Goal: Use online tool/utility: Utilize a website feature to perform a specific function

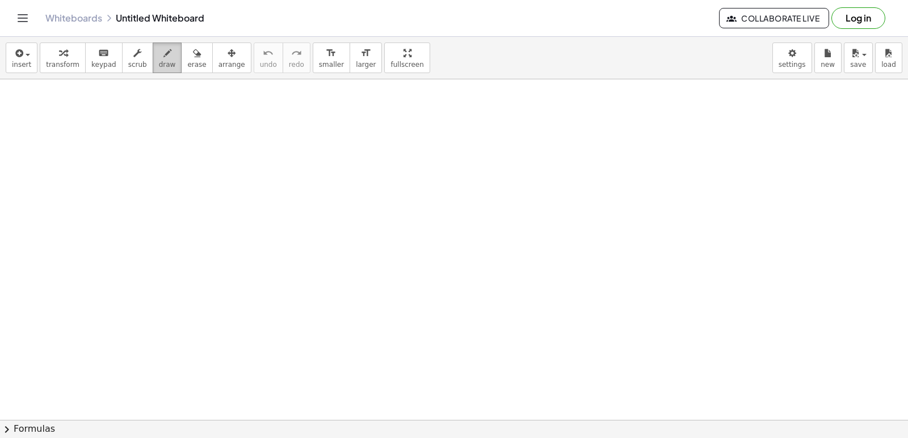
click at [159, 61] on span "draw" at bounding box center [167, 65] width 17 height 8
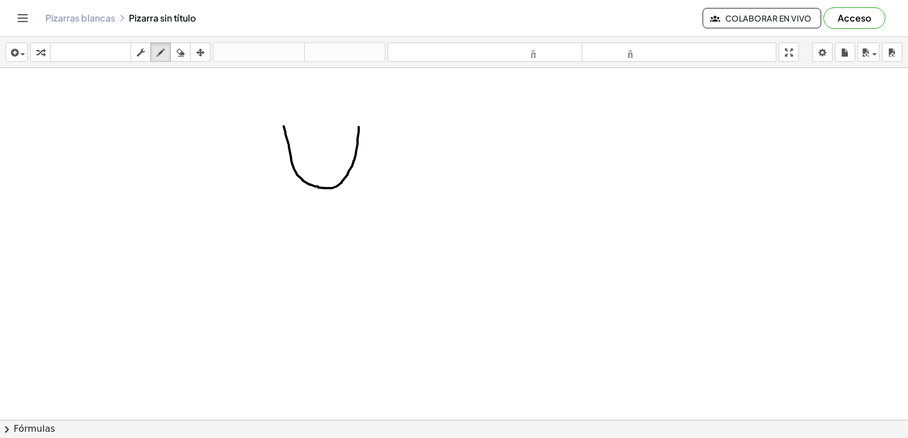
drag, startPoint x: 284, startPoint y: 138, endPoint x: 359, endPoint y: 138, distance: 74.9
click at [359, 138] on div at bounding box center [454, 446] width 908 height 756
drag, startPoint x: 290, startPoint y: 154, endPoint x: 349, endPoint y: 150, distance: 59.1
click at [349, 150] on div at bounding box center [454, 446] width 908 height 756
drag, startPoint x: 302, startPoint y: 134, endPoint x: 296, endPoint y: 147, distance: 14.0
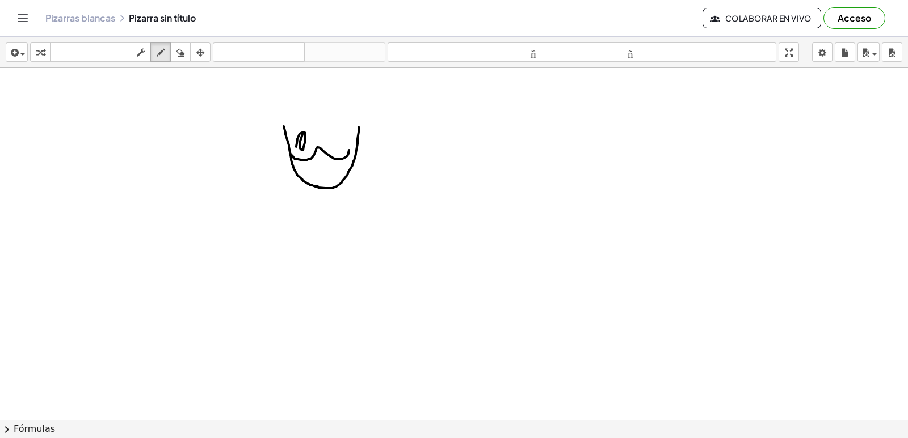
click at [296, 147] on div at bounding box center [454, 446] width 908 height 756
drag, startPoint x: 328, startPoint y: 135, endPoint x: 336, endPoint y: 129, distance: 9.8
click at [336, 129] on div at bounding box center [454, 446] width 908 height 756
drag, startPoint x: 317, startPoint y: 166, endPoint x: 326, endPoint y: 166, distance: 9.1
click at [326, 165] on div at bounding box center [454, 446] width 908 height 756
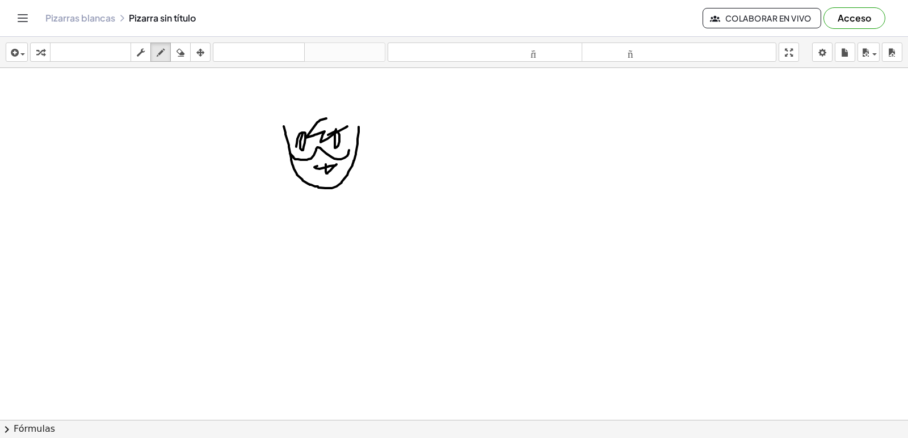
drag, startPoint x: 326, startPoint y: 119, endPoint x: 347, endPoint y: 126, distance: 22.4
click at [347, 126] on div at bounding box center [454, 446] width 908 height 756
drag, startPoint x: 345, startPoint y: 132, endPoint x: 359, endPoint y: 139, distance: 16.0
click at [359, 139] on div at bounding box center [454, 446] width 908 height 756
drag, startPoint x: 311, startPoint y: 130, endPoint x: 284, endPoint y: 109, distance: 33.6
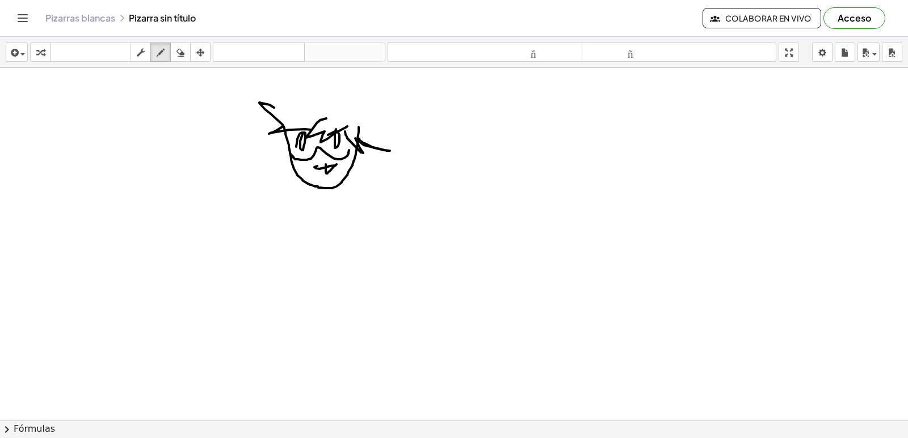
click at [275, 108] on div at bounding box center [454, 446] width 908 height 756
drag, startPoint x: 322, startPoint y: 108, endPoint x: 284, endPoint y: 104, distance: 38.8
click at [284, 104] on div at bounding box center [454, 446] width 908 height 756
drag, startPoint x: 273, startPoint y: 140, endPoint x: 355, endPoint y: 162, distance: 84.6
click at [355, 162] on div at bounding box center [454, 446] width 908 height 756
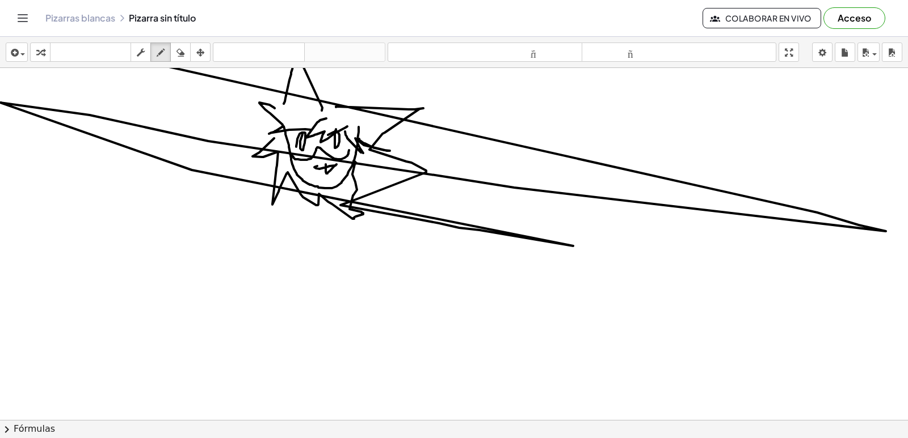
drag, startPoint x: 336, startPoint y: 107, endPoint x: 34, endPoint y: 14, distance: 316.0
click at [264, 48] on div "insertar Seleccione uno: Expresión matemática Función Texto Vídeo de YouTube Gr…" at bounding box center [454, 238] width 908 height 402
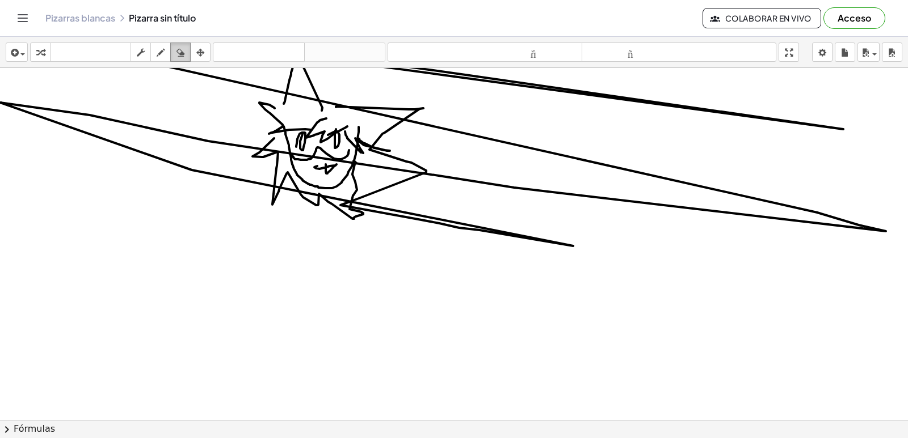
click at [191, 61] on button "borrar" at bounding box center [180, 52] width 20 height 19
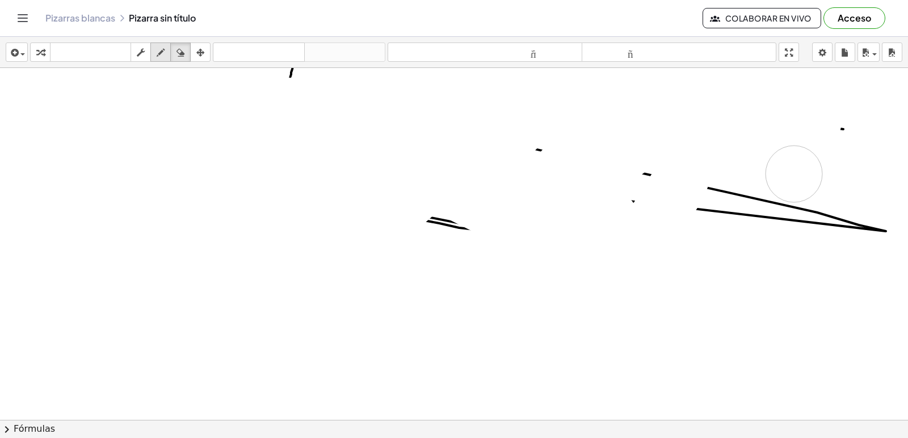
drag, startPoint x: 123, startPoint y: 79, endPoint x: 165, endPoint y: 49, distance: 52.0
click at [780, 195] on div at bounding box center [454, 446] width 908 height 756
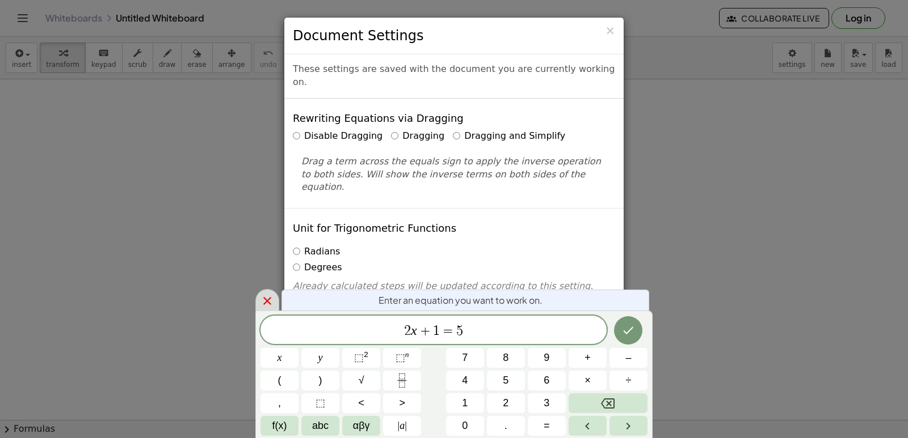
click at [267, 298] on icon at bounding box center [267, 301] width 14 height 14
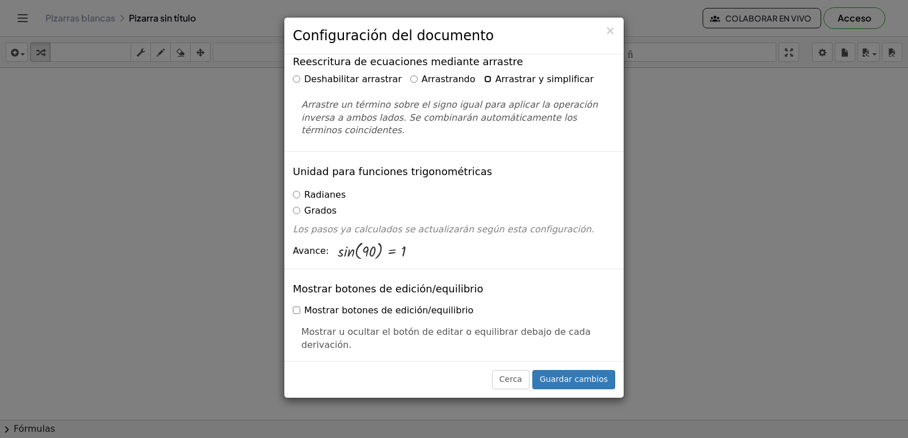
scroll to position [113, 0]
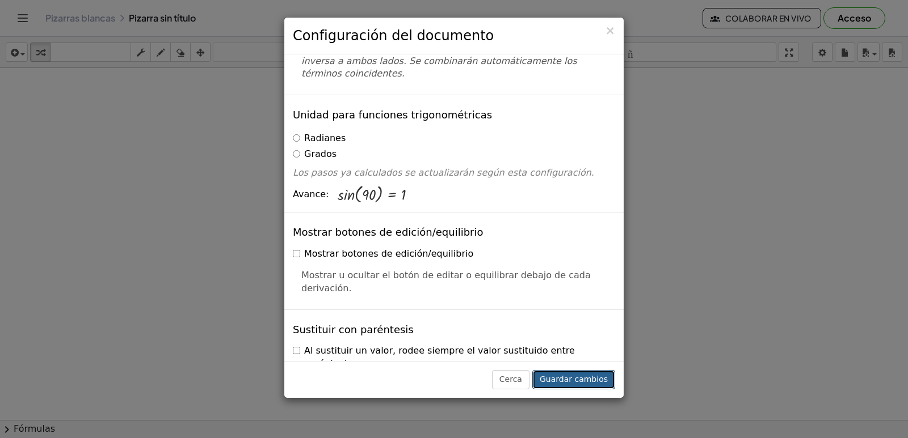
click at [564, 376] on font "Guardar cambios" at bounding box center [573, 379] width 68 height 9
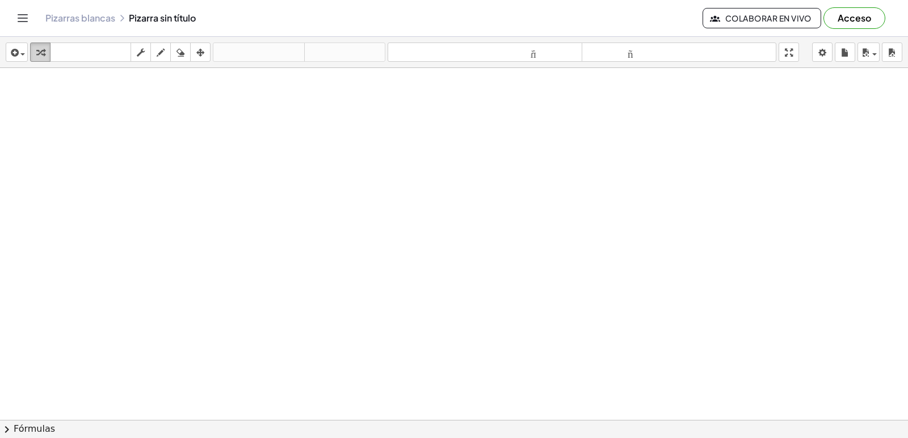
click at [37, 56] on icon "button" at bounding box center [40, 53] width 8 height 14
click at [362, 388] on div at bounding box center [454, 446] width 908 height 756
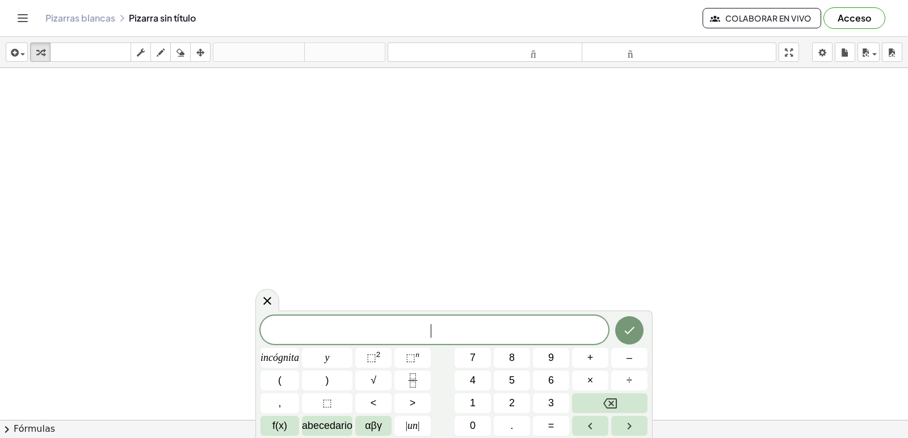
click at [362, 388] on button "√" at bounding box center [373, 381] width 36 height 20
click at [624, 402] on button "Retroceso" at bounding box center [609, 404] width 75 height 20
click at [480, 361] on button "7" at bounding box center [472, 358] width 36 height 20
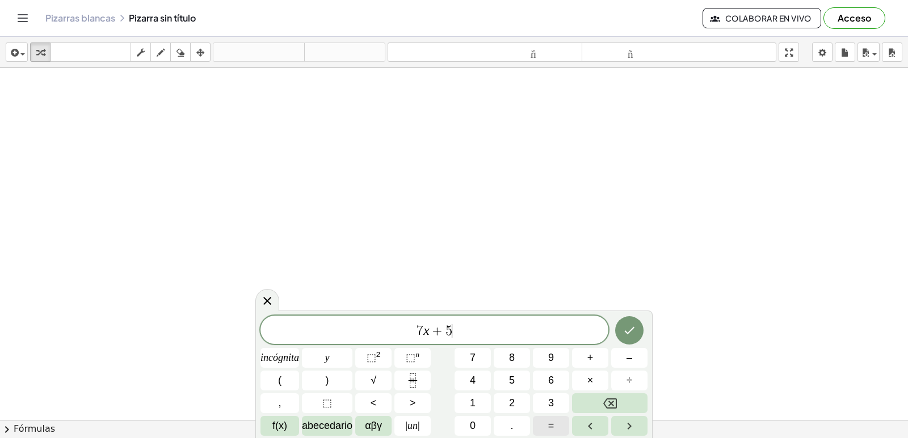
click at [545, 428] on button "=" at bounding box center [551, 426] width 36 height 20
click at [619, 359] on button "–" at bounding box center [629, 358] width 36 height 20
click at [521, 395] on button "2" at bounding box center [512, 404] width 36 height 20
click at [547, 395] on button "3" at bounding box center [551, 404] width 36 height 20
click at [630, 324] on icon "Hecho" at bounding box center [629, 331] width 14 height 14
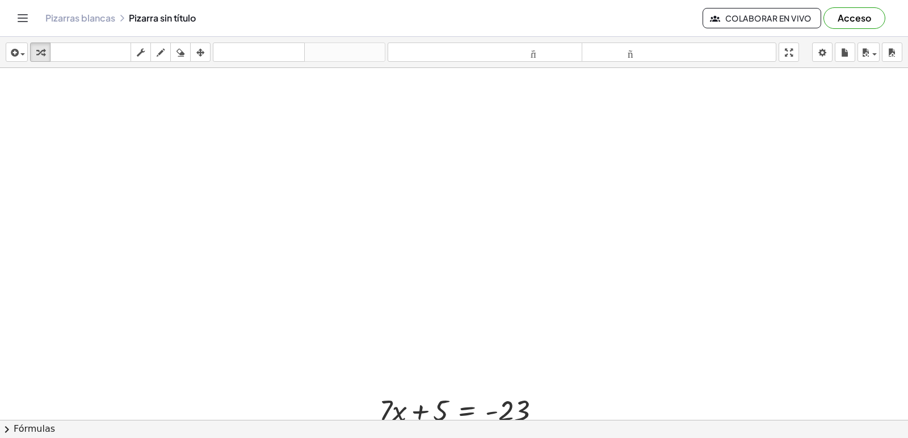
scroll to position [170, 0]
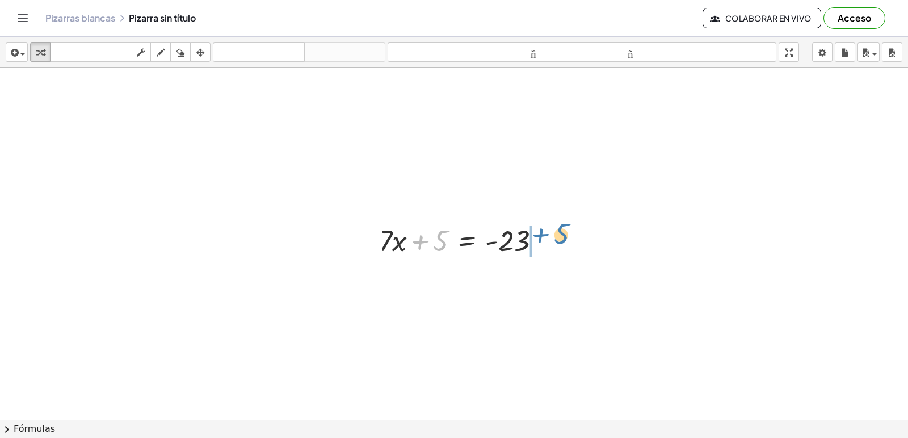
drag, startPoint x: 421, startPoint y: 244, endPoint x: 555, endPoint y: 238, distance: 134.0
click at [555, 238] on div at bounding box center [464, 240] width 182 height 39
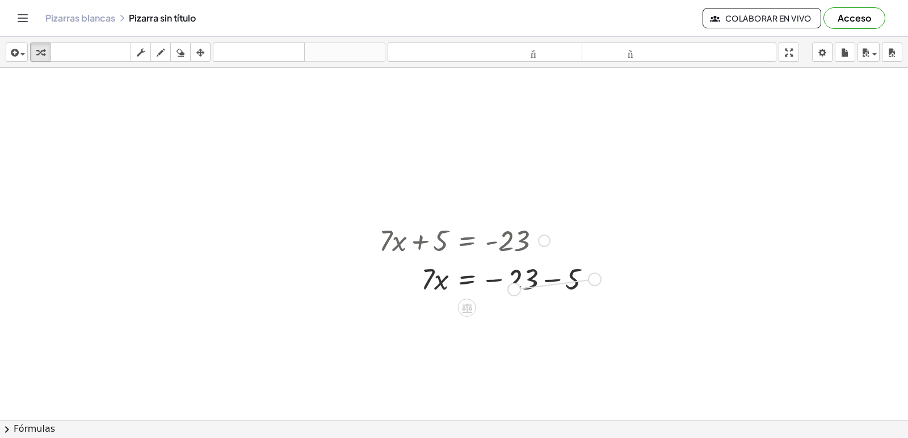
drag, startPoint x: 597, startPoint y: 276, endPoint x: 511, endPoint y: 281, distance: 87.0
click at [467, 280] on div "· 7 · x 5 = − 23 −" at bounding box center [467, 280] width 0 height 0
drag, startPoint x: 548, startPoint y: 277, endPoint x: 516, endPoint y: 281, distance: 32.1
drag, startPoint x: 428, startPoint y: 319, endPoint x: 516, endPoint y: 361, distance: 96.9
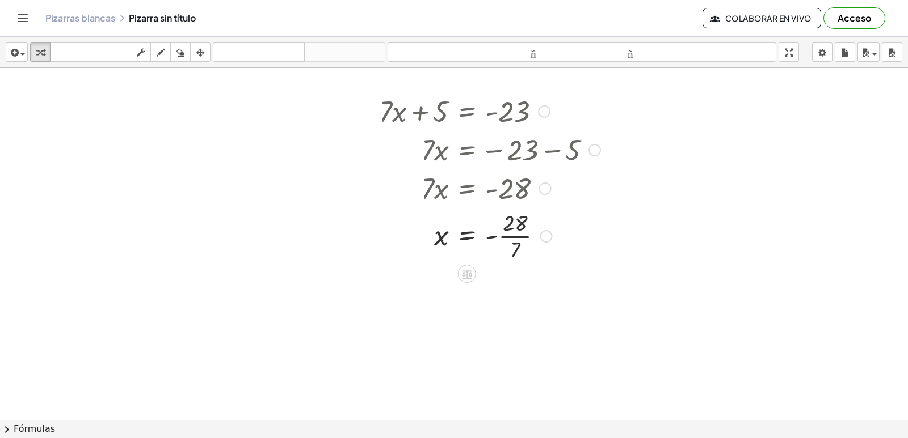
scroll to position [340, 0]
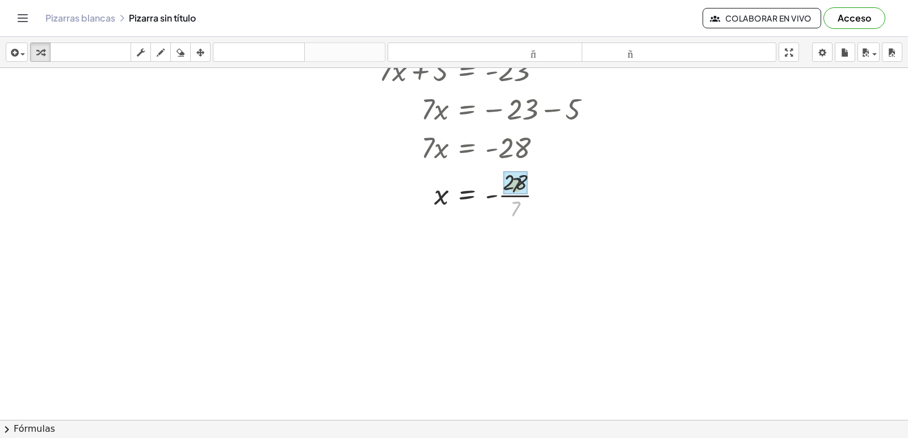
drag, startPoint x: 512, startPoint y: 196, endPoint x: 513, endPoint y: 183, distance: 13.1
click at [160, 56] on icon "button" at bounding box center [161, 53] width 8 height 14
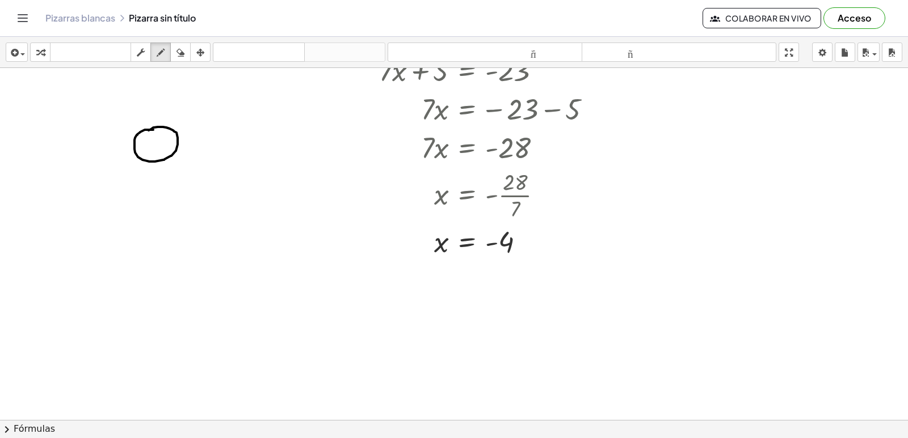
drag, startPoint x: 153, startPoint y: 130, endPoint x: 146, endPoint y: 132, distance: 7.0
click at [147, 131] on div at bounding box center [454, 106] width 908 height 756
drag, startPoint x: 134, startPoint y: 147, endPoint x: 177, endPoint y: 144, distance: 42.6
click at [177, 144] on div at bounding box center [454, 106] width 908 height 756
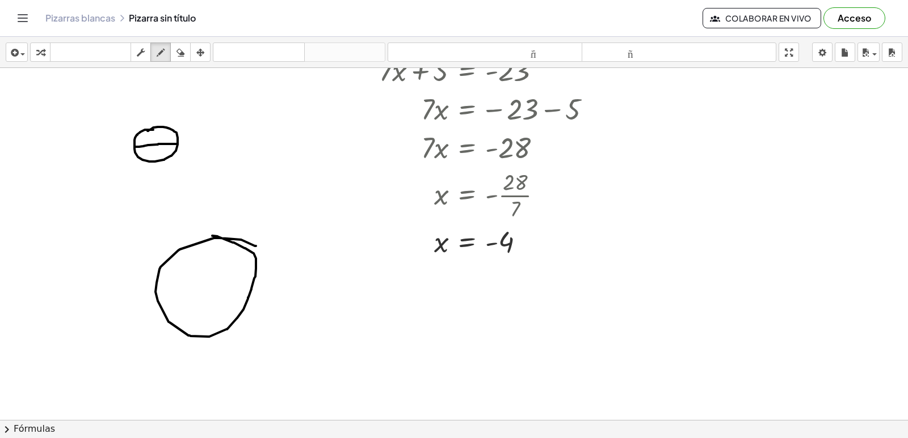
drag, startPoint x: 241, startPoint y: 240, endPoint x: 212, endPoint y: 236, distance: 29.2
click at [212, 236] on div at bounding box center [454, 106] width 908 height 756
drag, startPoint x: 162, startPoint y: 284, endPoint x: 195, endPoint y: 288, distance: 32.7
click at [195, 288] on div at bounding box center [454, 106] width 908 height 756
drag, startPoint x: 204, startPoint y: 290, endPoint x: 241, endPoint y: 285, distance: 37.2
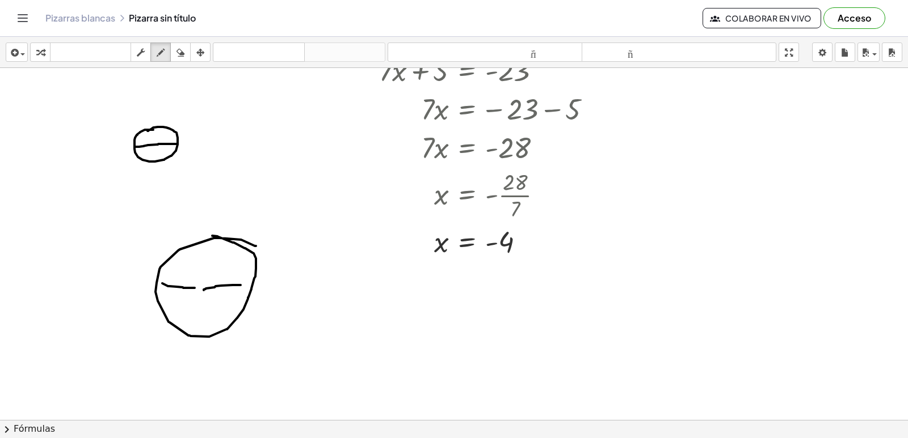
click at [241, 285] on div at bounding box center [454, 106] width 908 height 756
drag, startPoint x: 161, startPoint y: 295, endPoint x: 196, endPoint y: 298, distance: 35.3
click at [196, 298] on div at bounding box center [454, 106] width 908 height 756
click at [182, 52] on icon "button" at bounding box center [180, 53] width 8 height 14
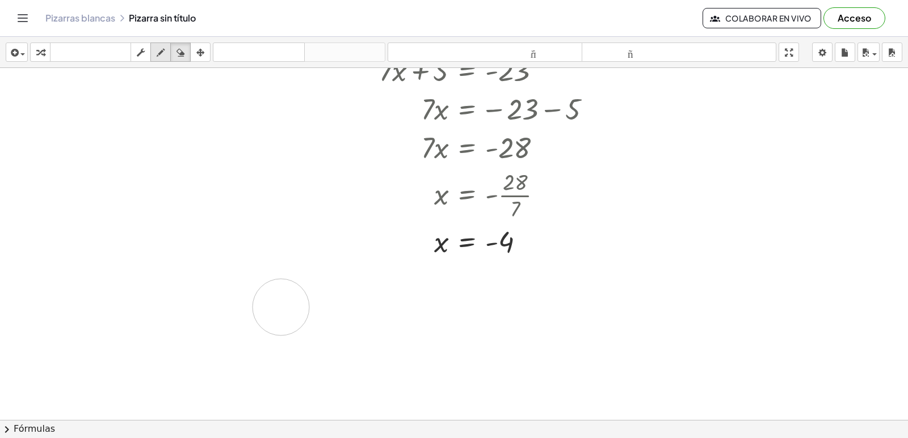
drag, startPoint x: 129, startPoint y: 135, endPoint x: 164, endPoint y: 49, distance: 92.4
click at [273, 307] on div at bounding box center [454, 106] width 908 height 756
click at [164, 49] on icon "button" at bounding box center [161, 53] width 8 height 14
drag, startPoint x: 40, startPoint y: 54, endPoint x: 33, endPoint y: 112, distance: 58.3
click at [41, 61] on button "transformar" at bounding box center [40, 52] width 20 height 19
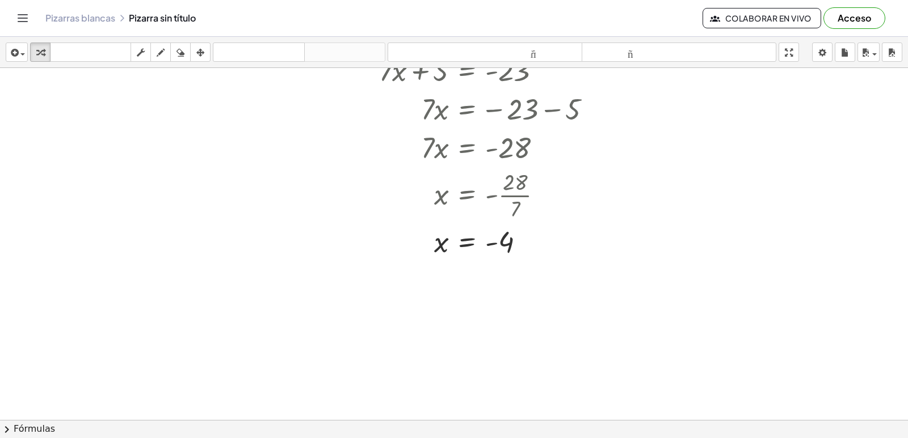
click at [391, 334] on div at bounding box center [454, 106] width 908 height 756
click at [0, 0] on span at bounding box center [0, 0] width 0 height 0
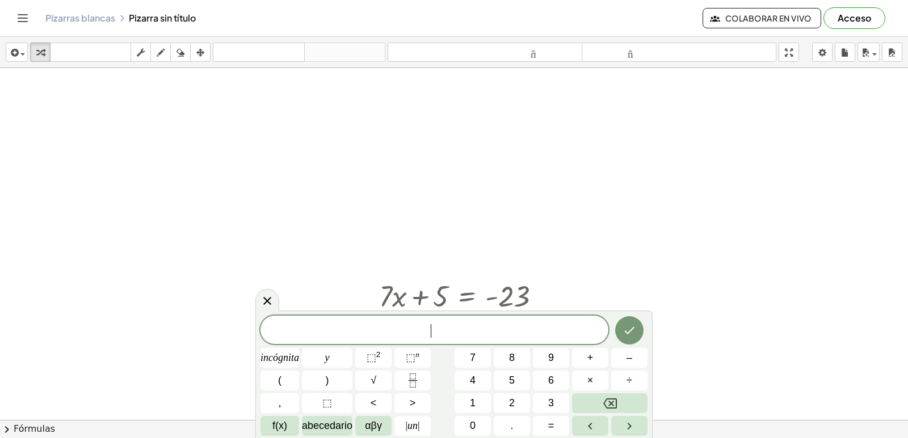
scroll to position [113, 0]
click at [508, 373] on button "5" at bounding box center [512, 381] width 36 height 20
click at [335, 357] on button "y" at bounding box center [327, 358] width 50 height 20
click at [623, 360] on button "–" at bounding box center [629, 358] width 36 height 20
click at [471, 400] on font "1" at bounding box center [473, 403] width 6 height 11
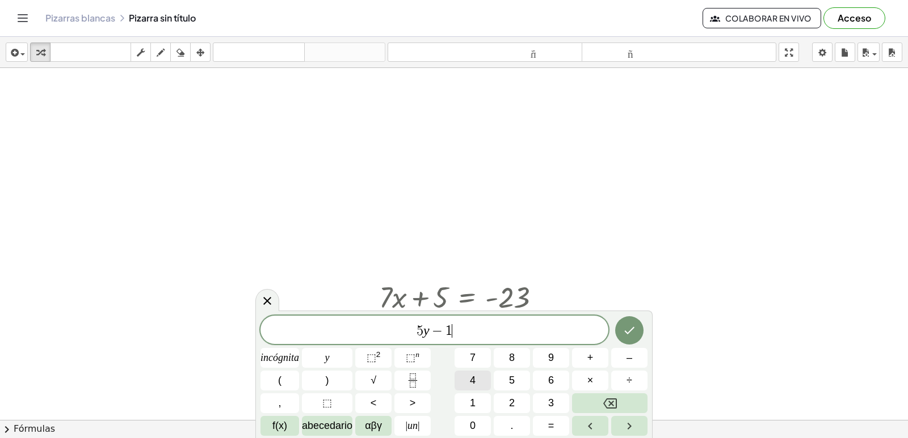
click at [473, 383] on font "4" at bounding box center [473, 380] width 6 height 11
click at [548, 426] on font "=" at bounding box center [551, 425] width 6 height 11
click at [550, 379] on font "6" at bounding box center [551, 380] width 6 height 11
click at [633, 332] on icon "Hecho" at bounding box center [629, 331] width 14 height 14
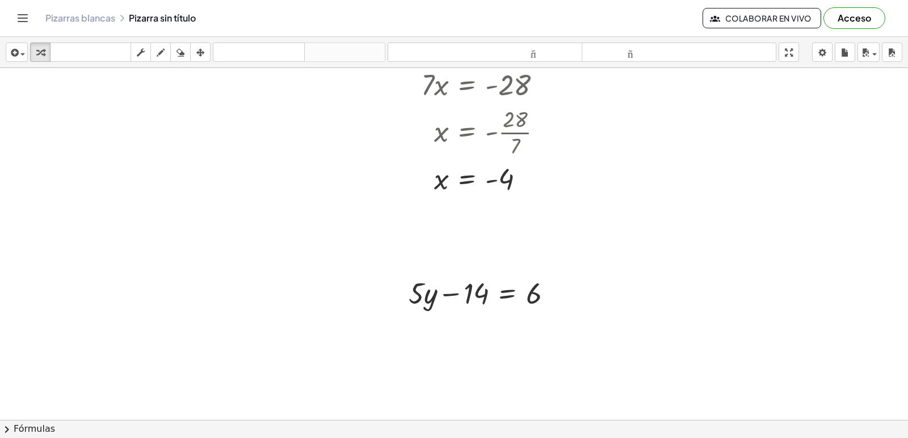
scroll to position [573, 0]
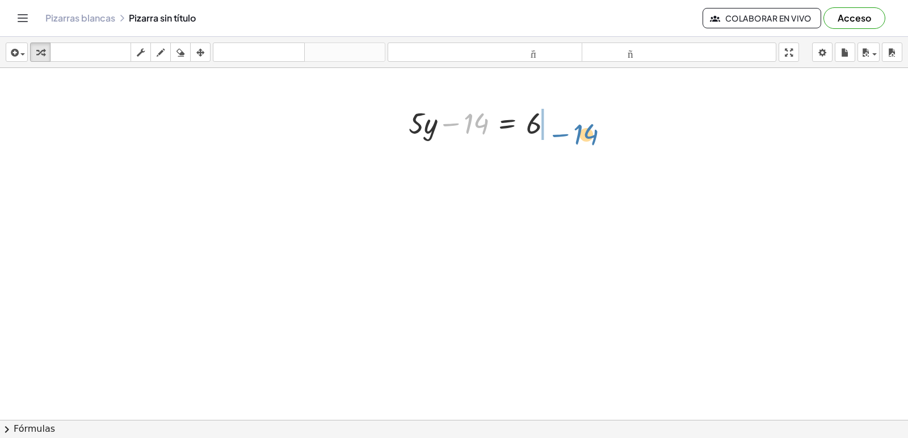
drag, startPoint x: 473, startPoint y: 125, endPoint x: 583, endPoint y: 136, distance: 110.5
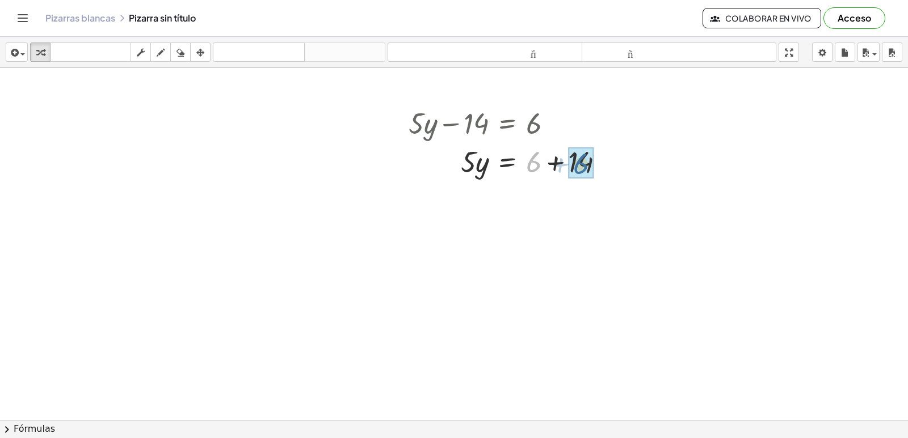
drag, startPoint x: 534, startPoint y: 165, endPoint x: 567, endPoint y: 165, distance: 32.3
drag, startPoint x: 471, startPoint y: 208, endPoint x: 545, endPoint y: 239, distance: 80.6
click at [545, 239] on div "+ · 7 · x + 5 = - 23 · 7 · x = − 23 − 5 · 7 · x = - 28 x = - · 28 · 7 x = - 4 +…" at bounding box center [454, 23] width 908 height 1057
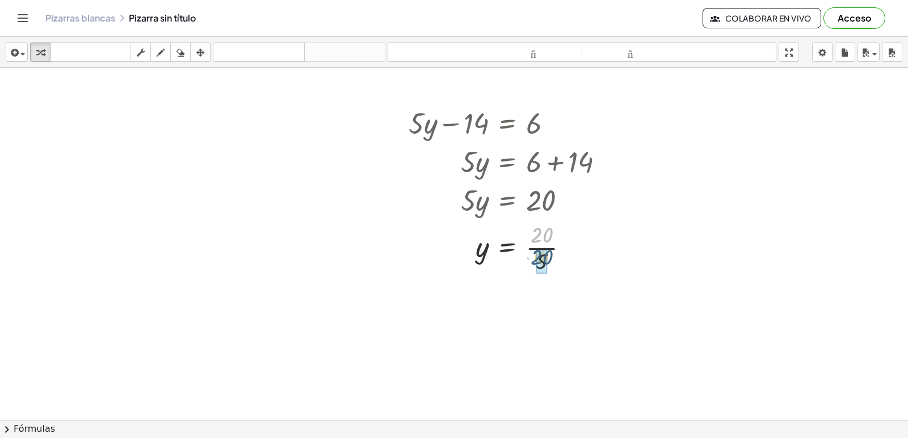
drag, startPoint x: 540, startPoint y: 236, endPoint x: 540, endPoint y: 259, distance: 23.3
drag, startPoint x: 474, startPoint y: 125, endPoint x: 380, endPoint y: 116, distance: 94.7
click at [368, 116] on div "+ · 7 · x + 5 = - 23 · 7 · x = − 23 − 5 · 7 · x = - 28 x = - · 28 · 7 x = - 4 +…" at bounding box center [454, 23] width 908 height 1057
click at [483, 128] on div at bounding box center [511, 122] width 216 height 39
click at [469, 128] on div at bounding box center [511, 122] width 216 height 39
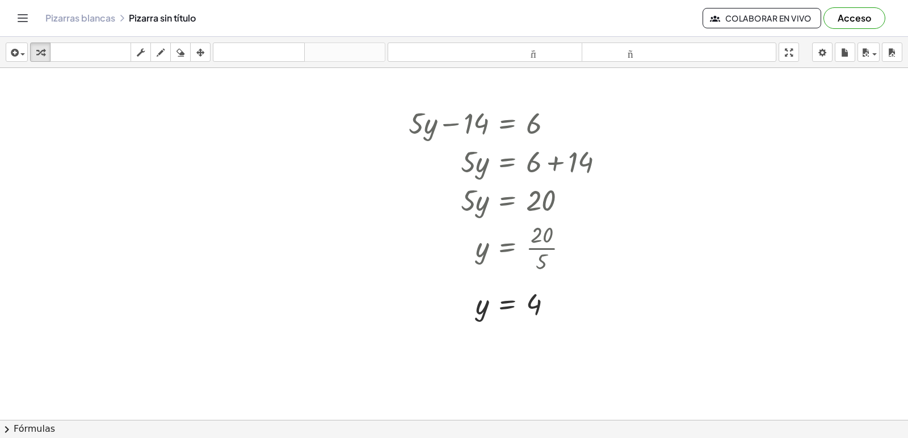
drag, startPoint x: 467, startPoint y: 128, endPoint x: 419, endPoint y: 119, distance: 49.1
click at [375, 79] on div "+ · 7 · x + 5 = - 23 · 7 · x = − 23 − 5 · 7 · x = - 28 x = - · 28 · 7 x = - 4 +…" at bounding box center [454, 23] width 908 height 1057
click at [425, 120] on div at bounding box center [511, 122] width 216 height 39
click at [237, 139] on div at bounding box center [454, 23] width 908 height 1057
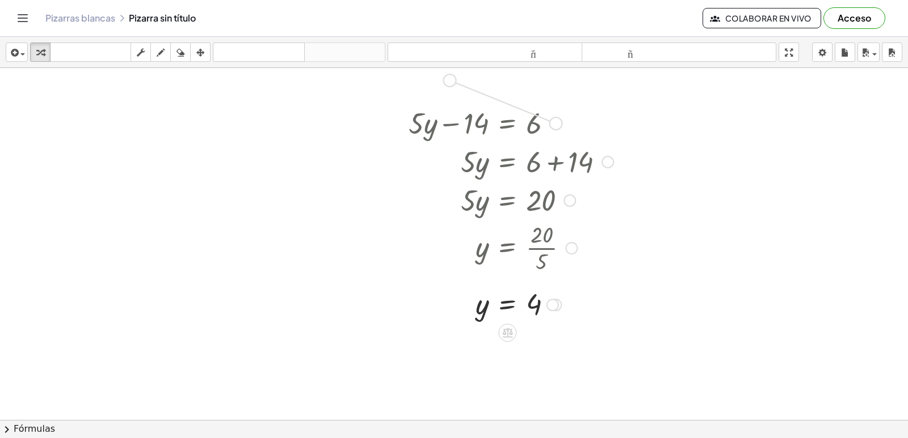
drag, startPoint x: 552, startPoint y: 125, endPoint x: 441, endPoint y: 81, distance: 119.7
click at [441, 81] on div "+ · 7 · x + 5 = - 23 · 7 · x = − 23 − 5 · 7 · x = - 28 x = - · 28 · 7 x = - 4 +…" at bounding box center [454, 23] width 908 height 1057
click at [254, 161] on div "+ · 7 · x + 5 = - 23 · 7 · x = − 23 − 5 · 7 · x = - 28 x = - · 28 · 7 x = - 4 +…" at bounding box center [454, 23] width 908 height 1057
click at [432, 76] on div at bounding box center [369, 73] width 165 height 39
drag, startPoint x: 434, startPoint y: 73, endPoint x: 14, endPoint y: 262, distance: 461.1
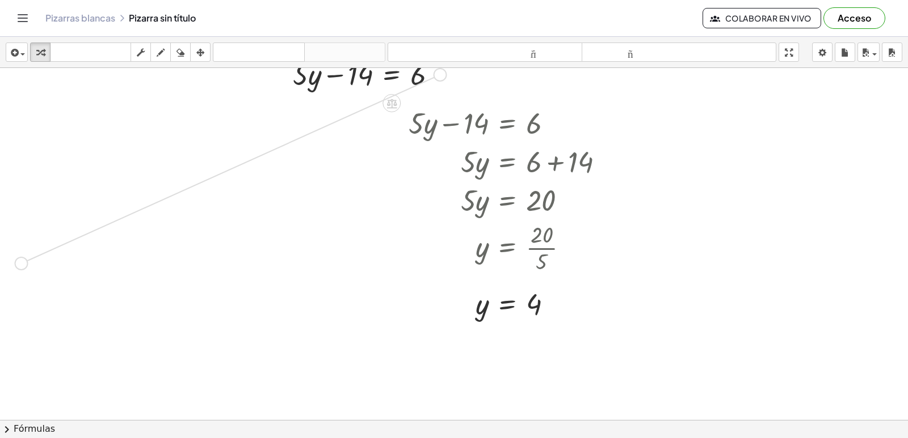
click at [14, 262] on div "+ · 7 · x + 5 = - 23 · 7 · x = − 23 − 5 · 7 · x = - 28 x = - · 28 · 7 x = - 4 +…" at bounding box center [454, 23] width 908 height 1057
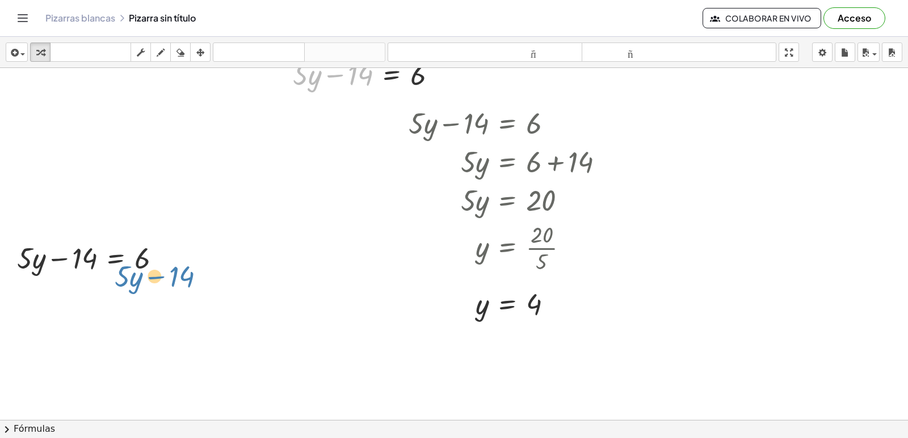
drag, startPoint x: 314, startPoint y: 78, endPoint x: 137, endPoint y: 278, distance: 266.8
click at [137, 278] on div "+ · 7 · x + 5 = - 23 · 7 · x = − 23 − 5 · 7 · x = - 28 x = - · 28 · 7 x = - 4 +…" at bounding box center [454, 23] width 908 height 1057
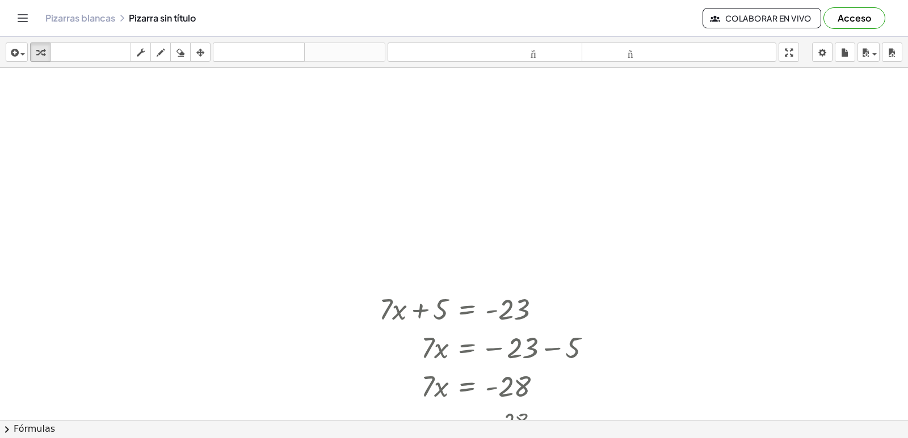
scroll to position [0, 0]
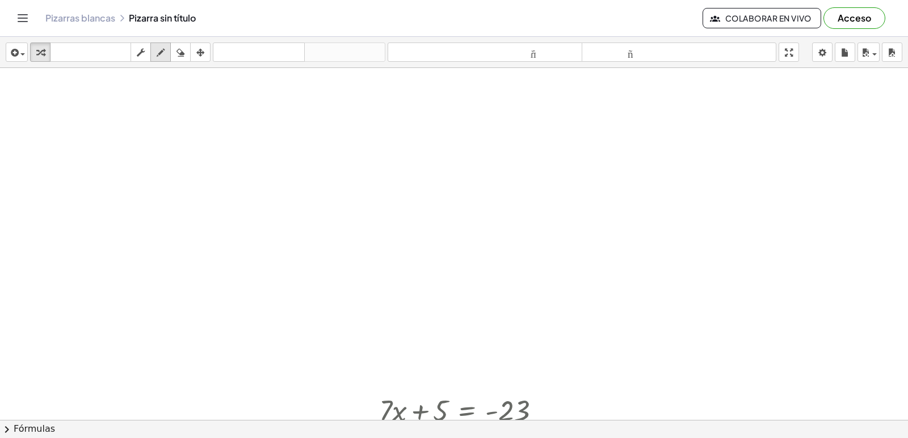
click at [165, 49] on icon "button" at bounding box center [161, 53] width 8 height 14
drag, startPoint x: 281, startPoint y: 157, endPoint x: 221, endPoint y: 126, distance: 66.7
click at [163, 47] on icon "button" at bounding box center [161, 53] width 8 height 14
drag, startPoint x: 178, startPoint y: 50, endPoint x: 325, endPoint y: 162, distance: 185.0
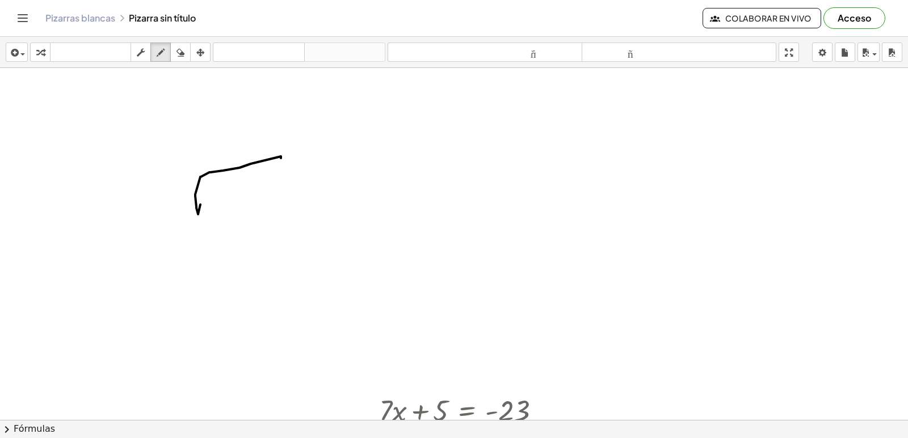
click at [179, 66] on div "insertar Seleccione uno: Expresión matemática Función Texto Vídeo de YouTube Gr…" at bounding box center [454, 52] width 908 height 31
drag, startPoint x: 310, startPoint y: 162, endPoint x: 201, endPoint y: 203, distance: 115.8
click at [41, 47] on icon "button" at bounding box center [40, 53] width 8 height 14
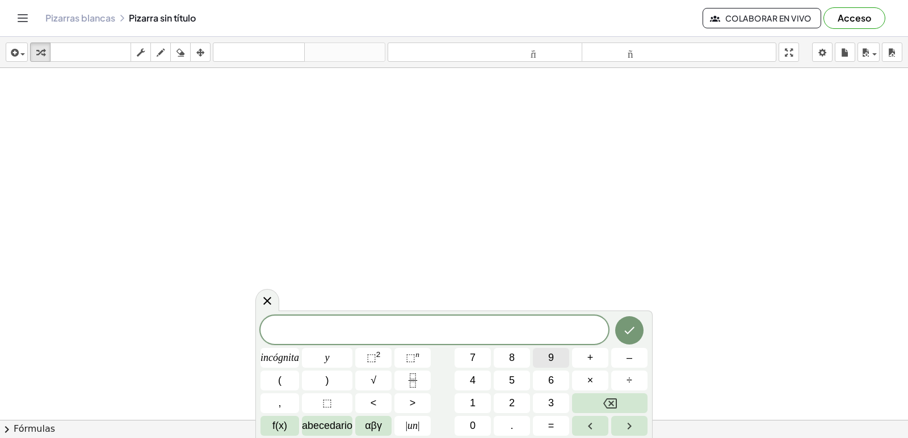
click at [547, 356] on button "9" at bounding box center [551, 358] width 36 height 20
click at [583, 374] on button "×" at bounding box center [590, 381] width 36 height 20
click at [594, 403] on button "Retroceso" at bounding box center [609, 404] width 75 height 20
click at [591, 386] on span "×" at bounding box center [590, 380] width 6 height 15
click at [606, 398] on icon "Retroceso" at bounding box center [610, 404] width 14 height 14
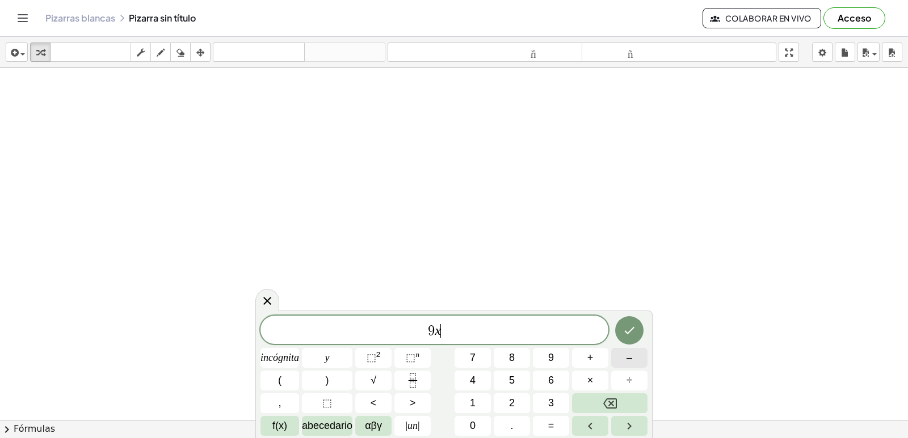
click at [618, 353] on button "–" at bounding box center [629, 358] width 36 height 20
click at [509, 400] on font "2" at bounding box center [512, 403] width 6 height 11
click at [546, 373] on button "6" at bounding box center [551, 381] width 36 height 20
click at [619, 402] on button "Retroceso" at bounding box center [609, 404] width 75 height 20
click at [477, 424] on button "0" at bounding box center [472, 426] width 36 height 20
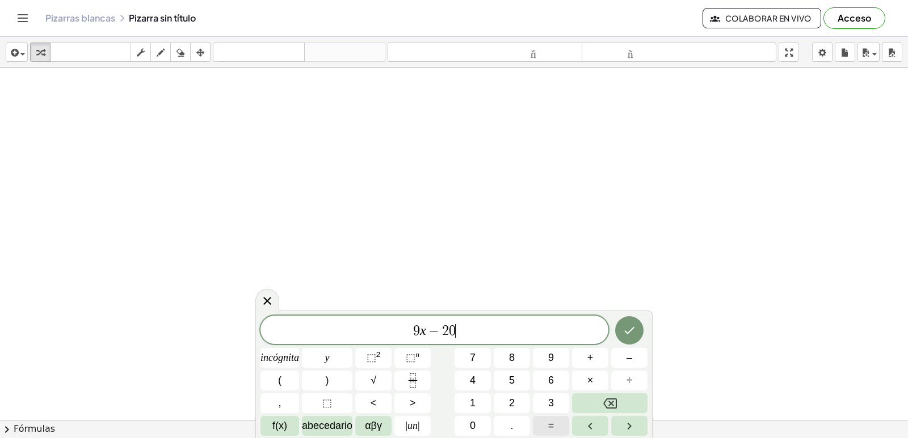
click at [561, 428] on button "=" at bounding box center [551, 426] width 36 height 20
click at [470, 397] on span "1" at bounding box center [473, 403] width 6 height 15
click at [545, 377] on button "6" at bounding box center [551, 381] width 36 height 20
click at [629, 328] on icon "Hecho" at bounding box center [629, 331] width 14 height 14
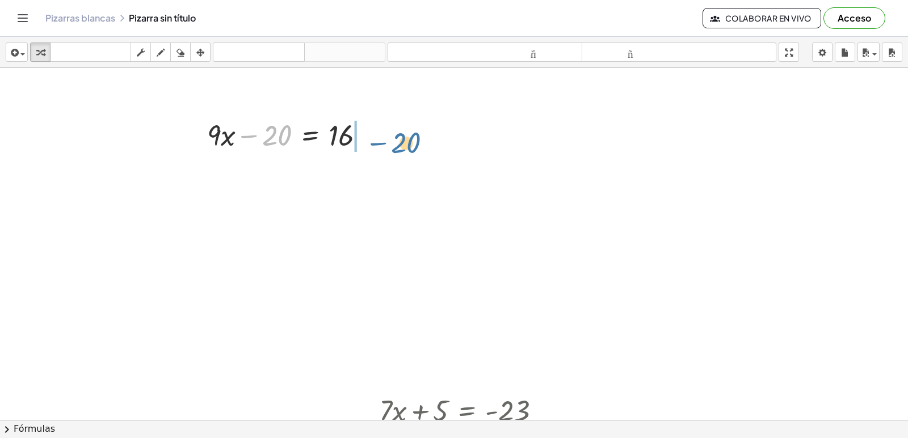
drag, startPoint x: 275, startPoint y: 140, endPoint x: 409, endPoint y: 149, distance: 134.1
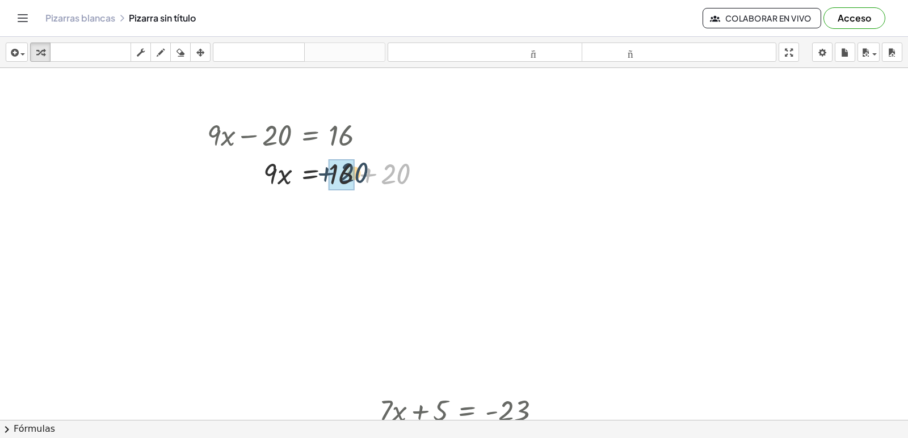
drag, startPoint x: 388, startPoint y: 176, endPoint x: 344, endPoint y: 175, distance: 43.7
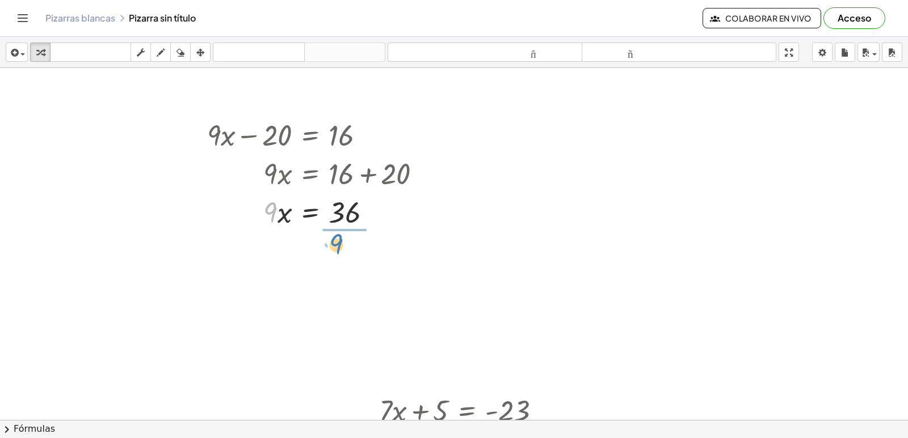
drag, startPoint x: 271, startPoint y: 205, endPoint x: 341, endPoint y: 238, distance: 77.9
drag, startPoint x: 341, startPoint y: 267, endPoint x: 344, endPoint y: 241, distance: 25.7
click at [344, 241] on div at bounding box center [318, 259] width 234 height 57
drag, startPoint x: 346, startPoint y: 271, endPoint x: 349, endPoint y: 248, distance: 22.9
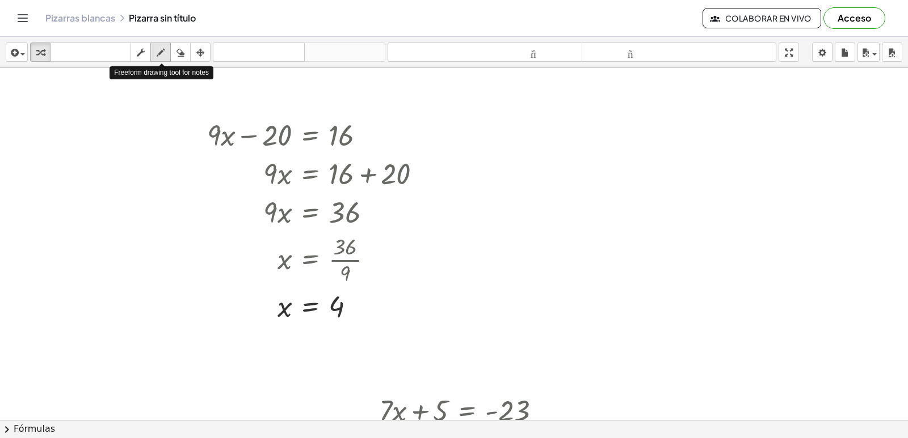
click at [161, 59] on button "dibujar" at bounding box center [160, 52] width 20 height 19
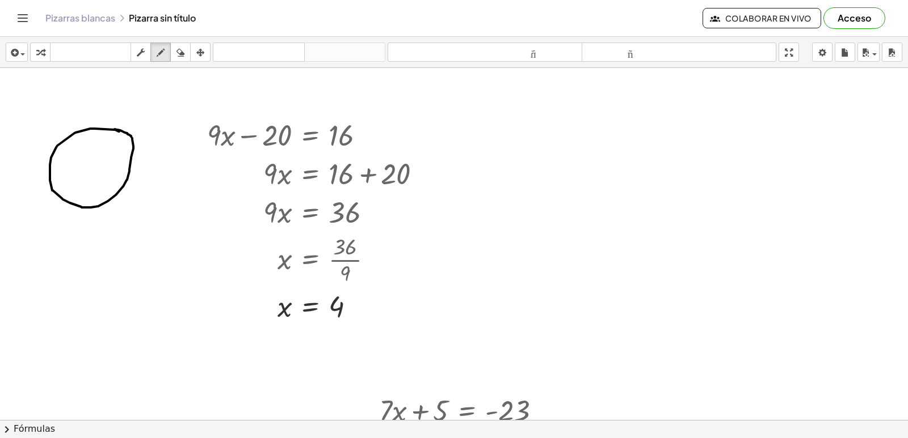
drag, startPoint x: 56, startPoint y: 178, endPoint x: 81, endPoint y: 171, distance: 26.0
drag, startPoint x: 91, startPoint y: 169, endPoint x: 98, endPoint y: 166, distance: 7.6
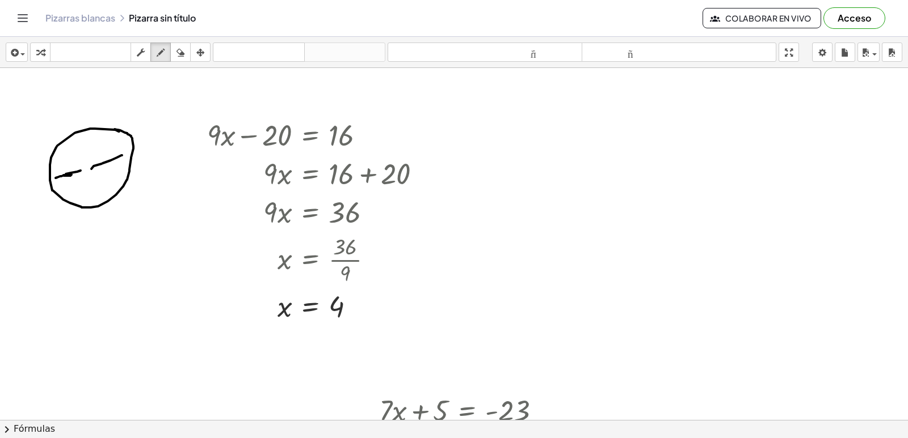
drag, startPoint x: 103, startPoint y: 165, endPoint x: 113, endPoint y: 161, distance: 10.8
drag, startPoint x: 70, startPoint y: 194, endPoint x: 115, endPoint y: 179, distance: 47.4
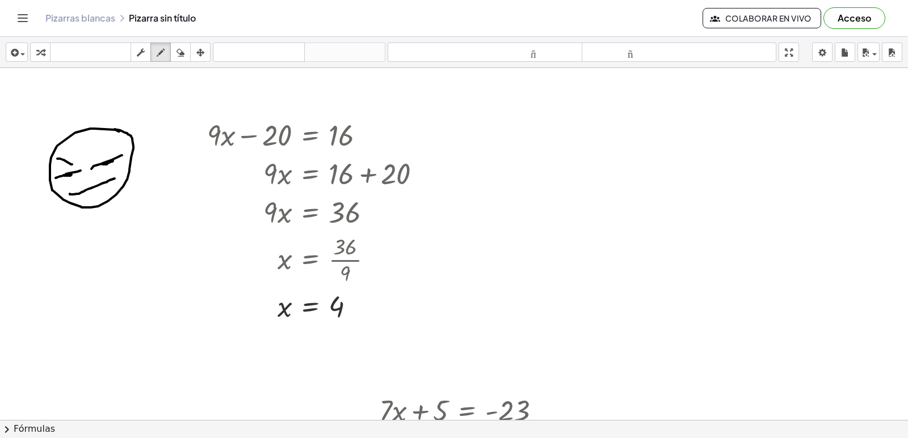
drag, startPoint x: 57, startPoint y: 159, endPoint x: 72, endPoint y: 165, distance: 15.8
drag, startPoint x: 109, startPoint y: 146, endPoint x: 87, endPoint y: 162, distance: 27.7
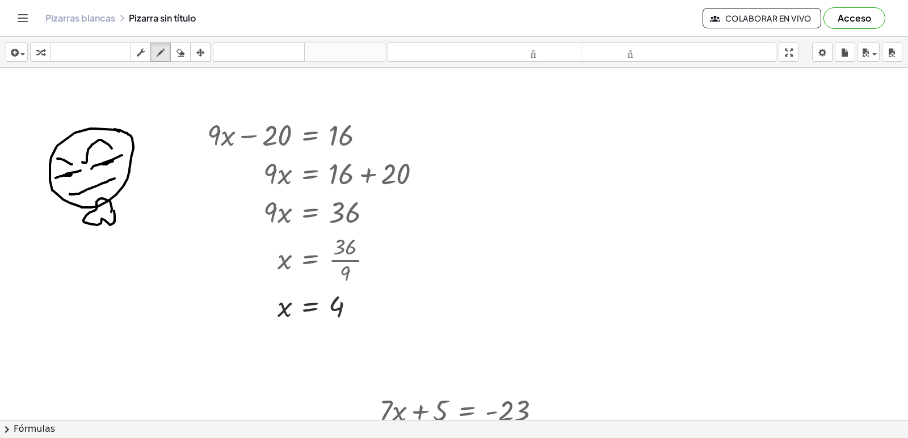
drag, startPoint x: 111, startPoint y: 212, endPoint x: 111, endPoint y: 205, distance: 6.8
drag, startPoint x: 98, startPoint y: 132, endPoint x: 92, endPoint y: 138, distance: 8.8
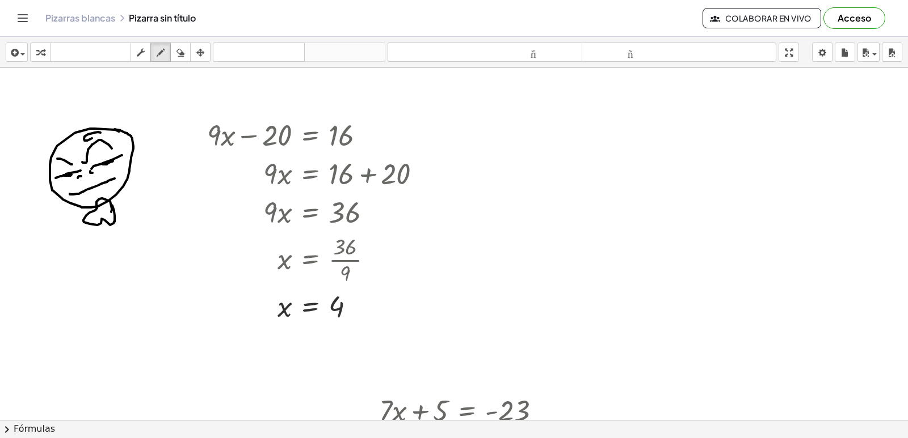
drag, startPoint x: 64, startPoint y: 218, endPoint x: 69, endPoint y: 211, distance: 9.0
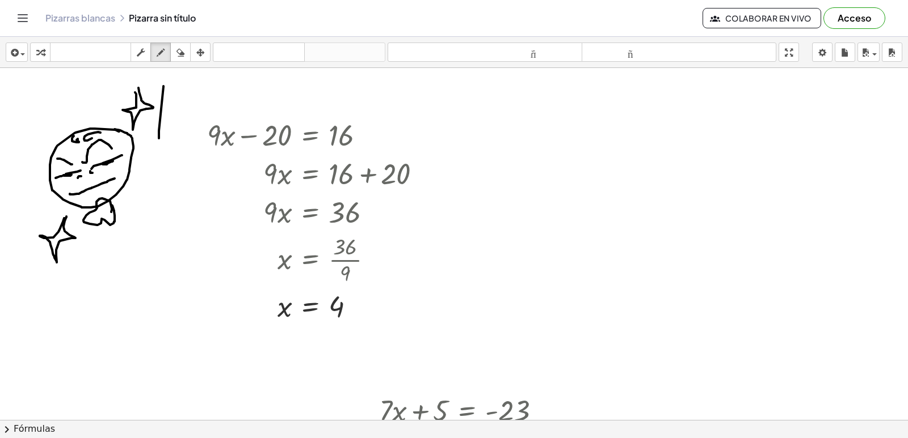
drag, startPoint x: 163, startPoint y: 86, endPoint x: 165, endPoint y: 124, distance: 38.0
drag, startPoint x: 150, startPoint y: 123, endPoint x: 176, endPoint y: 129, distance: 26.3
click at [184, 49] on icon "button" at bounding box center [180, 53] width 8 height 14
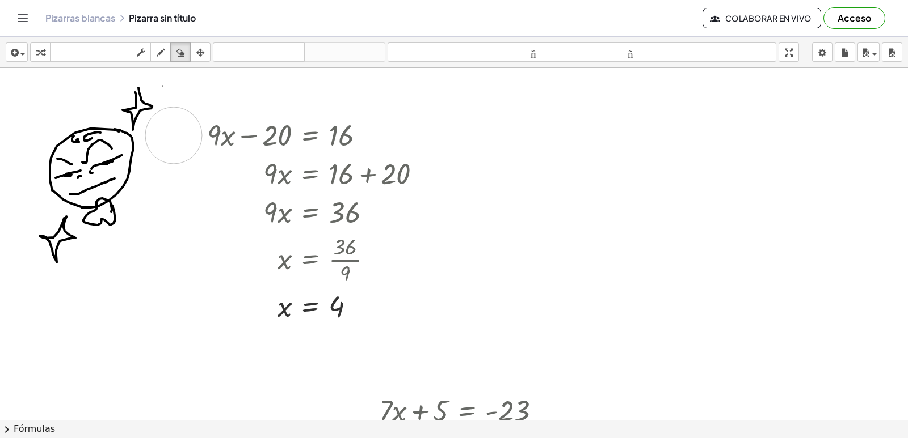
drag, startPoint x: 194, startPoint y: 83, endPoint x: 174, endPoint y: 136, distance: 56.0
drag, startPoint x: 44, startPoint y: 61, endPoint x: 444, endPoint y: 192, distance: 420.8
click at [43, 61] on button "transformar" at bounding box center [40, 52] width 20 height 19
drag, startPoint x: 651, startPoint y: 186, endPoint x: 642, endPoint y: 204, distance: 20.6
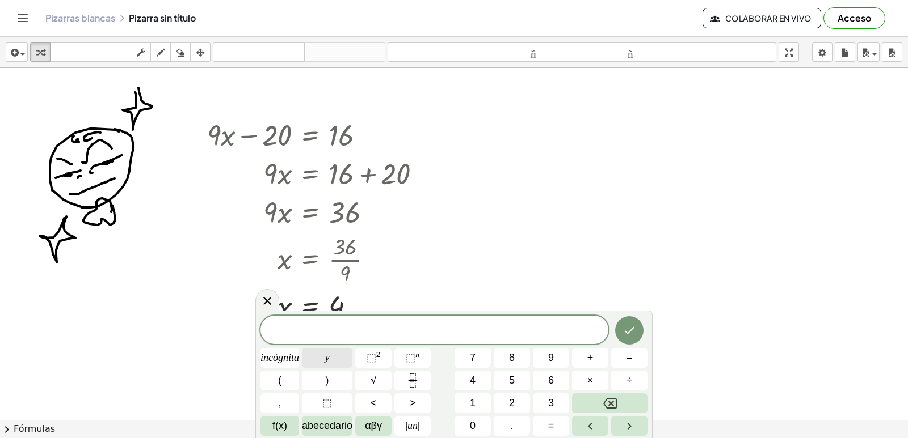
click at [330, 356] on button "y" at bounding box center [327, 358] width 50 height 20
click at [616, 353] on button "–" at bounding box center [629, 358] width 36 height 20
click at [504, 397] on button "2" at bounding box center [512, 404] width 36 height 20
click at [543, 423] on button "=" at bounding box center [551, 426] width 36 height 20
click at [508, 381] on button "5" at bounding box center [512, 381] width 36 height 20
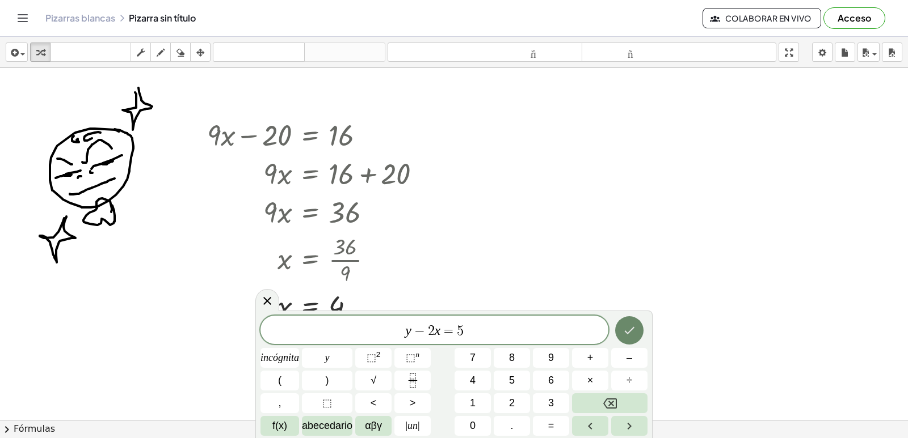
click at [629, 332] on icon "Hecho" at bounding box center [629, 330] width 10 height 7
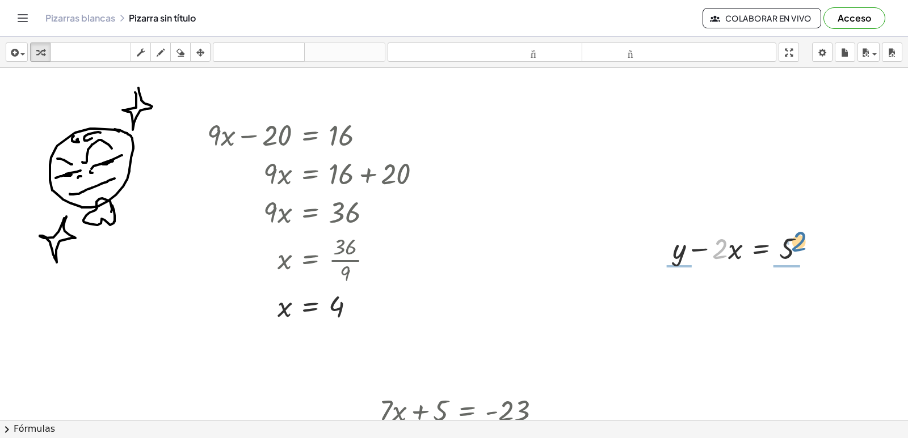
drag, startPoint x: 759, startPoint y: 252, endPoint x: 794, endPoint y: 245, distance: 35.8
click at [794, 245] on div at bounding box center [743, 248] width 153 height 39
drag, startPoint x: 690, startPoint y: 302, endPoint x: 677, endPoint y: 397, distance: 95.0
drag, startPoint x: 770, startPoint y: 250, endPoint x: 741, endPoint y: 238, distance: 30.8
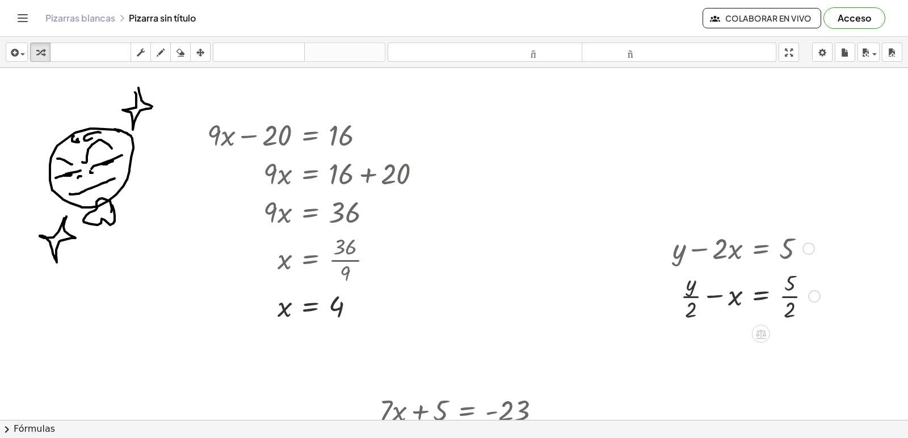
click at [741, 238] on div at bounding box center [746, 248] width 159 height 39
click at [737, 264] on div at bounding box center [746, 248] width 159 height 39
click at [737, 260] on div at bounding box center [746, 248] width 159 height 39
drag, startPoint x: 737, startPoint y: 260, endPoint x: 696, endPoint y: 208, distance: 66.6
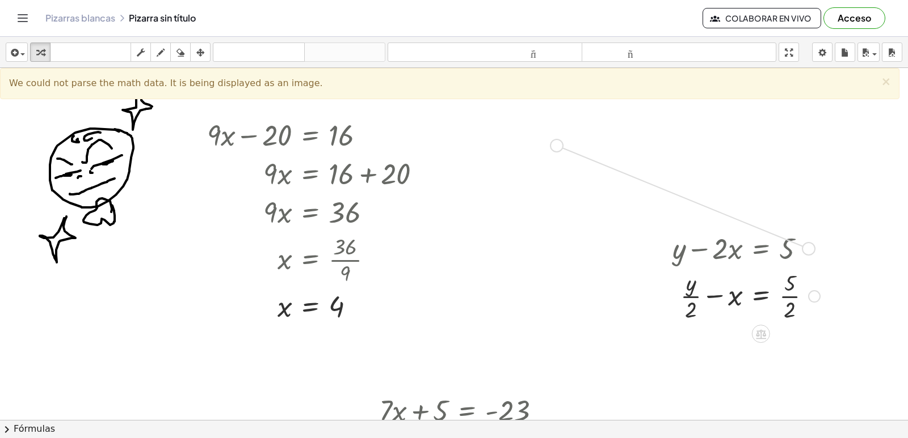
drag, startPoint x: 793, startPoint y: 241, endPoint x: 555, endPoint y: 146, distance: 256.4
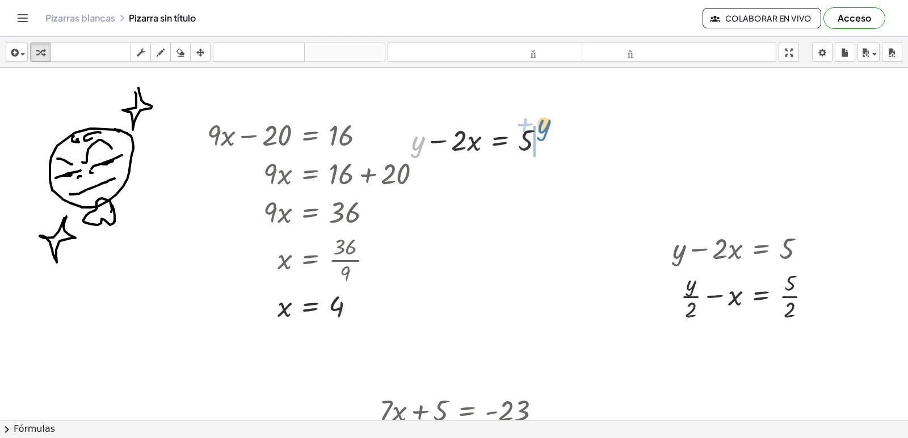
drag, startPoint x: 417, startPoint y: 144, endPoint x: 543, endPoint y: 126, distance: 127.1
click at [543, 126] on div at bounding box center [482, 139] width 153 height 39
drag, startPoint x: 527, startPoint y: 136, endPoint x: 558, endPoint y: 140, distance: 31.5
click at [558, 140] on div at bounding box center [515, 139] width 166 height 39
drag, startPoint x: 559, startPoint y: 141, endPoint x: 528, endPoint y: 148, distance: 31.9
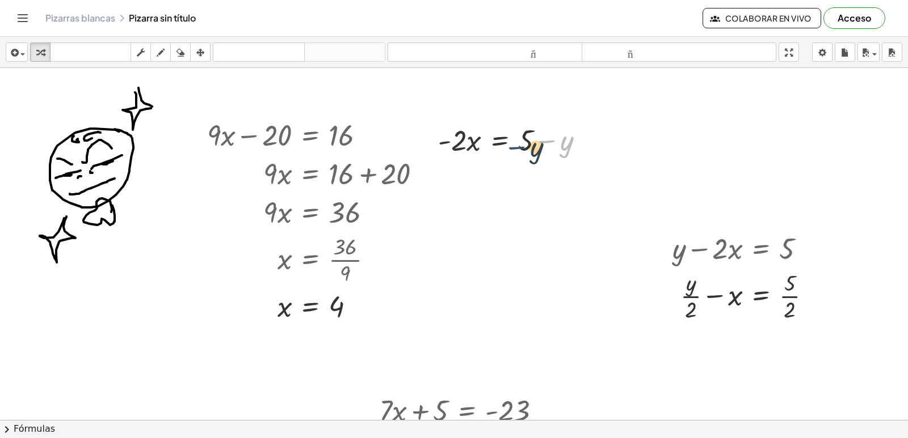
click at [528, 148] on div at bounding box center [515, 139] width 166 height 39
click at [448, 141] on div at bounding box center [515, 139] width 166 height 39
drag, startPoint x: 455, startPoint y: 138, endPoint x: 535, endPoint y: 143, distance: 80.7
click at [535, 143] on div at bounding box center [515, 139] width 166 height 39
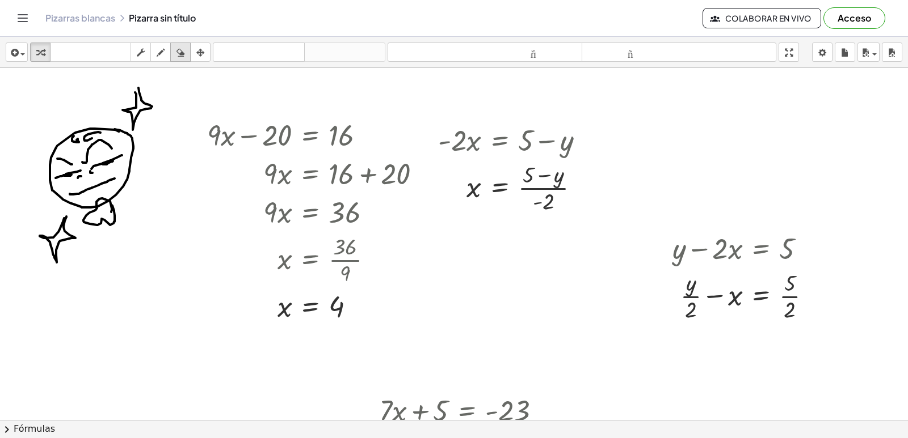
click at [182, 59] on icon "button" at bounding box center [180, 53] width 8 height 14
drag, startPoint x: 685, startPoint y: 119, endPoint x: 744, endPoint y: 285, distance: 176.4
drag, startPoint x: 758, startPoint y: 245, endPoint x: 707, endPoint y: 282, distance: 63.3
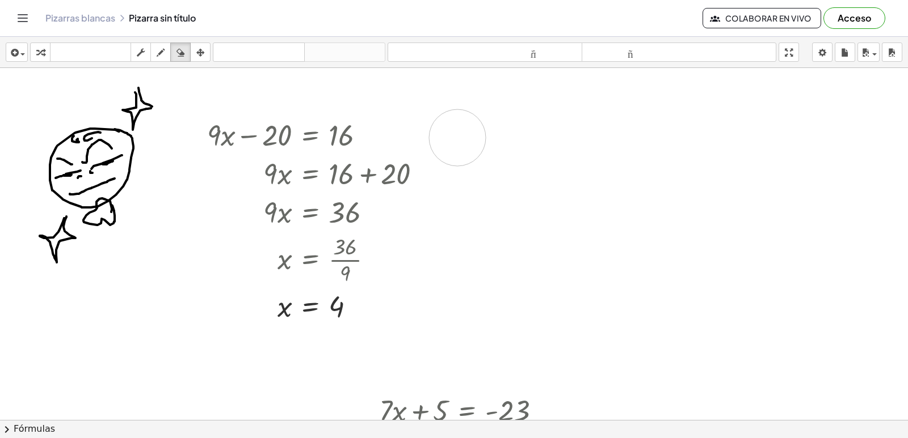
drag, startPoint x: 667, startPoint y: 303, endPoint x: 462, endPoint y: 130, distance: 268.1
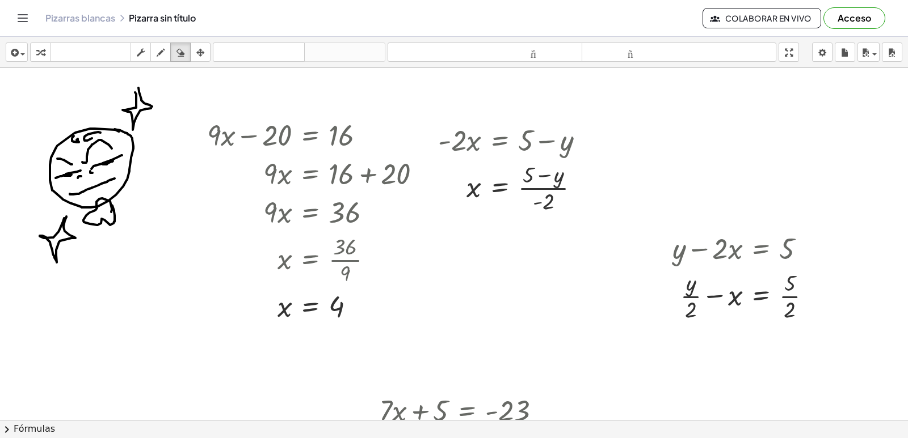
click at [162, 49] on icon "button" at bounding box center [161, 53] width 8 height 14
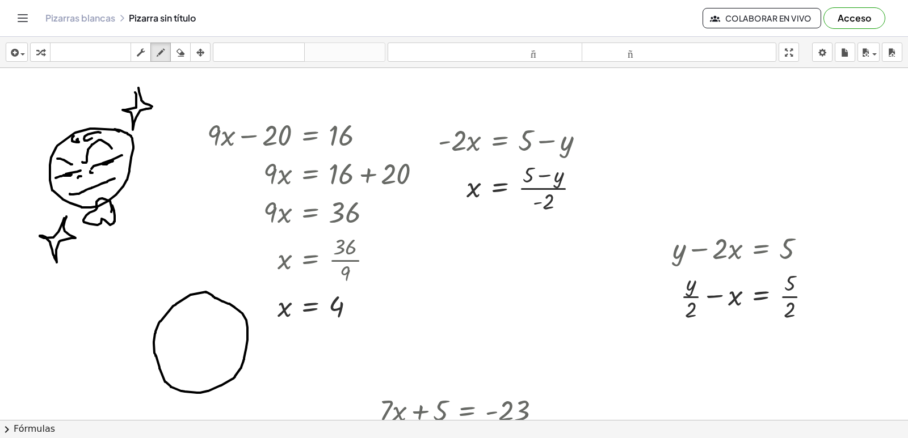
drag, startPoint x: 195, startPoint y: 375, endPoint x: 197, endPoint y: 365, distance: 9.9
click at [178, 52] on icon "button" at bounding box center [180, 53] width 8 height 14
drag, startPoint x: 191, startPoint y: 335, endPoint x: 197, endPoint y: 357, distance: 23.0
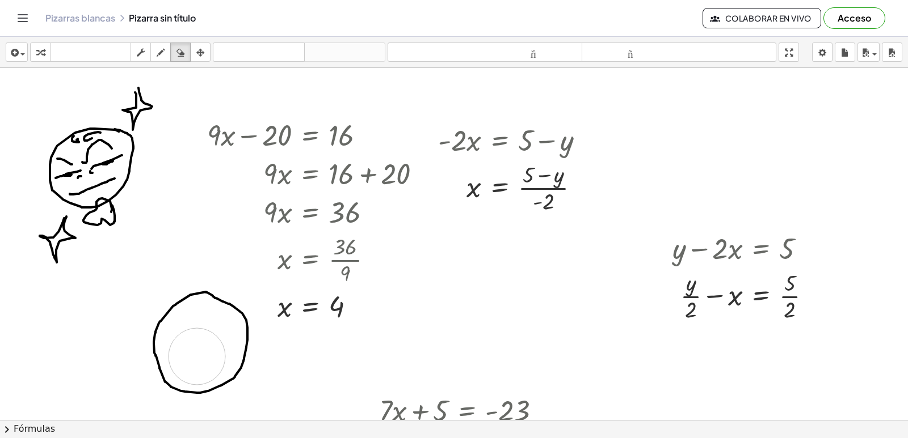
click at [161, 55] on icon "button" at bounding box center [161, 53] width 8 height 14
drag, startPoint x: 172, startPoint y: 325, endPoint x: 195, endPoint y: 326, distance: 22.7
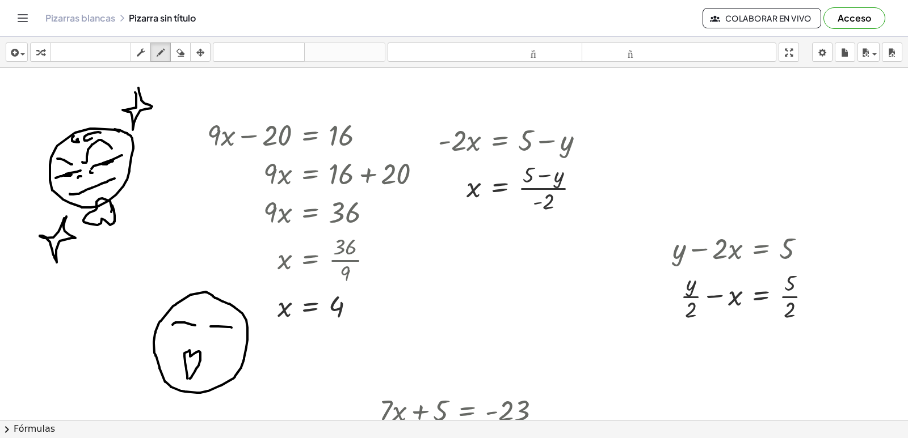
drag, startPoint x: 210, startPoint y: 327, endPoint x: 231, endPoint y: 328, distance: 21.0
drag, startPoint x: 178, startPoint y: 340, endPoint x: 188, endPoint y: 340, distance: 9.7
drag, startPoint x: 213, startPoint y: 342, endPoint x: 221, endPoint y: 344, distance: 7.7
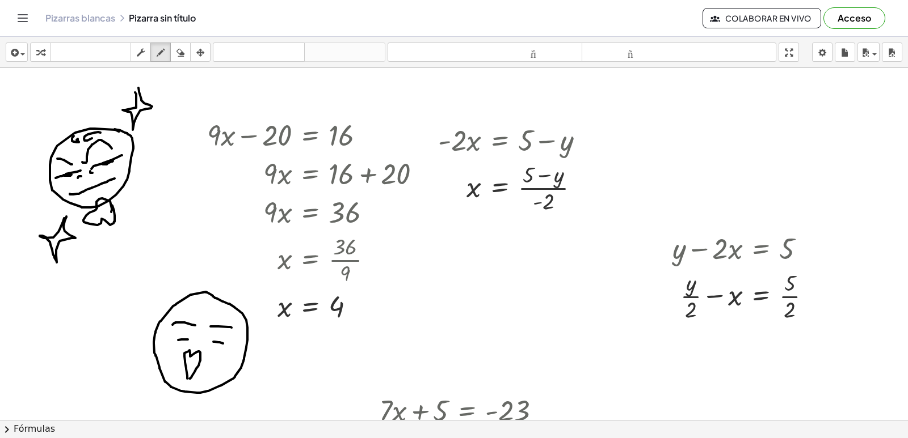
drag, startPoint x: 174, startPoint y: 324, endPoint x: 178, endPoint y: 340, distance: 16.4
drag, startPoint x: 193, startPoint y: 325, endPoint x: 185, endPoint y: 339, distance: 16.0
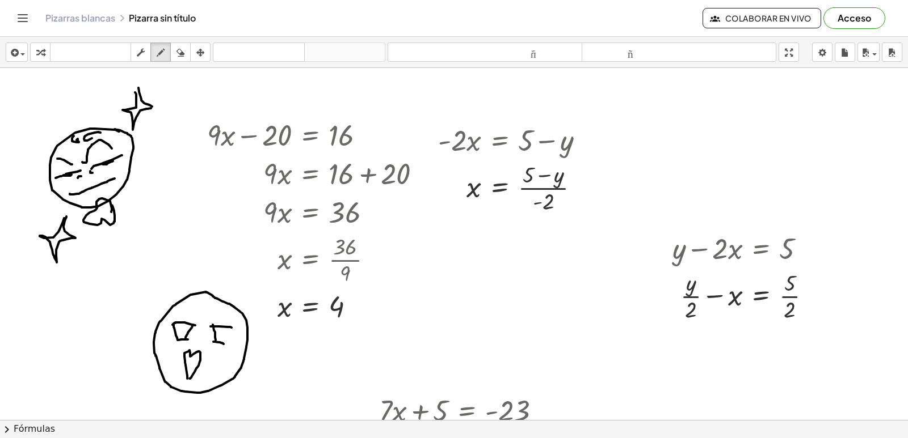
drag, startPoint x: 213, startPoint y: 325, endPoint x: 216, endPoint y: 340, distance: 15.6
drag, startPoint x: 229, startPoint y: 327, endPoint x: 220, endPoint y: 342, distance: 17.5
drag, startPoint x: 214, startPoint y: 325, endPoint x: 214, endPoint y: 314, distance: 11.3
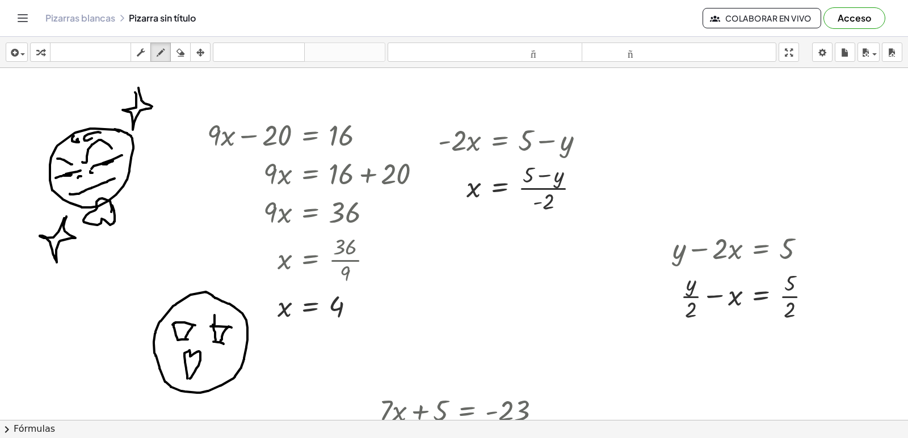
drag, startPoint x: 220, startPoint y: 324, endPoint x: 223, endPoint y: 317, distance: 8.1
drag, startPoint x: 224, startPoint y: 326, endPoint x: 232, endPoint y: 323, distance: 8.3
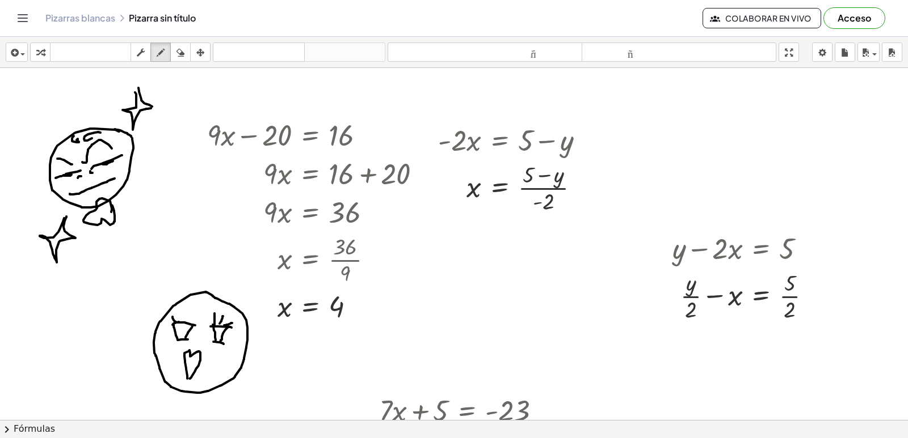
drag, startPoint x: 179, startPoint y: 322, endPoint x: 172, endPoint y: 315, distance: 9.7
drag, startPoint x: 179, startPoint y: 323, endPoint x: 191, endPoint y: 315, distance: 14.0
drag, startPoint x: 182, startPoint y: 322, endPoint x: 182, endPoint y: 314, distance: 8.5
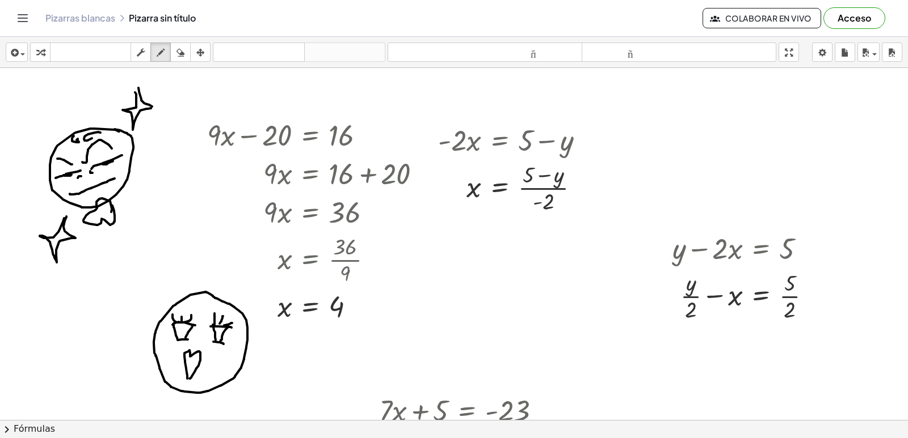
drag, startPoint x: 185, startPoint y: 323, endPoint x: 184, endPoint y: 330, distance: 6.3
drag, startPoint x: 222, startPoint y: 330, endPoint x: 217, endPoint y: 336, distance: 8.9
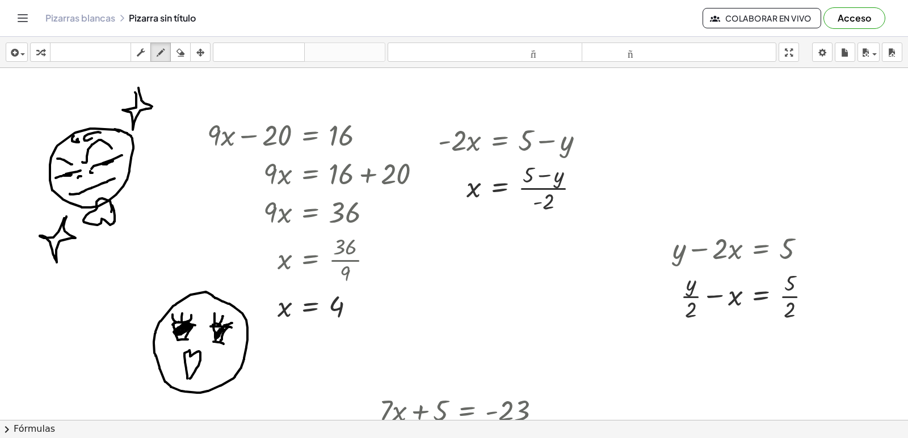
drag, startPoint x: 188, startPoint y: 364, endPoint x: 193, endPoint y: 365, distance: 5.7
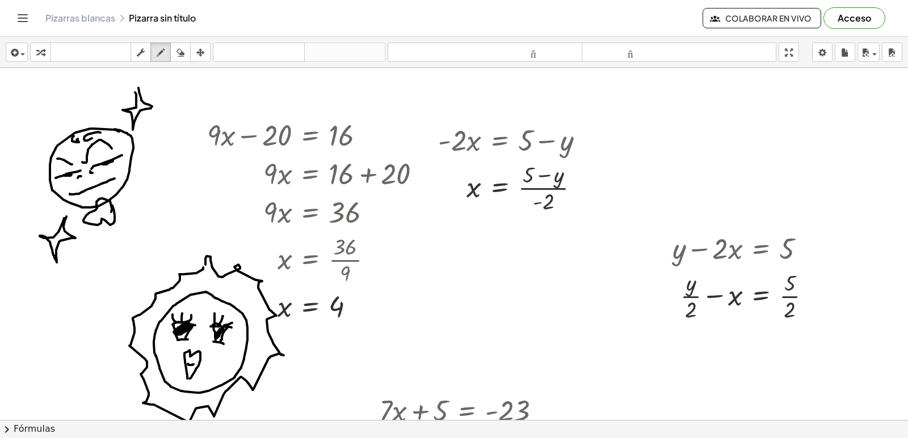
drag, startPoint x: 203, startPoint y: 346, endPoint x: 201, endPoint y: 339, distance: 7.6
drag, startPoint x: 179, startPoint y: 307, endPoint x: 192, endPoint y: 313, distance: 14.2
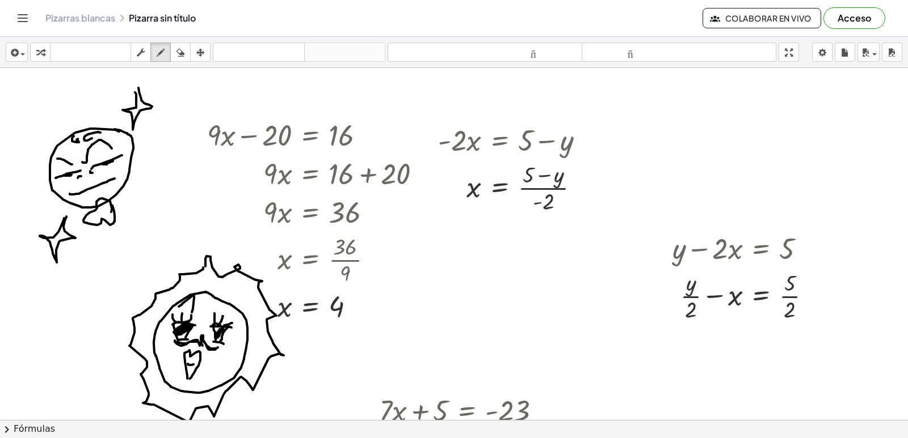
drag, startPoint x: 217, startPoint y: 307, endPoint x: 230, endPoint y: 328, distance: 24.9
drag, startPoint x: 240, startPoint y: 341, endPoint x: 225, endPoint y: 348, distance: 16.5
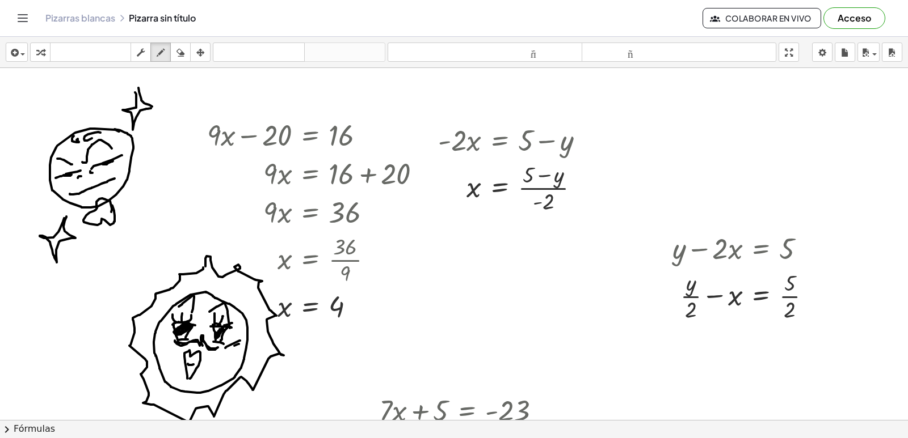
drag, startPoint x: 239, startPoint y: 344, endPoint x: 231, endPoint y: 347, distance: 8.4
drag, startPoint x: 162, startPoint y: 330, endPoint x: 154, endPoint y: 332, distance: 8.8
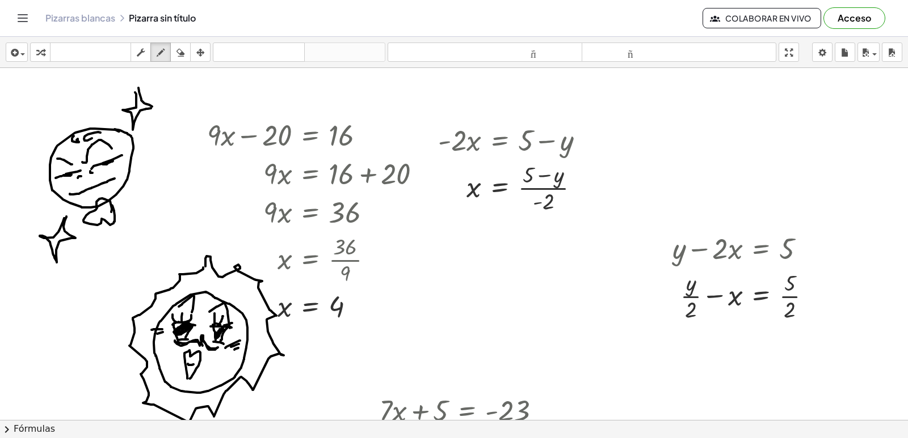
drag, startPoint x: 163, startPoint y: 332, endPoint x: 156, endPoint y: 335, distance: 7.2
drag, startPoint x: 168, startPoint y: 339, endPoint x: 155, endPoint y: 342, distance: 13.5
click at [208, 54] on div "button" at bounding box center [200, 52] width 15 height 14
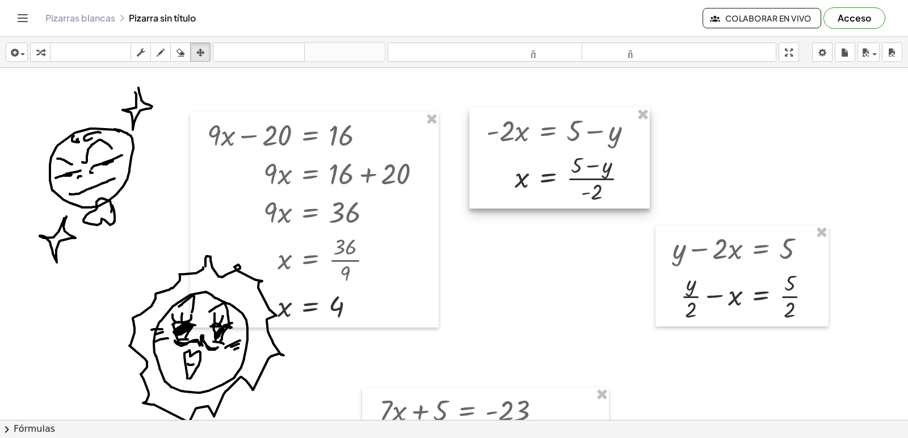
drag, startPoint x: 529, startPoint y: 163, endPoint x: 594, endPoint y: 144, distance: 68.4
click at [577, 153] on div at bounding box center [559, 158] width 180 height 101
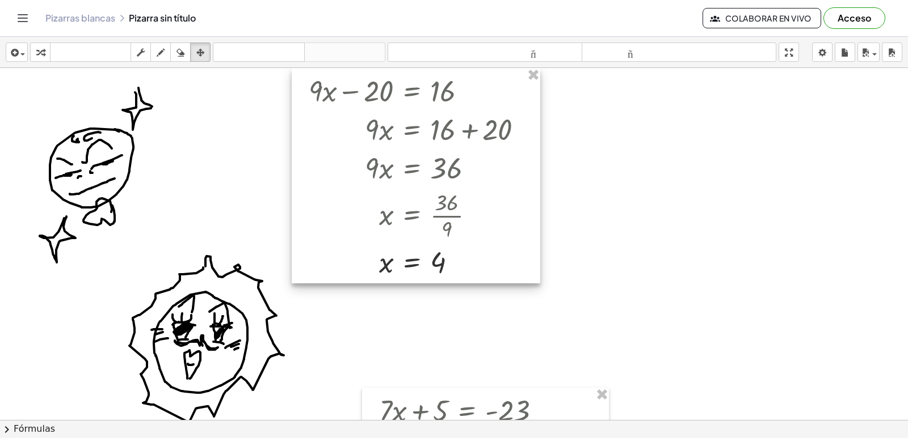
drag, startPoint x: 379, startPoint y: 147, endPoint x: 410, endPoint y: 126, distance: 36.7
click at [410, 126] on div at bounding box center [416, 176] width 248 height 216
drag, startPoint x: 44, startPoint y: 59, endPoint x: 41, endPoint y: 54, distance: 5.8
click at [41, 57] on icon "button" at bounding box center [40, 53] width 8 height 14
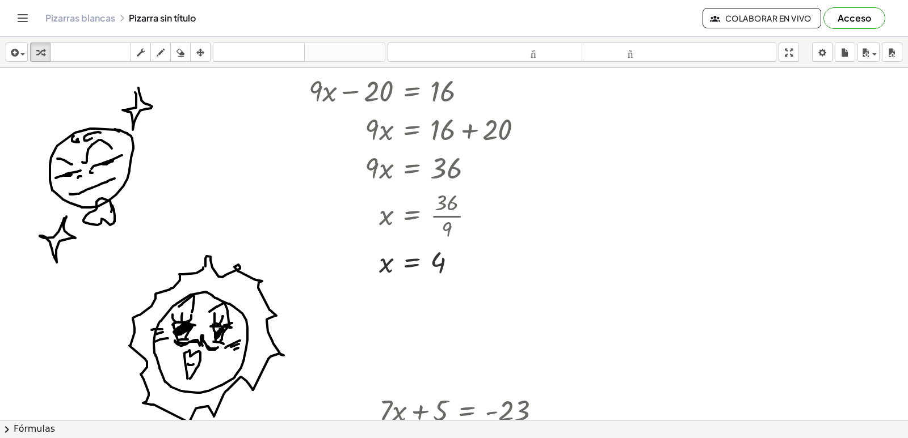
drag, startPoint x: 677, startPoint y: 167, endPoint x: 592, endPoint y: 192, distance: 89.2
click at [161, 54] on icon "button" at bounding box center [161, 53] width 8 height 14
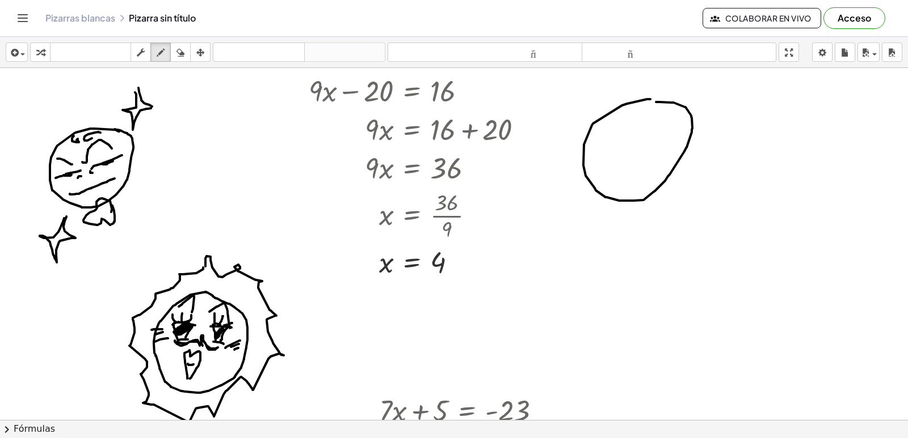
drag, startPoint x: 627, startPoint y: 104, endPoint x: 605, endPoint y: 130, distance: 34.6
drag, startPoint x: 593, startPoint y: 166, endPoint x: 656, endPoint y: 175, distance: 63.1
drag, startPoint x: 644, startPoint y: 170, endPoint x: 562, endPoint y: 218, distance: 95.3
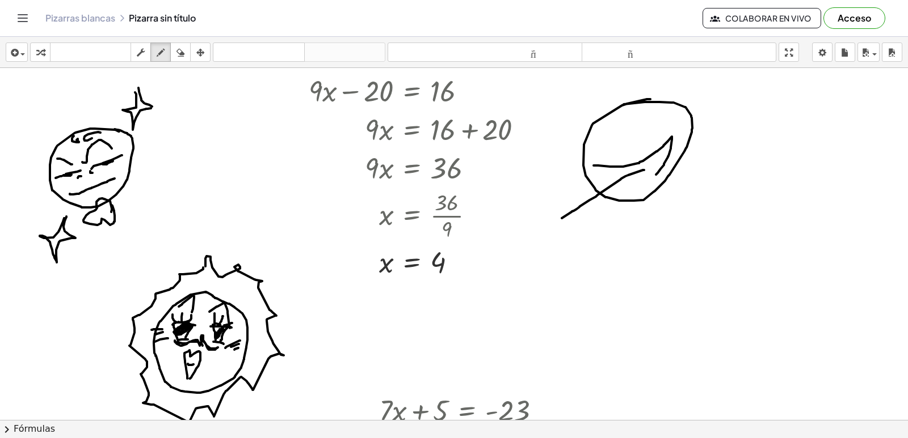
drag, startPoint x: 642, startPoint y: 172, endPoint x: 606, endPoint y: 219, distance: 58.7
drag, startPoint x: 620, startPoint y: 203, endPoint x: 601, endPoint y: 219, distance: 25.3
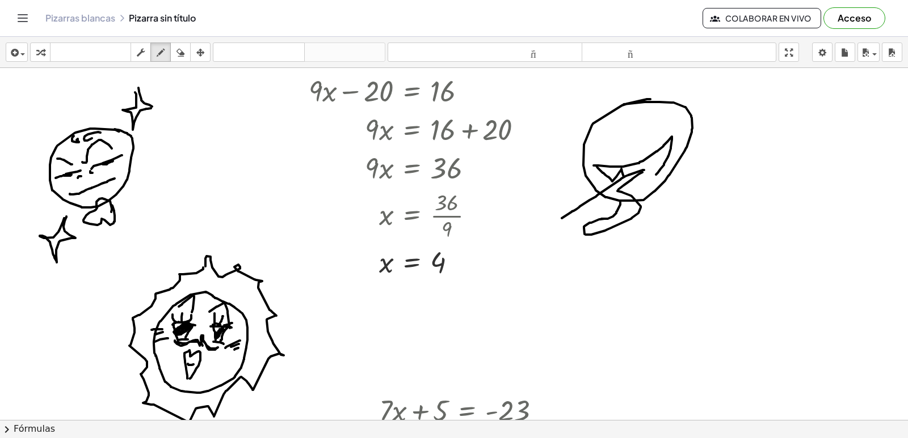
drag, startPoint x: 596, startPoint y: 166, endPoint x: 623, endPoint y: 177, distance: 29.3
drag, startPoint x: 646, startPoint y: 171, endPoint x: 670, endPoint y: 149, distance: 32.9
drag, startPoint x: 618, startPoint y: 130, endPoint x: 648, endPoint y: 126, distance: 30.8
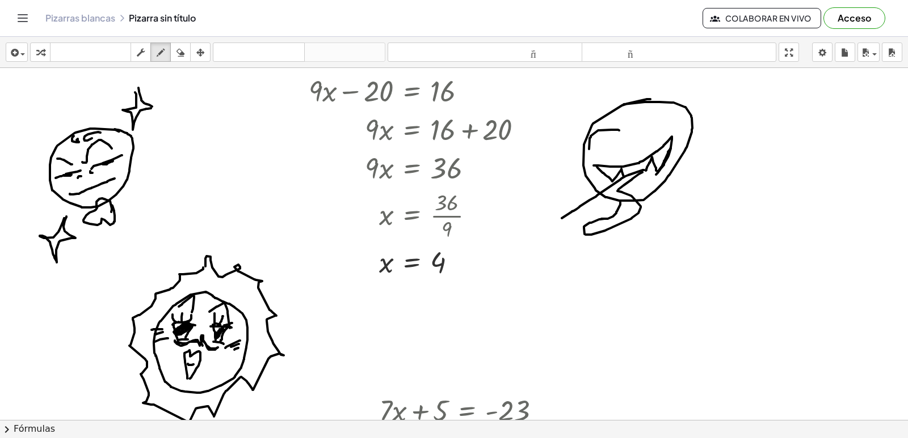
drag, startPoint x: 644, startPoint y: 120, endPoint x: 639, endPoint y: 132, distance: 13.0
drag, startPoint x: 640, startPoint y: 123, endPoint x: 648, endPoint y: 118, distance: 9.6
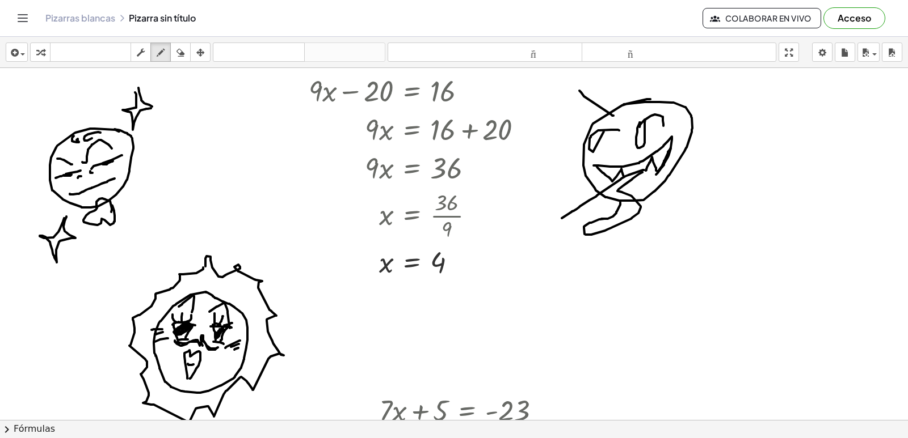
drag, startPoint x: 579, startPoint y: 91, endPoint x: 618, endPoint y: 116, distance: 46.7
drag, startPoint x: 639, startPoint y: 102, endPoint x: 630, endPoint y: 121, distance: 20.6
drag, startPoint x: 636, startPoint y: 150, endPoint x: 642, endPoint y: 149, distance: 6.3
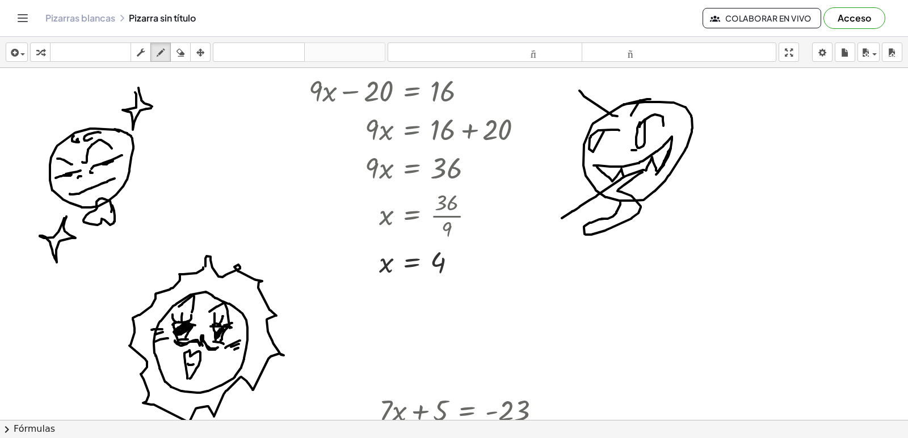
drag, startPoint x: 673, startPoint y: 116, endPoint x: 663, endPoint y: 130, distance: 17.1
drag, startPoint x: 585, startPoint y: 153, endPoint x: 601, endPoint y: 151, distance: 15.5
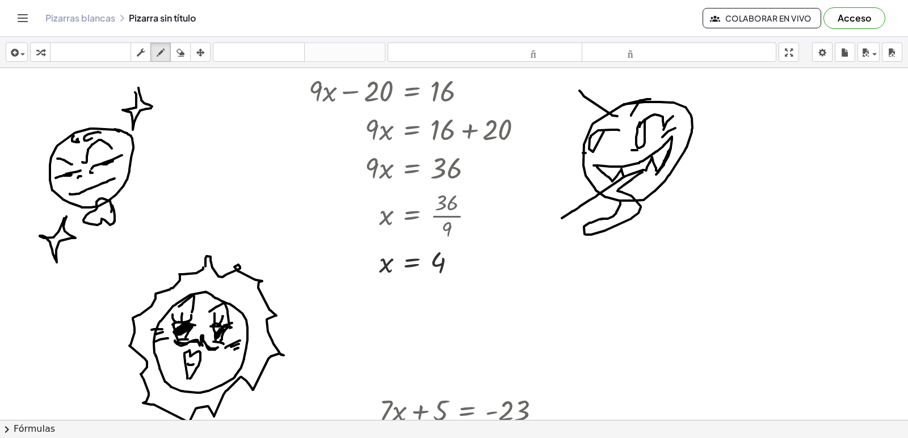
drag, startPoint x: 586, startPoint y: 158, endPoint x: 593, endPoint y: 159, distance: 7.5
drag, startPoint x: 627, startPoint y: 182, endPoint x: 656, endPoint y: 171, distance: 31.2
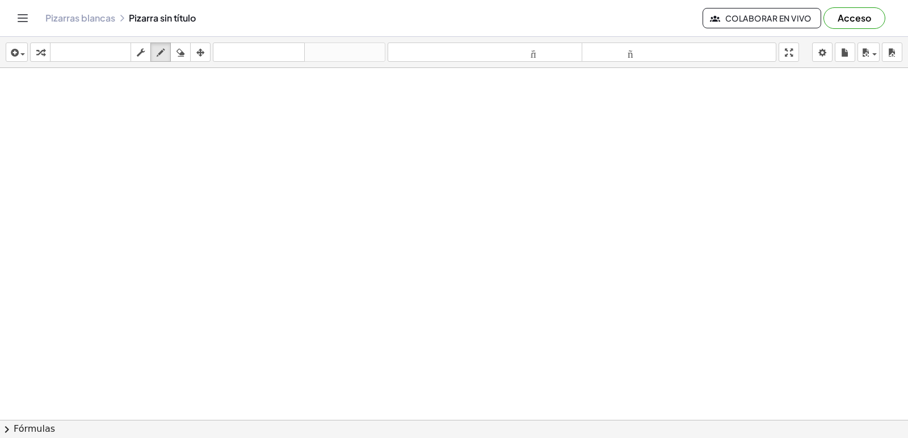
scroll to position [1045, 0]
click at [34, 51] on div "button" at bounding box center [40, 52] width 15 height 14
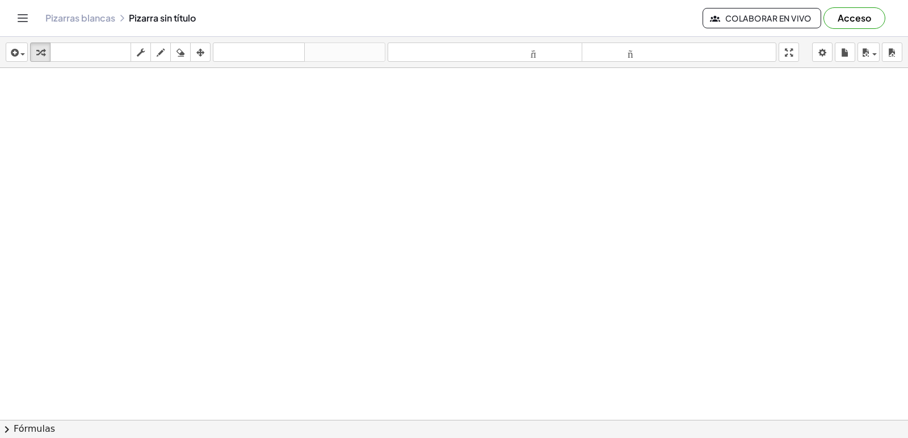
click at [0, 0] on div "incógnita y ⬚ 2 ⬚ n 7 8 9 + – ( ) √ 4 5 6 × ÷ , ⬚ < > 1 2 3 f(x) abecedario αβγ…" at bounding box center [0, 0] width 0 height 0
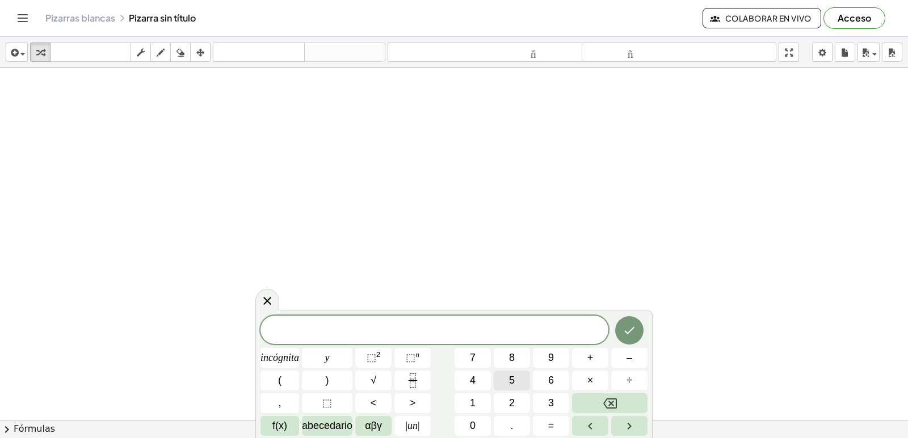
click at [513, 383] on font "5" at bounding box center [512, 380] width 6 height 11
click at [623, 356] on button "–" at bounding box center [629, 358] width 36 height 20
click at [608, 400] on icon "Retroceso" at bounding box center [610, 404] width 14 height 14
click at [545, 397] on button "3" at bounding box center [551, 404] width 36 height 20
click at [323, 358] on button "y" at bounding box center [327, 358] width 50 height 20
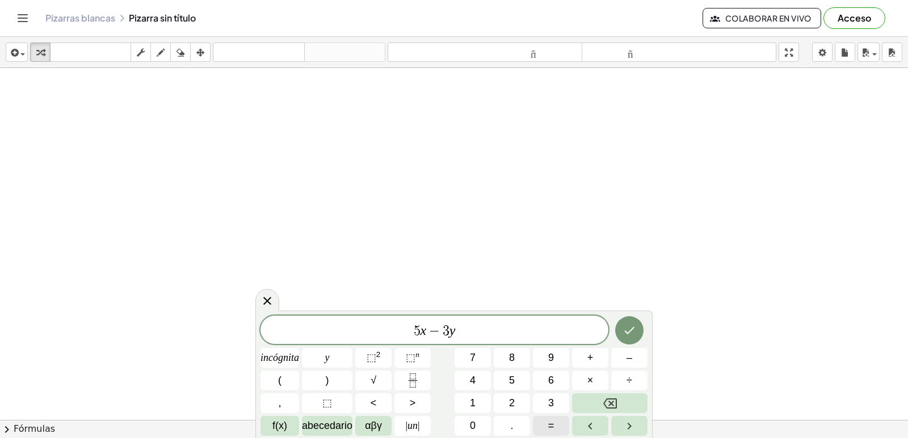
click at [545, 424] on button "=" at bounding box center [551, 426] width 36 height 20
click at [477, 361] on button "7" at bounding box center [472, 358] width 36 height 20
click at [632, 320] on button "Hecho" at bounding box center [629, 331] width 28 height 28
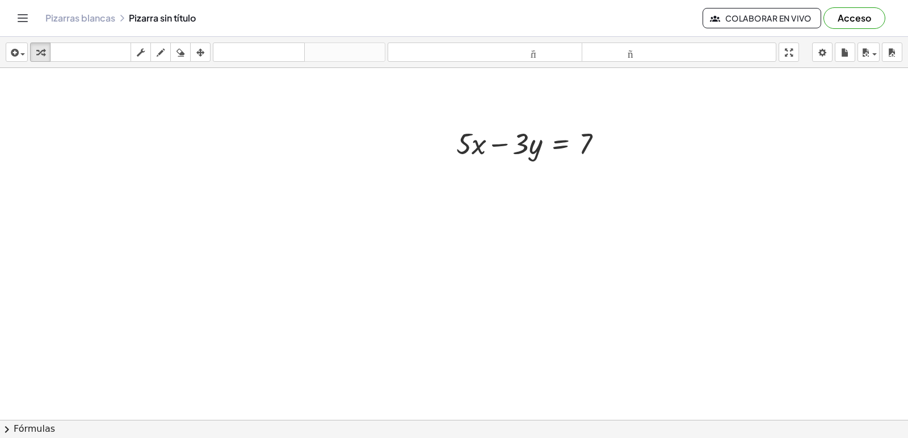
scroll to position [1239, 0]
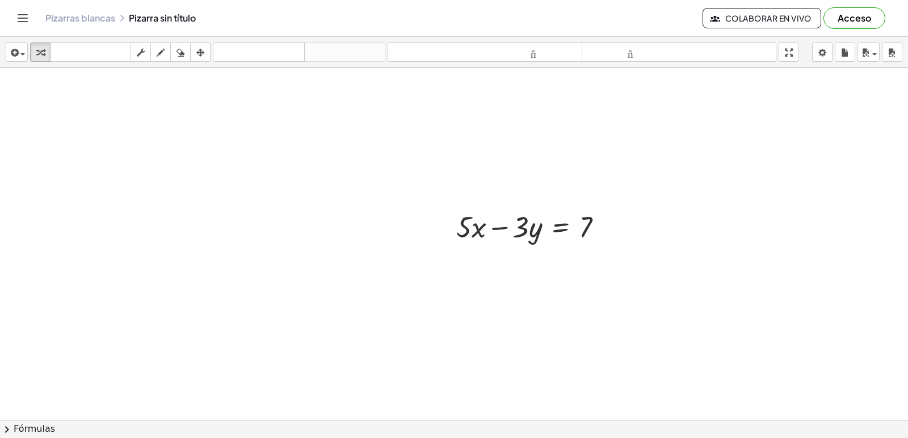
click at [0, 0] on span at bounding box center [0, 0] width 0 height 0
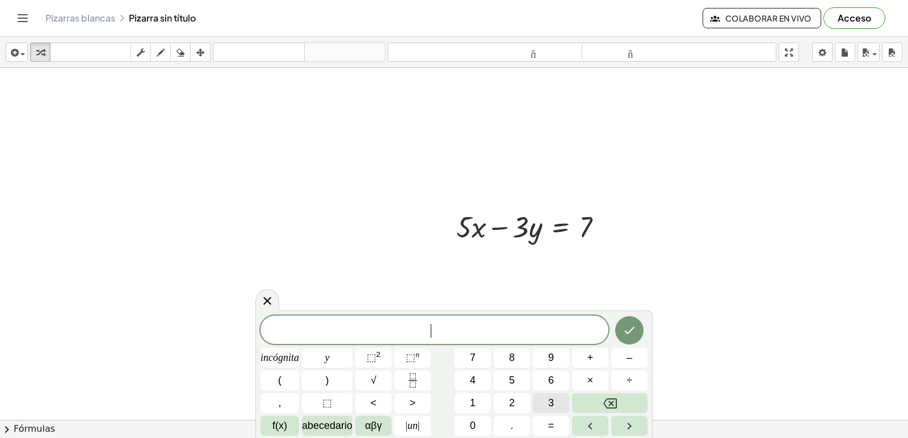
click at [550, 398] on font "3" at bounding box center [551, 403] width 6 height 11
click at [581, 372] on button "×" at bounding box center [590, 381] width 36 height 20
click at [621, 401] on button "Retroceso" at bounding box center [609, 404] width 75 height 20
click at [592, 353] on font "+" at bounding box center [590, 357] width 6 height 11
click at [548, 396] on span "3" at bounding box center [551, 403] width 6 height 15
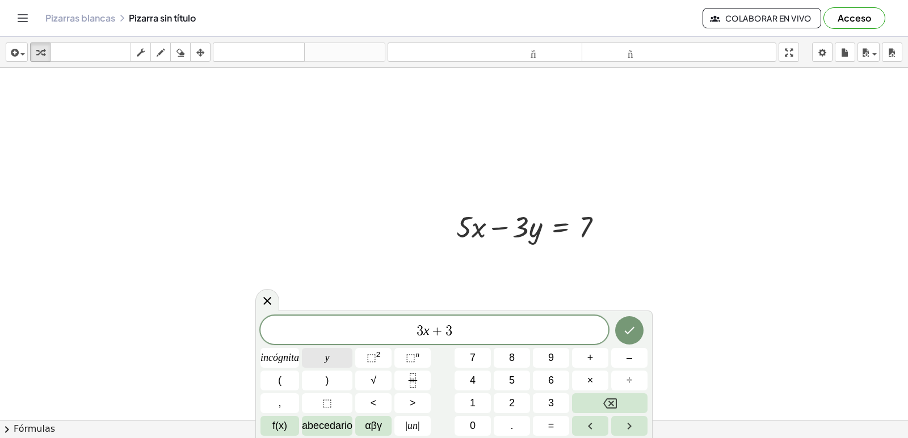
click at [336, 353] on button "y" at bounding box center [327, 358] width 50 height 20
click at [549, 428] on font "=" at bounding box center [551, 425] width 6 height 11
click at [551, 354] on font "9" at bounding box center [551, 357] width 6 height 11
click at [627, 321] on button "Hecho" at bounding box center [629, 331] width 28 height 28
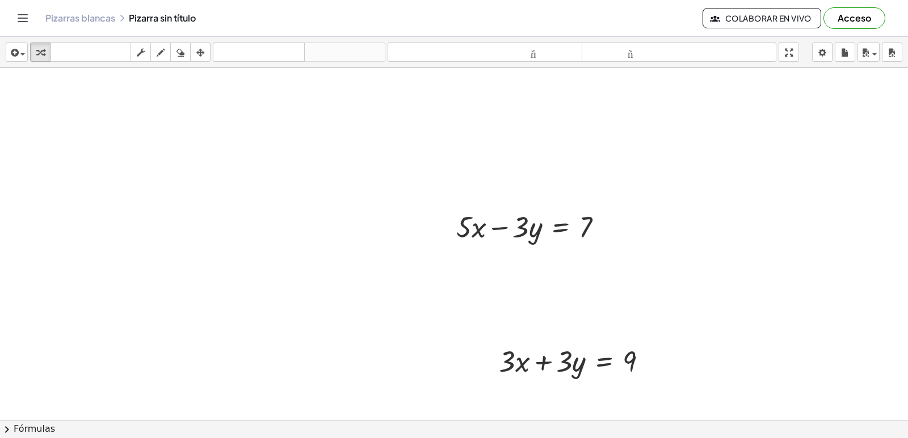
click at [201, 46] on icon "button" at bounding box center [200, 53] width 8 height 14
drag, startPoint x: 508, startPoint y: 356, endPoint x: 490, endPoint y: 297, distance: 62.1
click at [492, 340] on div at bounding box center [573, 361] width 183 height 44
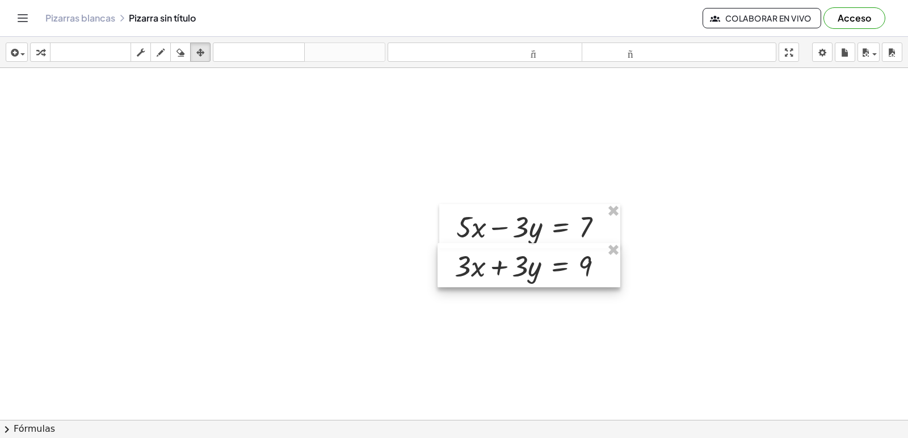
drag, startPoint x: 517, startPoint y: 343, endPoint x: 488, endPoint y: 263, distance: 84.5
click at [488, 263] on div at bounding box center [528, 265] width 183 height 44
click at [199, 48] on icon "button" at bounding box center [200, 53] width 8 height 14
click at [39, 50] on icon "button" at bounding box center [40, 53] width 8 height 14
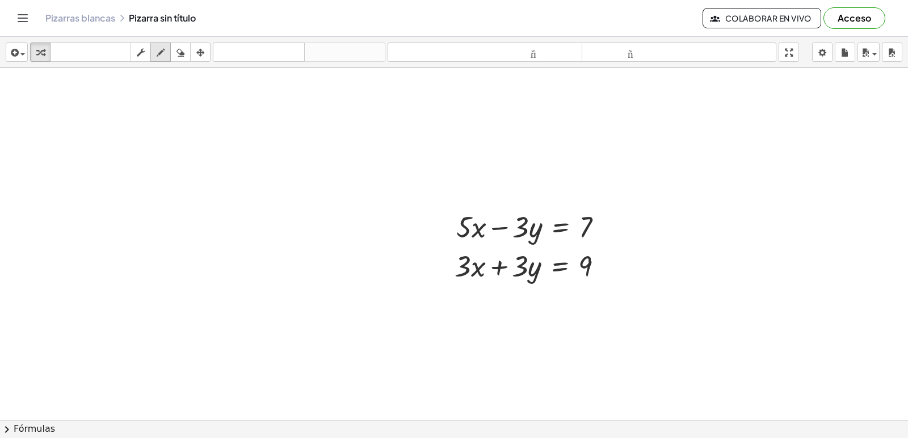
click at [164, 58] on icon "button" at bounding box center [161, 53] width 8 height 14
drag, startPoint x: 442, startPoint y: 290, endPoint x: 625, endPoint y: 286, distance: 182.1
drag, startPoint x: 526, startPoint y: 202, endPoint x: 505, endPoint y: 276, distance: 77.1
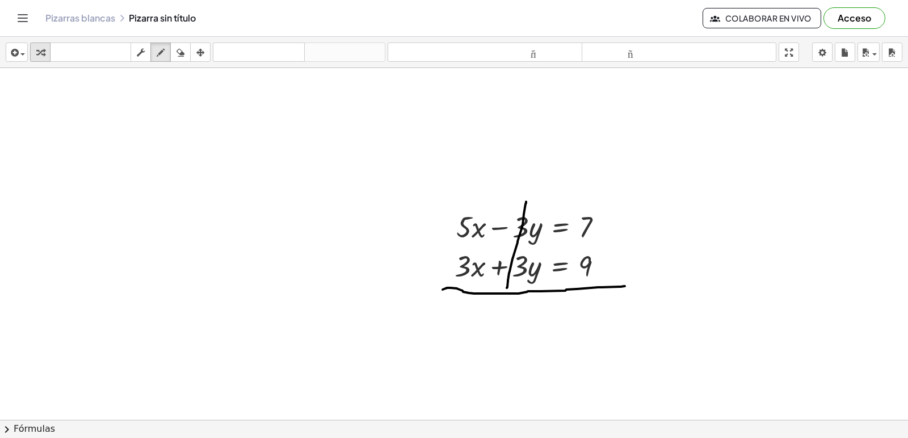
click at [36, 48] on icon "button" at bounding box center [40, 53] width 8 height 14
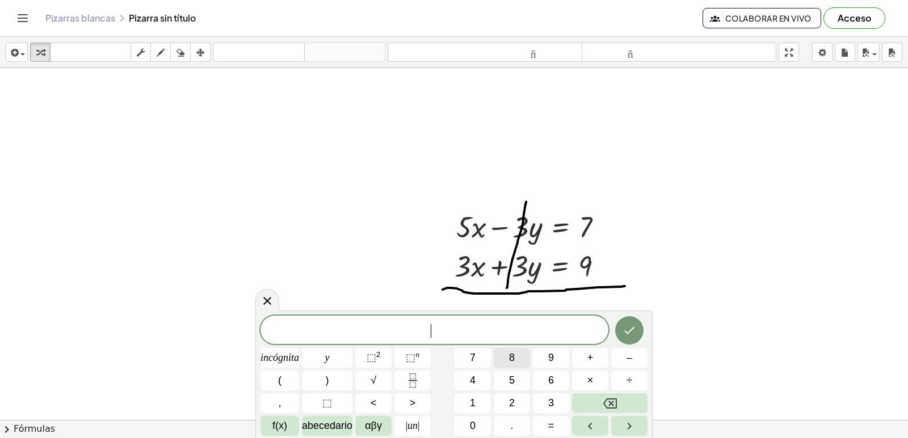
click at [501, 356] on button "8" at bounding box center [512, 358] width 36 height 20
click at [589, 377] on font "×" at bounding box center [590, 380] width 6 height 11
click at [550, 427] on font "=" at bounding box center [551, 425] width 6 height 11
click at [471, 403] on font "1" at bounding box center [473, 403] width 6 height 11
click at [549, 374] on span "6" at bounding box center [551, 380] width 6 height 15
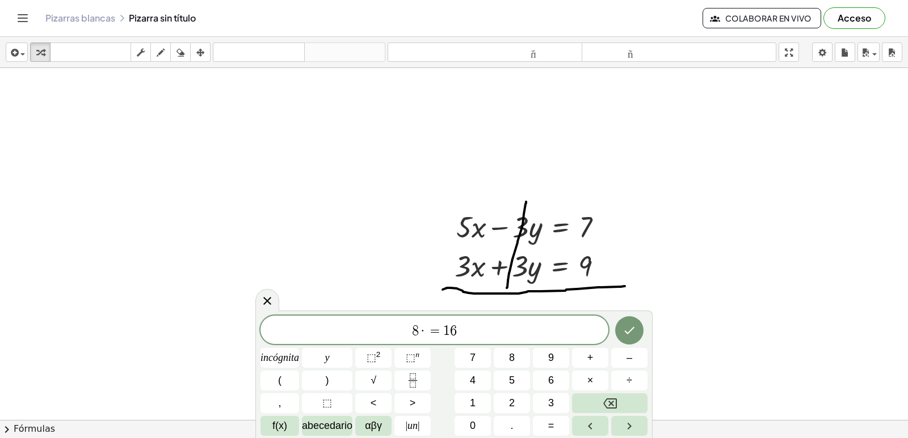
click at [421, 328] on span "·" at bounding box center [423, 331] width 8 height 14
click at [431, 328] on span "=" at bounding box center [435, 331] width 16 height 14
click at [631, 328] on icon "Hecho" at bounding box center [629, 331] width 14 height 14
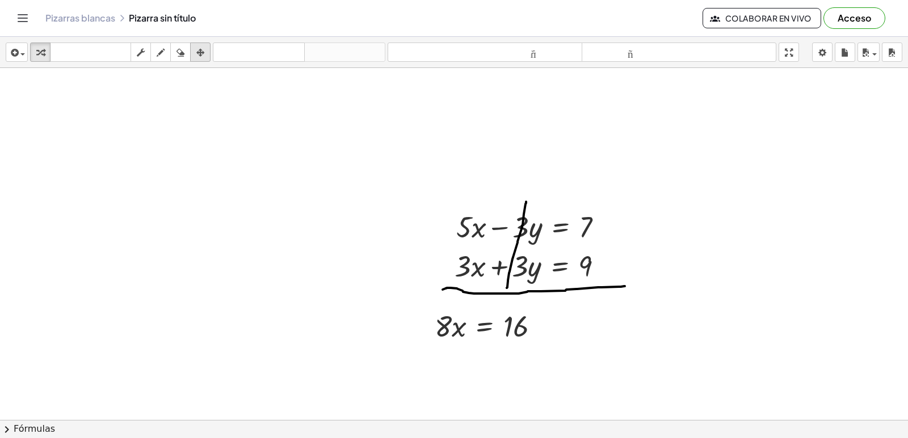
click at [203, 49] on icon "button" at bounding box center [200, 53] width 8 height 14
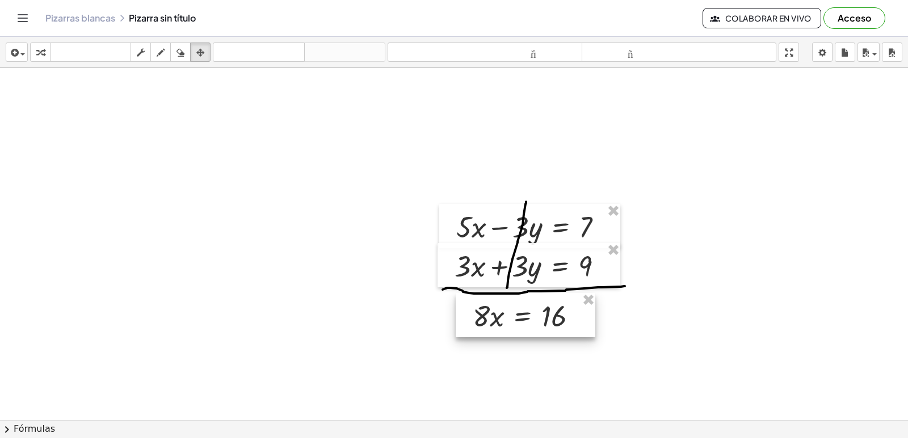
drag, startPoint x: 496, startPoint y: 332, endPoint x: 508, endPoint y: 330, distance: 11.6
click at [508, 330] on div at bounding box center [526, 315] width 140 height 44
click at [37, 50] on icon "button" at bounding box center [40, 53] width 8 height 14
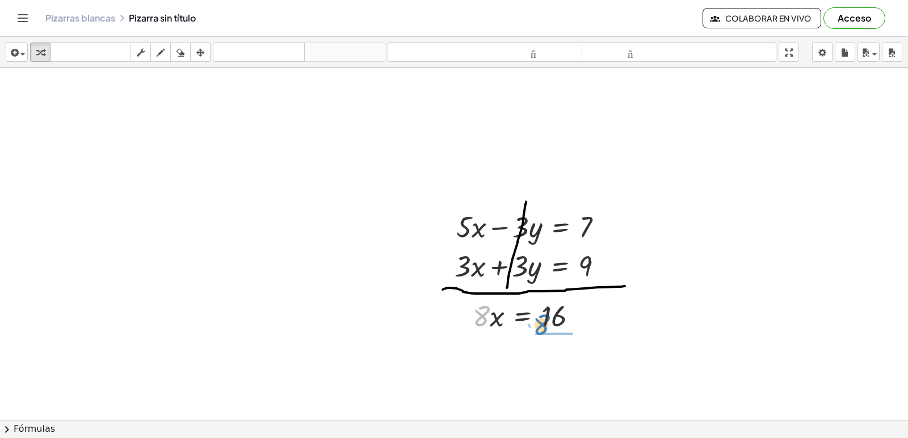
drag, startPoint x: 478, startPoint y: 324, endPoint x: 541, endPoint y: 333, distance: 63.0
drag, startPoint x: 557, startPoint y: 382, endPoint x: 554, endPoint y: 354, distance: 28.5
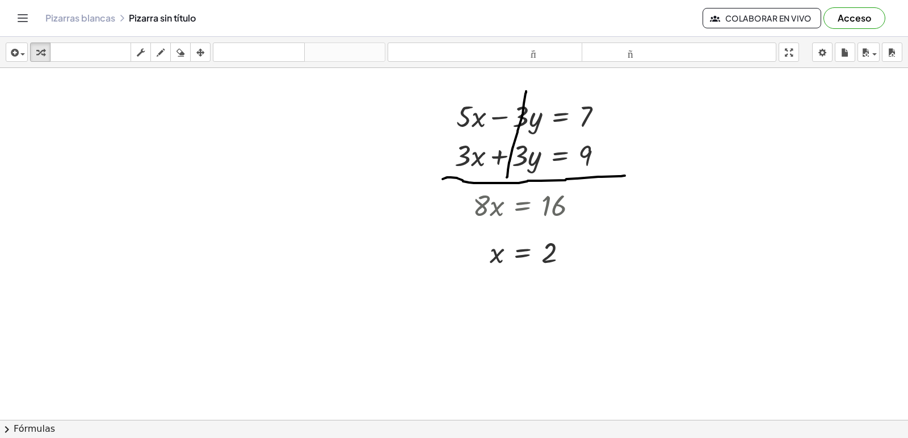
scroll to position [1352, 0]
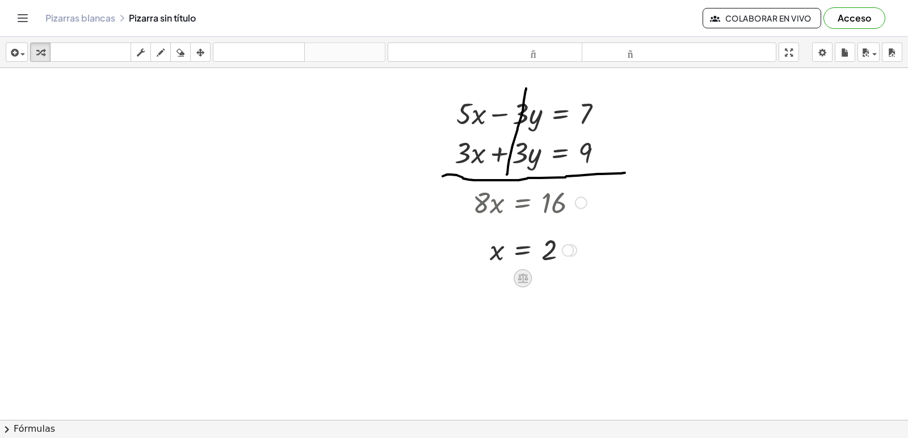
click at [520, 274] on icon at bounding box center [523, 278] width 12 height 12
drag, startPoint x: 567, startPoint y: 248, endPoint x: 580, endPoint y: 307, distance: 59.9
click at [522, 298] on div "x = 2 + − × ÷" at bounding box center [522, 298] width 0 height 0
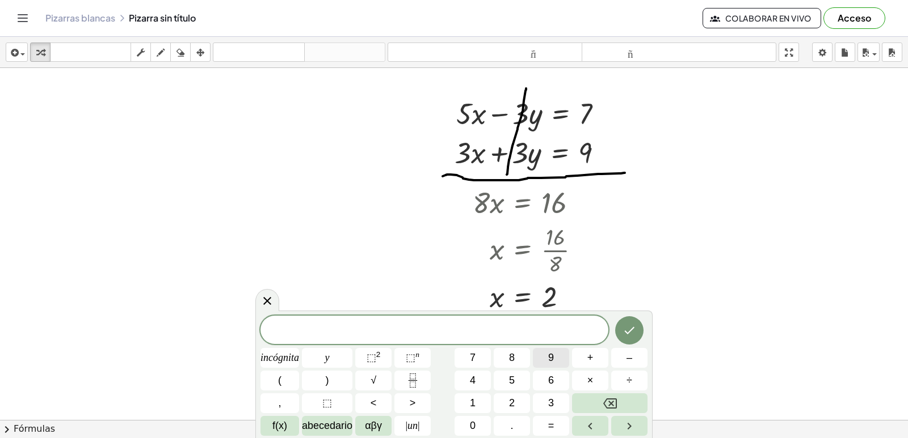
click at [553, 353] on button "9" at bounding box center [551, 358] width 36 height 20
click at [623, 360] on button "–" at bounding box center [629, 358] width 36 height 20
click at [336, 359] on button "y" at bounding box center [327, 358] width 50 height 20
click at [553, 424] on font "=" at bounding box center [551, 425] width 6 height 11
click at [472, 397] on button "1" at bounding box center [472, 404] width 36 height 20
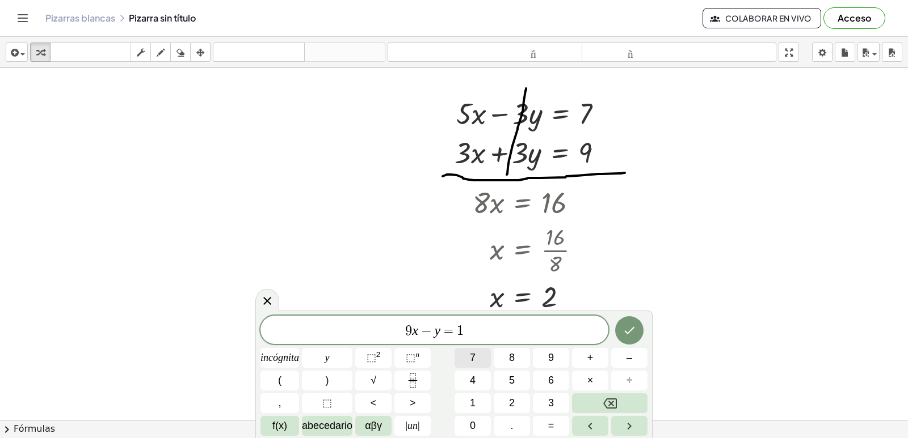
click at [469, 358] on button "7" at bounding box center [472, 358] width 36 height 20
click at [630, 331] on icon "Hecho" at bounding box center [629, 330] width 10 height 7
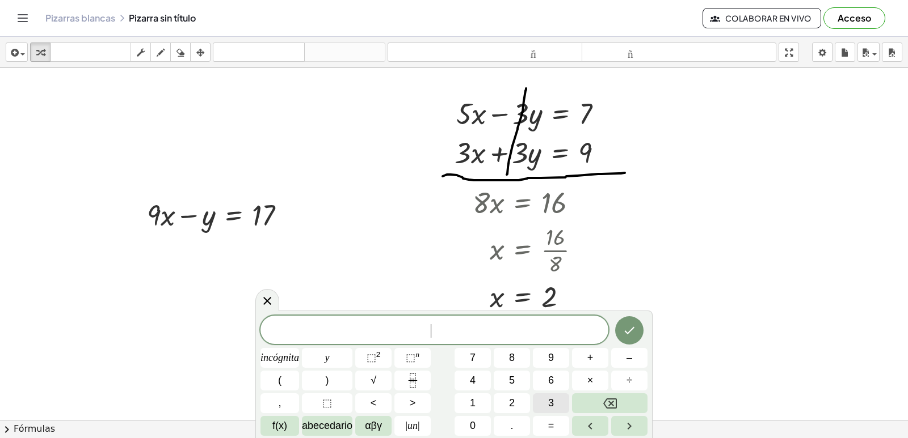
click at [553, 405] on font "3" at bounding box center [551, 403] width 6 height 11
click at [602, 362] on button "+" at bounding box center [590, 358] width 36 height 20
click at [334, 361] on button "y" at bounding box center [327, 358] width 50 height 20
click at [551, 423] on font "=" at bounding box center [551, 425] width 6 height 11
click at [464, 362] on button "7" at bounding box center [472, 358] width 36 height 20
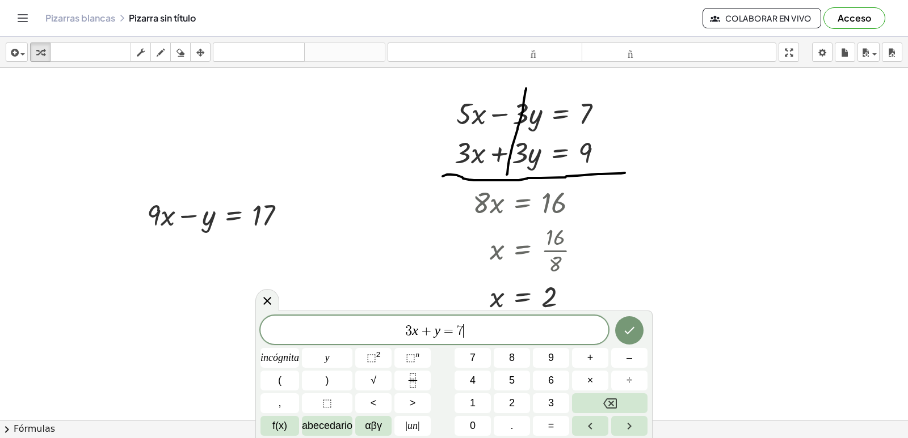
click at [629, 335] on icon "Hecho" at bounding box center [629, 331] width 14 height 14
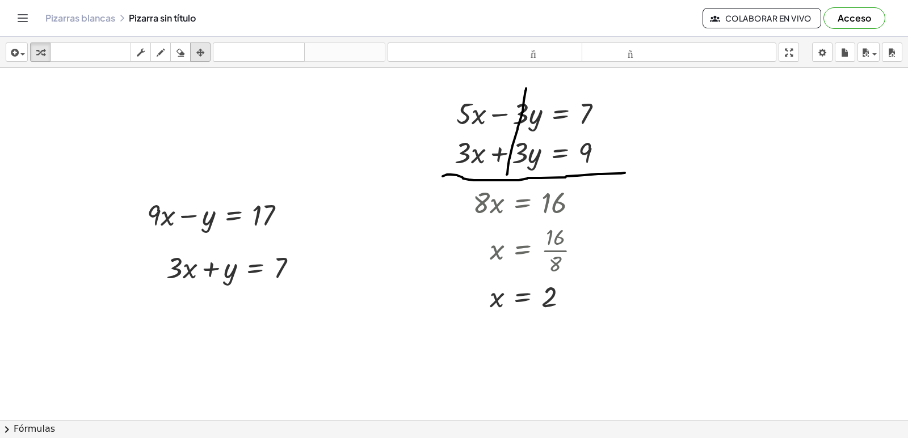
click at [193, 50] on div "button" at bounding box center [200, 52] width 15 height 14
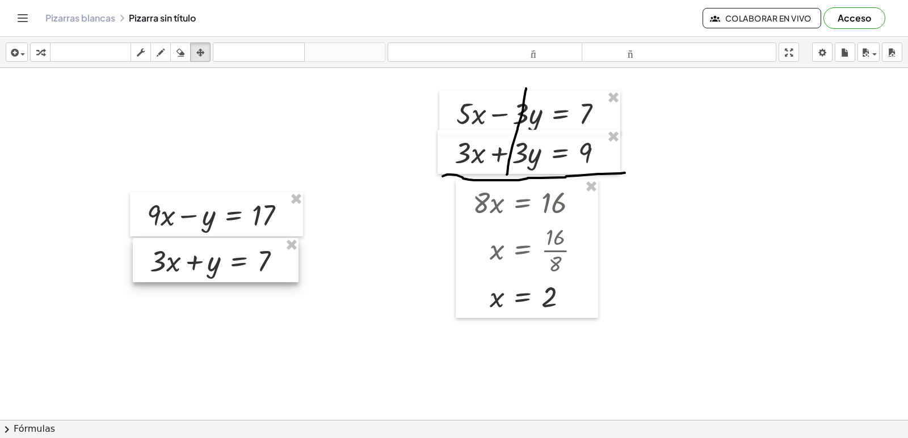
drag, startPoint x: 265, startPoint y: 271, endPoint x: 248, endPoint y: 264, distance: 17.8
click at [248, 264] on div at bounding box center [216, 260] width 166 height 44
click at [39, 47] on icon "button" at bounding box center [40, 53] width 8 height 14
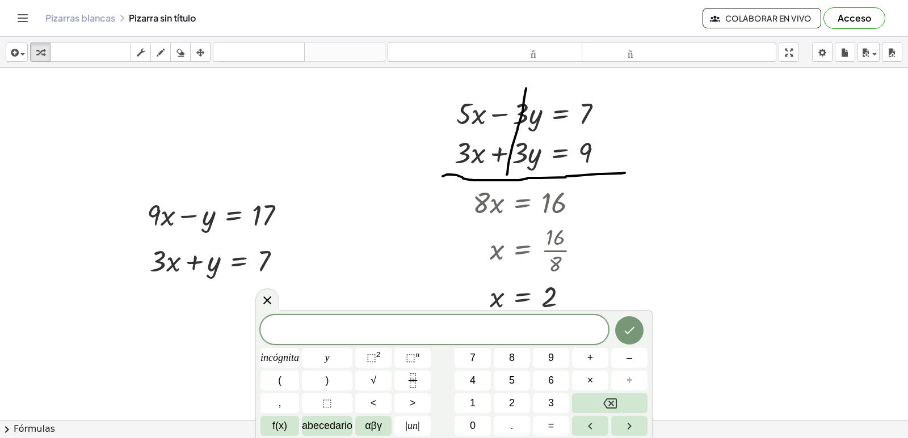
click at [482, 397] on button "1" at bounding box center [472, 404] width 36 height 20
click at [516, 403] on button "2" at bounding box center [512, 404] width 36 height 20
click at [551, 423] on font "=" at bounding box center [551, 425] width 6 height 11
click at [515, 410] on button "2" at bounding box center [512, 404] width 36 height 20
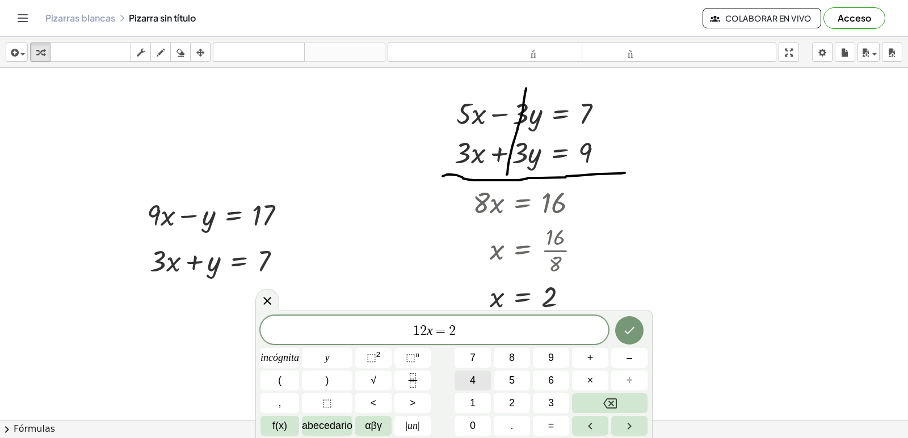
click at [480, 384] on button "4" at bounding box center [472, 381] width 36 height 20
click at [615, 334] on button "Hecho" at bounding box center [629, 331] width 28 height 28
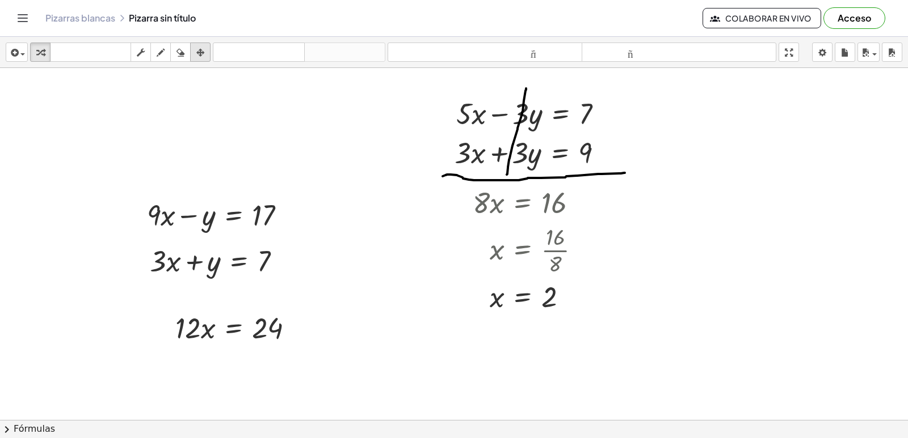
click at [204, 57] on icon "button" at bounding box center [200, 53] width 8 height 14
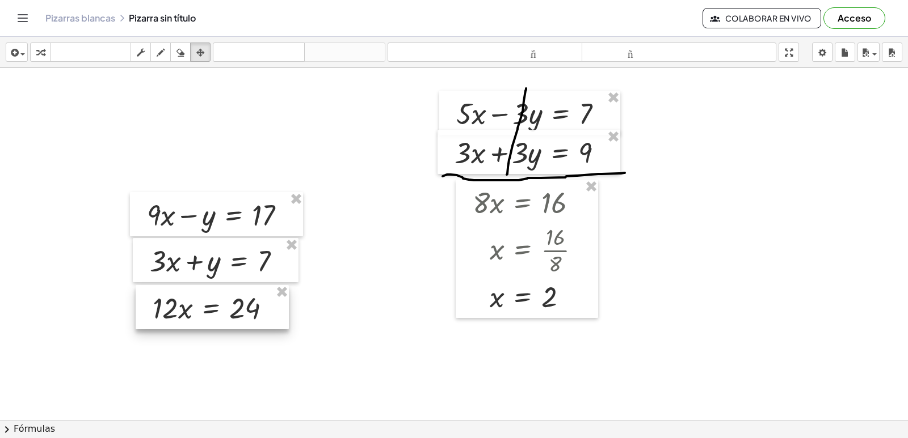
drag, startPoint x: 205, startPoint y: 330, endPoint x: 183, endPoint y: 310, distance: 30.2
click at [183, 310] on div at bounding box center [212, 307] width 153 height 44
click at [203, 54] on icon "button" at bounding box center [200, 53] width 8 height 14
click at [33, 58] on div "button" at bounding box center [40, 52] width 15 height 14
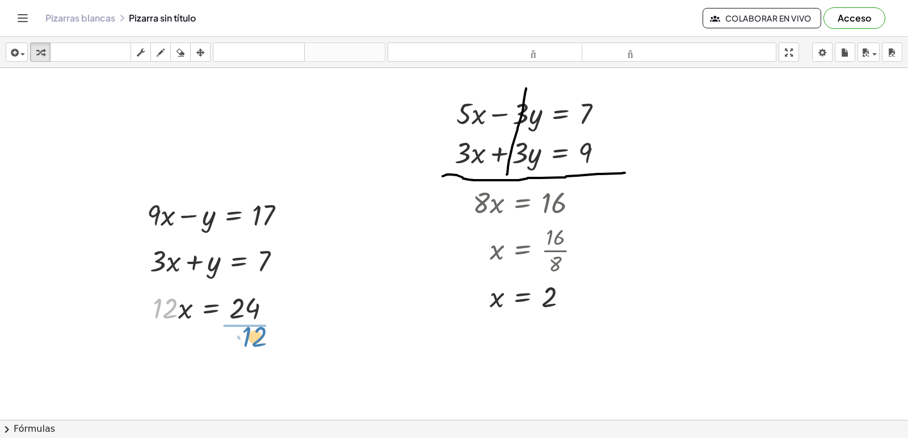
drag, startPoint x: 160, startPoint y: 310, endPoint x: 250, endPoint y: 339, distance: 94.2
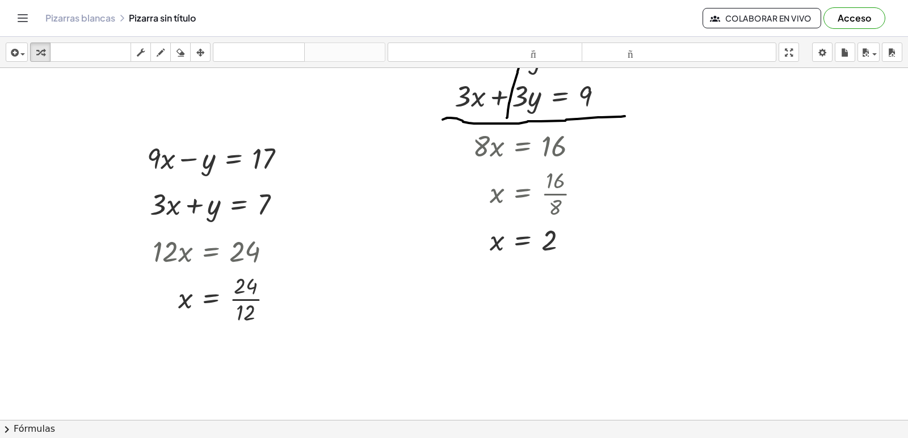
scroll to position [1579, 0]
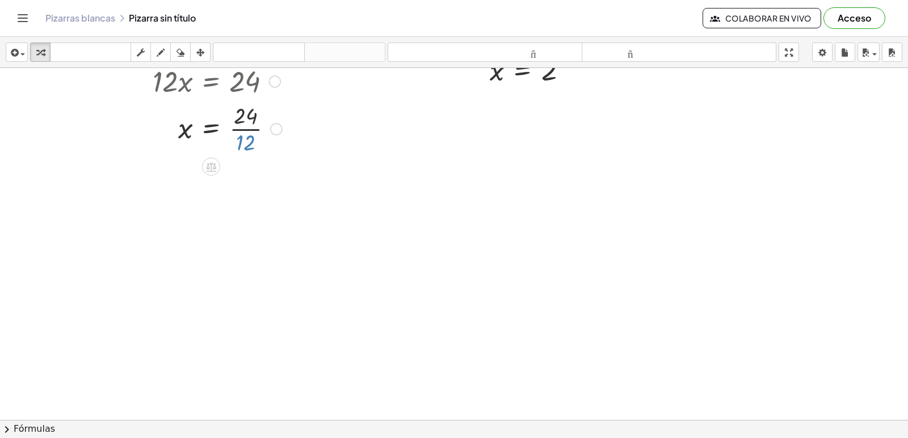
click at [241, 144] on div at bounding box center [217, 128] width 141 height 57
click at [193, 51] on div "button" at bounding box center [200, 52] width 15 height 14
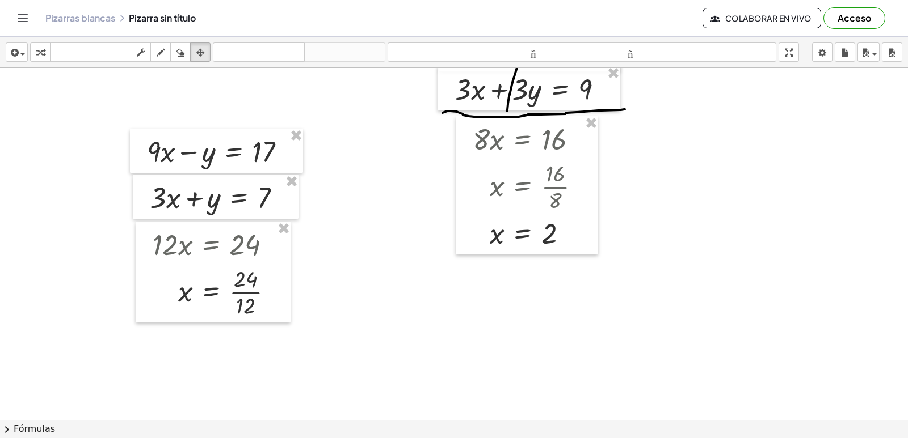
scroll to position [1352, 0]
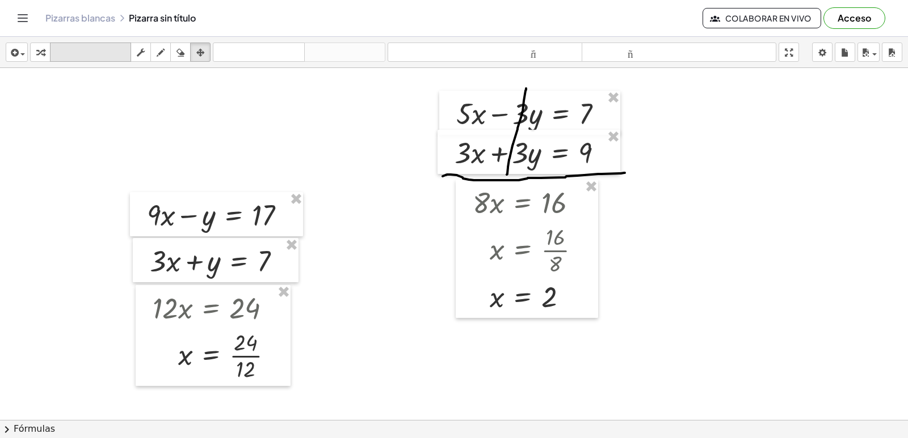
click at [35, 45] on button "transformar" at bounding box center [40, 52] width 20 height 19
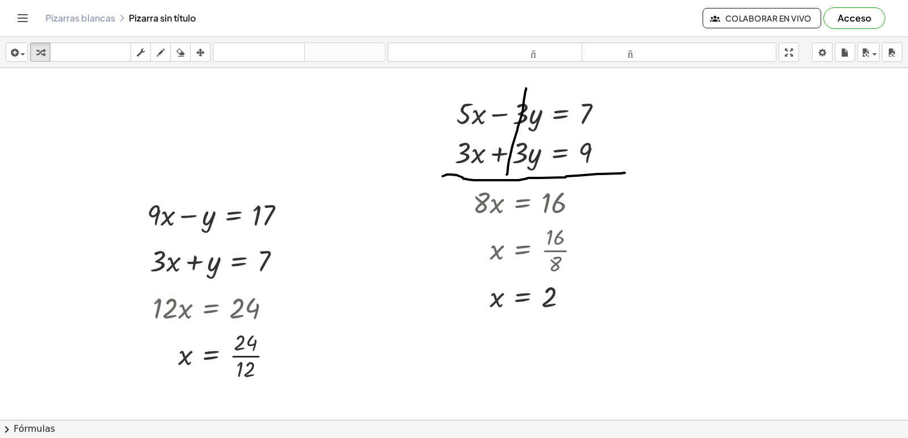
scroll to position [1579, 0]
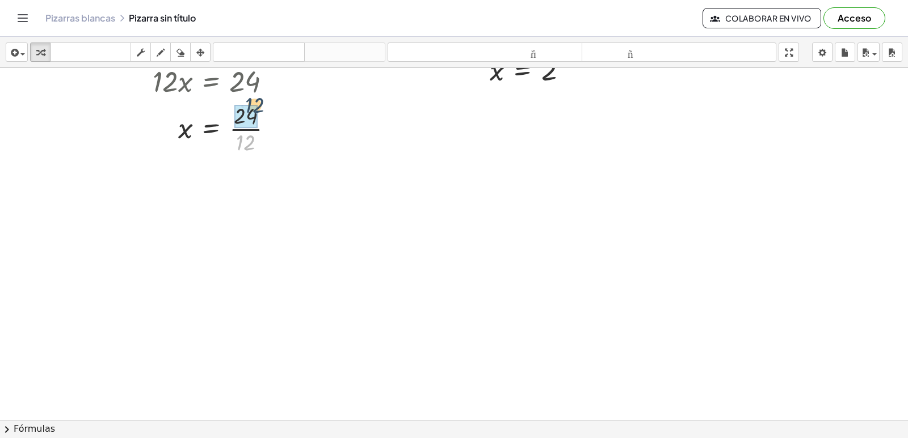
drag, startPoint x: 251, startPoint y: 152, endPoint x: 260, endPoint y: 113, distance: 39.6
click at [260, 113] on div at bounding box center [217, 128] width 141 height 57
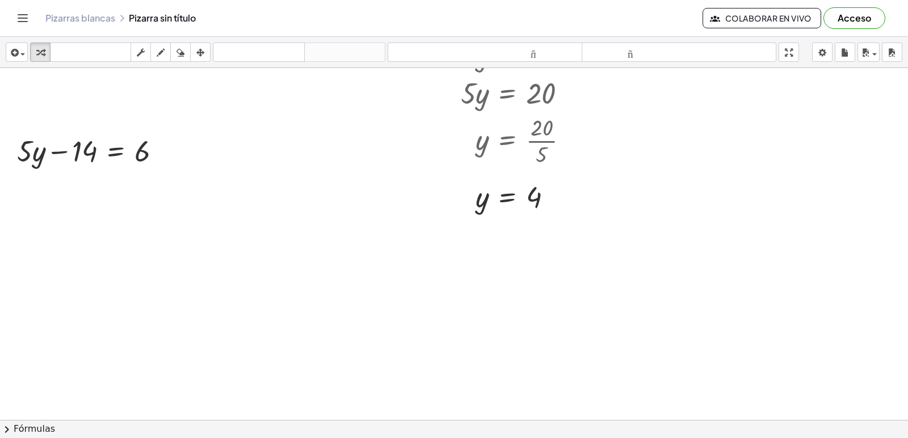
scroll to position [851, 0]
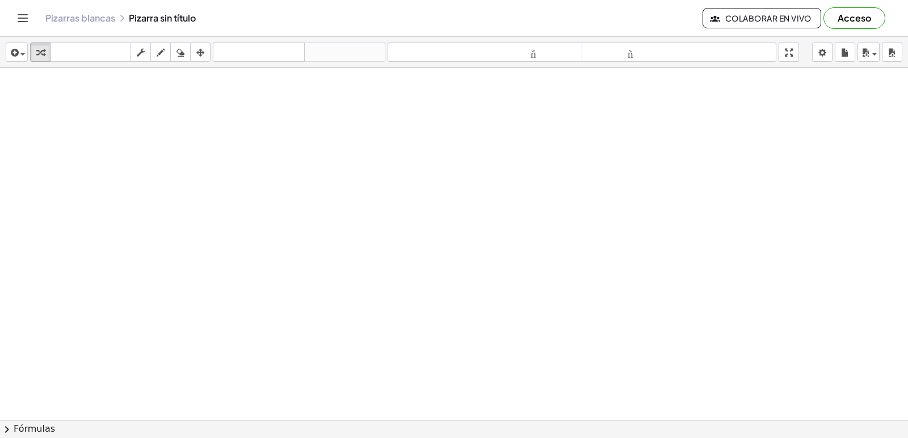
click at [255, 122] on div at bounding box center [454, 274] width 908 height 2114
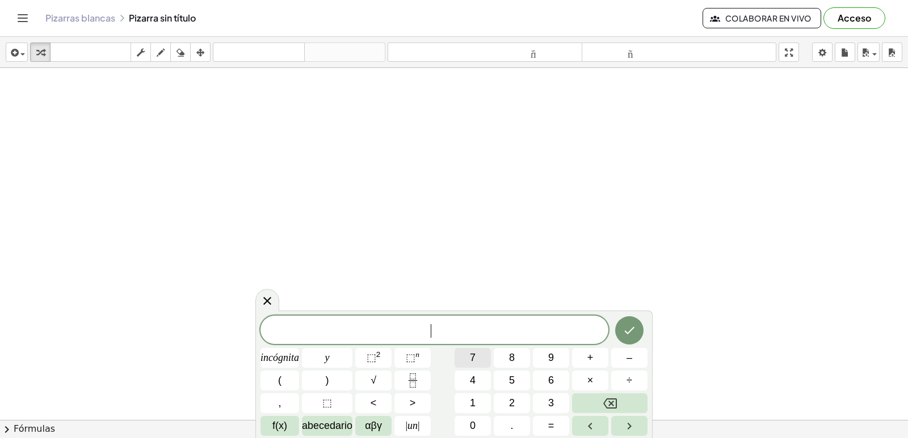
click at [474, 355] on font "7" at bounding box center [473, 357] width 6 height 11
click at [596, 357] on button "+" at bounding box center [590, 358] width 36 height 20
click at [545, 401] on button "3" at bounding box center [551, 404] width 36 height 20
click at [320, 354] on button "y" at bounding box center [327, 358] width 50 height 20
click at [553, 426] on font "=" at bounding box center [551, 425] width 6 height 11
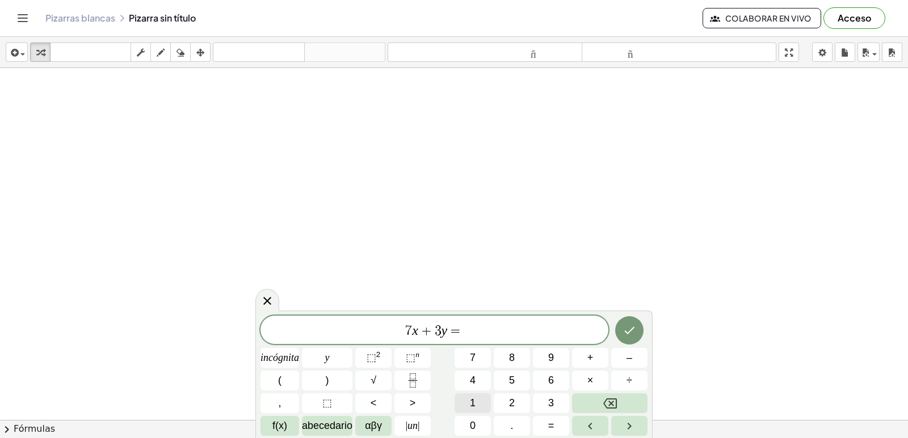
click at [479, 401] on button "1" at bounding box center [472, 404] width 36 height 20
click at [473, 376] on font "4" at bounding box center [473, 380] width 6 height 11
click at [634, 334] on icon "Hecho" at bounding box center [629, 331] width 14 height 14
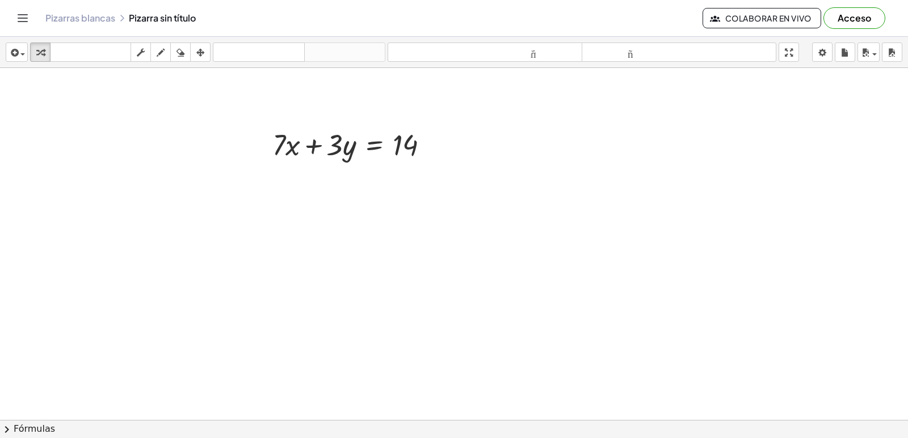
click at [301, 177] on div at bounding box center [454, 274] width 908 height 2114
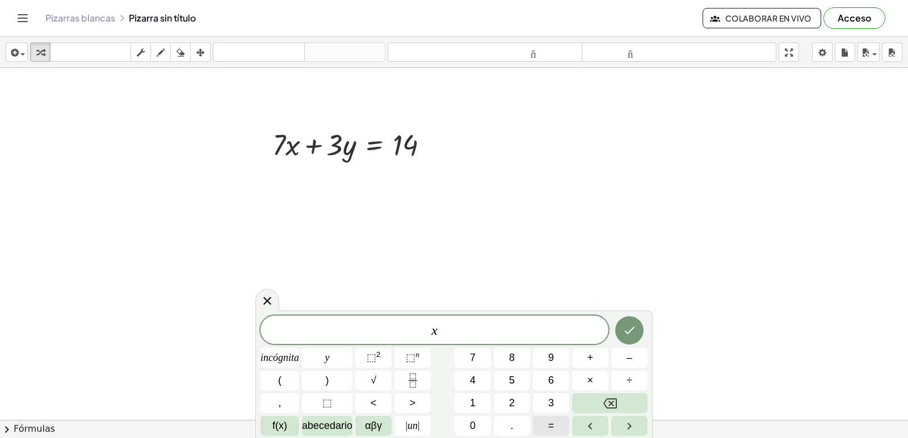
click at [553, 420] on span "=" at bounding box center [551, 426] width 6 height 15
click at [623, 336] on icon "Hecho" at bounding box center [629, 331] width 14 height 14
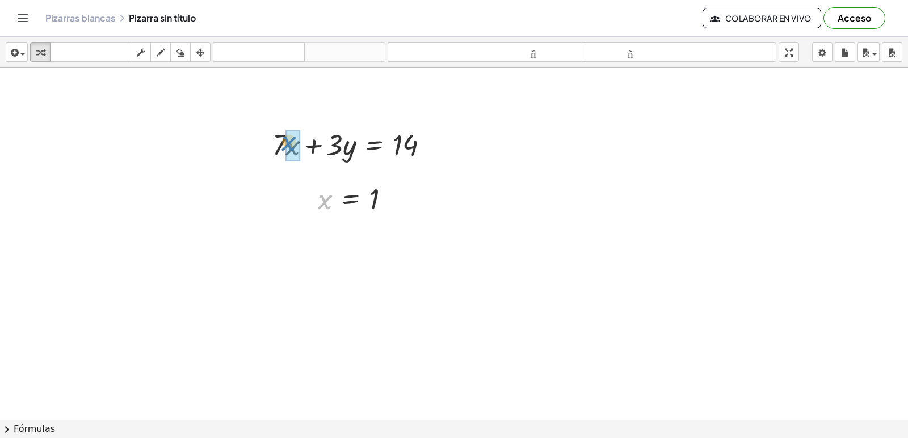
drag, startPoint x: 323, startPoint y: 204, endPoint x: 287, endPoint y: 146, distance: 68.3
drag, startPoint x: 278, startPoint y: 149, endPoint x: 293, endPoint y: 147, distance: 15.4
drag, startPoint x: 289, startPoint y: 153, endPoint x: 419, endPoint y: 161, distance: 129.6
drag, startPoint x: 338, startPoint y: 152, endPoint x: 391, endPoint y: 181, distance: 60.7
drag, startPoint x: 398, startPoint y: 158, endPoint x: 401, endPoint y: 126, distance: 31.9
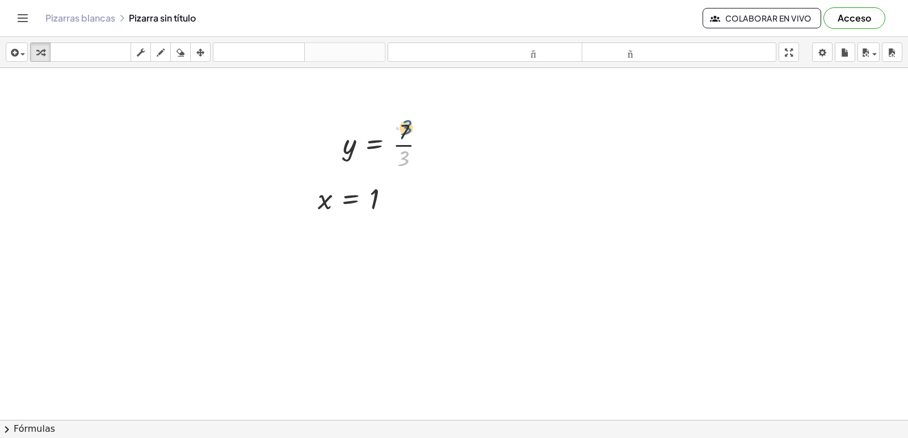
click at [401, 126] on div at bounding box center [388, 144] width 103 height 57
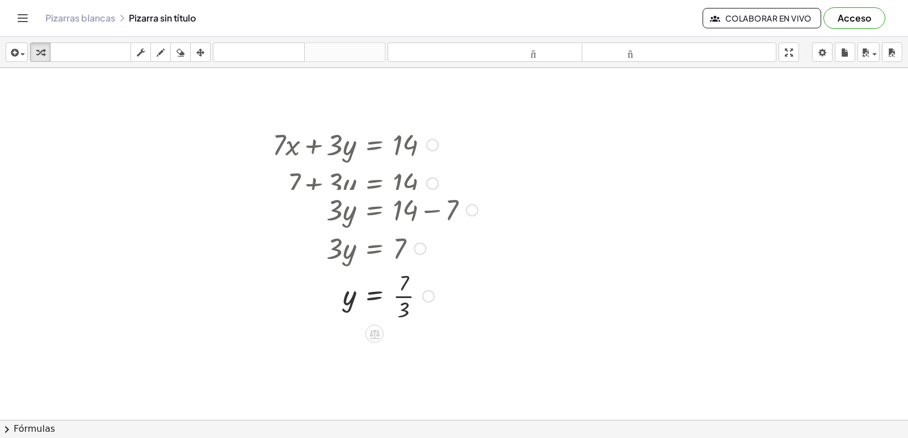
drag, startPoint x: 424, startPoint y: 144, endPoint x: 454, endPoint y: 461, distance: 318.0
click at [454, 438] on html "Actividades matemáticas fáciles de comprender Empezar Banco de actividades Trab…" at bounding box center [454, 219] width 908 height 438
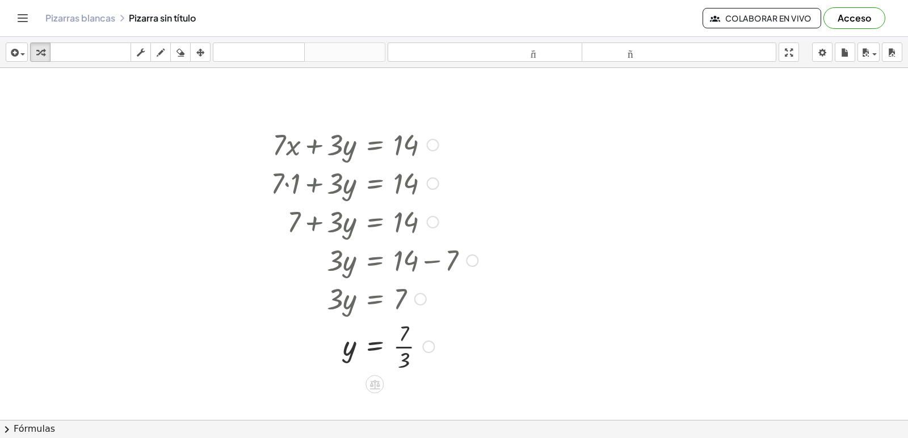
drag, startPoint x: 426, startPoint y: 313, endPoint x: 438, endPoint y: 379, distance: 66.9
click at [438, 379] on div "+ · 7 · x + 5 = - 23 · 7 · x = − 23 − 5 · 7 · x = - 28 x = - · 28 · 7 x = - 4 +…" at bounding box center [454, 274] width 908 height 2114
click at [202, 49] on icon "button" at bounding box center [200, 53] width 8 height 14
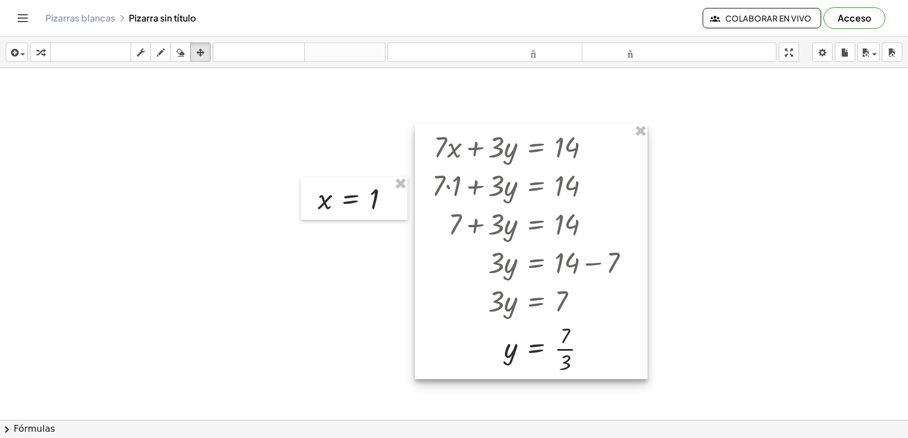
drag, startPoint x: 352, startPoint y: 204, endPoint x: 577, endPoint y: 195, distance: 225.4
click at [567, 195] on div at bounding box center [531, 251] width 233 height 255
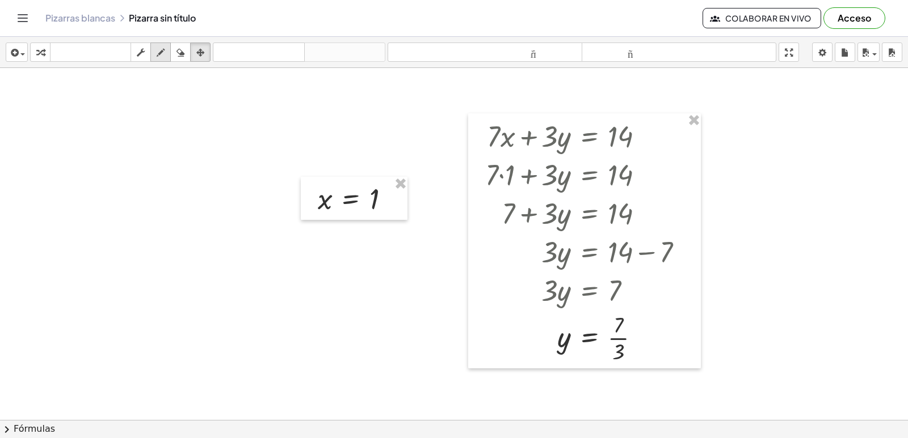
click at [155, 55] on div "button" at bounding box center [160, 52] width 15 height 14
click at [38, 60] on button "transformar" at bounding box center [40, 52] width 20 height 19
click at [35, 105] on div at bounding box center [454, 274] width 908 height 2114
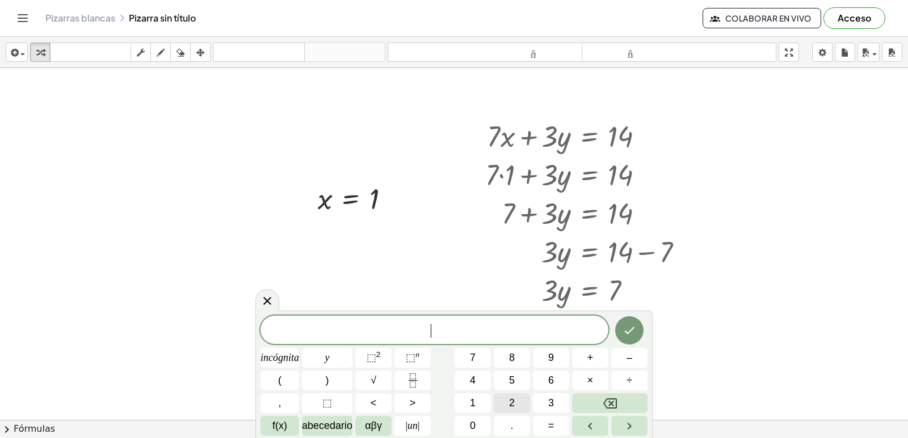
click at [510, 402] on font "2" at bounding box center [512, 403] width 6 height 11
click at [617, 356] on button "–" at bounding box center [629, 358] width 36 height 20
click at [545, 426] on button "=" at bounding box center [551, 426] width 36 height 20
click at [629, 324] on icon "Hecho" at bounding box center [629, 331] width 14 height 14
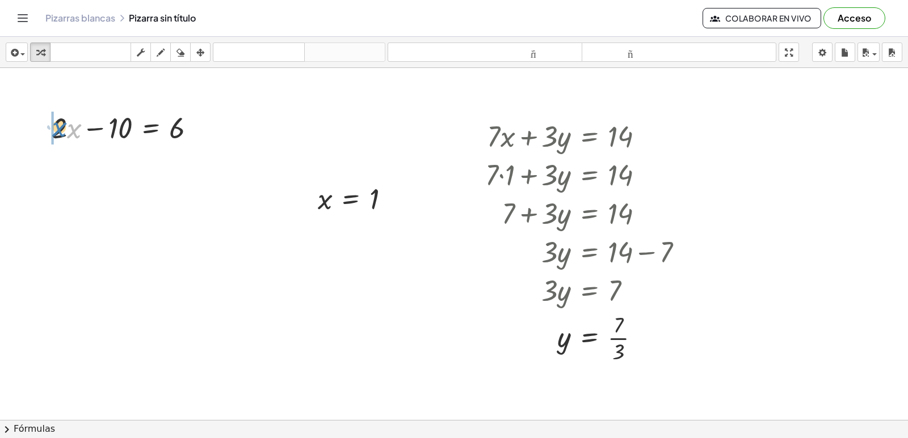
drag, startPoint x: 70, startPoint y: 132, endPoint x: 55, endPoint y: 130, distance: 15.4
click at [55, 130] on div at bounding box center [128, 127] width 165 height 39
click at [206, 48] on div "button" at bounding box center [200, 52] width 15 height 14
click at [182, 99] on div at bounding box center [454, 274] width 908 height 2114
drag, startPoint x: 47, startPoint y: 47, endPoint x: 238, endPoint y: 230, distance: 264.8
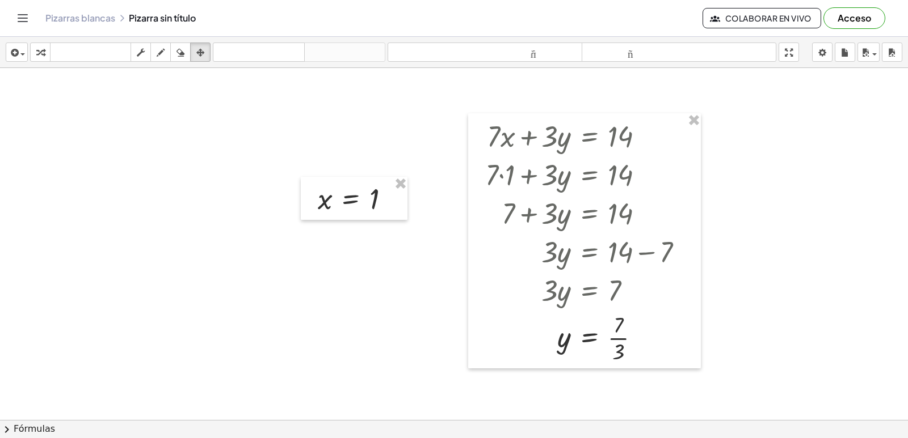
click at [46, 48] on div "button" at bounding box center [40, 52] width 15 height 14
click at [126, 194] on div at bounding box center [454, 274] width 908 height 2114
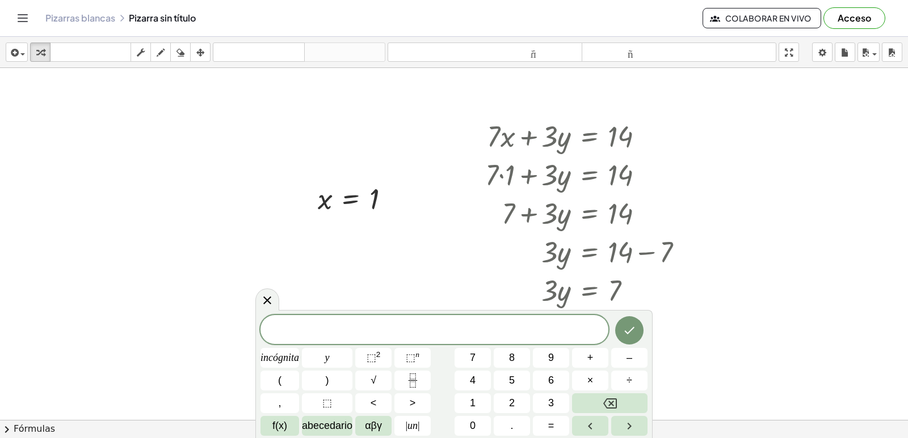
click at [126, 194] on div at bounding box center [454, 274] width 908 height 2114
click at [513, 397] on span "2" at bounding box center [512, 403] width 6 height 15
click at [620, 353] on button "–" at bounding box center [629, 358] width 36 height 20
click at [464, 404] on button "1" at bounding box center [472, 404] width 36 height 20
click at [473, 420] on span "0" at bounding box center [473, 426] width 6 height 15
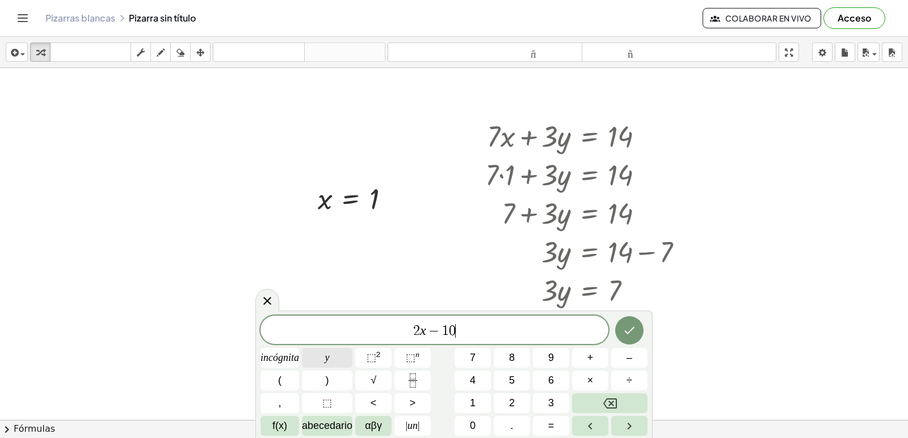
click at [323, 352] on button "y" at bounding box center [327, 358] width 50 height 20
click at [555, 423] on button "=" at bounding box center [551, 426] width 36 height 20
click at [545, 383] on button "6" at bounding box center [551, 381] width 36 height 20
click at [637, 338] on button "Hecho" at bounding box center [629, 331] width 28 height 28
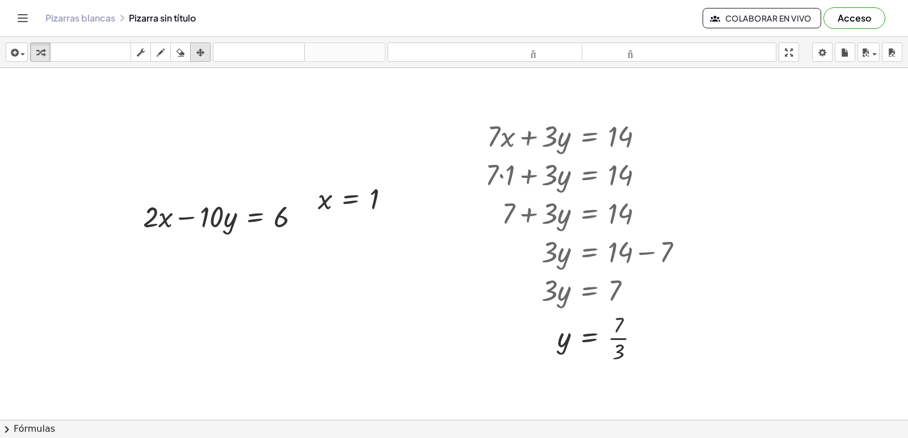
click at [204, 61] on button "arreglar" at bounding box center [200, 52] width 20 height 19
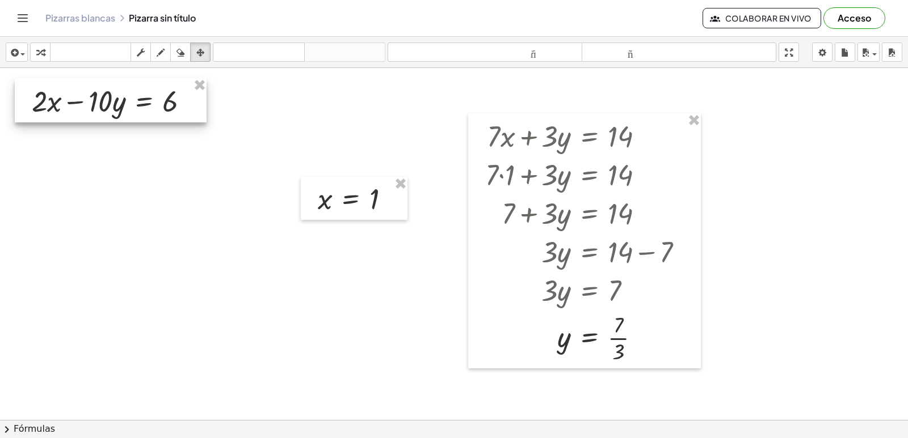
drag, startPoint x: 204, startPoint y: 61, endPoint x: 165, endPoint y: 106, distance: 59.9
click at [165, 106] on div at bounding box center [111, 100] width 192 height 44
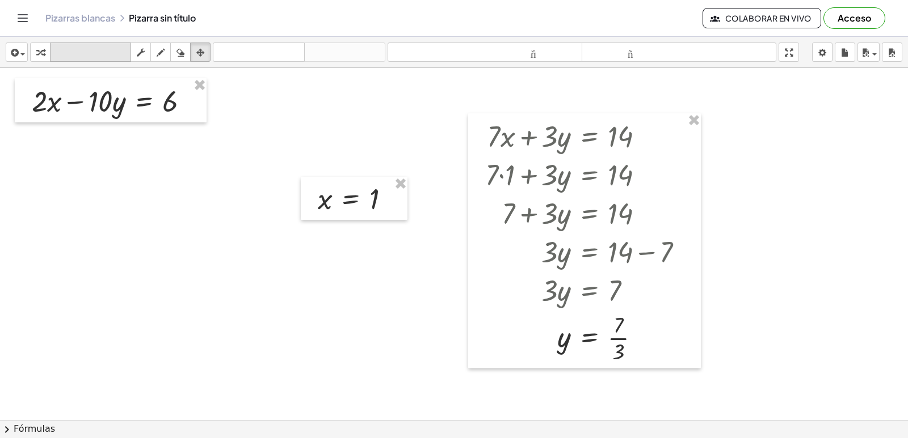
click at [45, 47] on div "button" at bounding box center [40, 52] width 15 height 14
click at [336, 149] on div at bounding box center [454, 274] width 908 height 2114
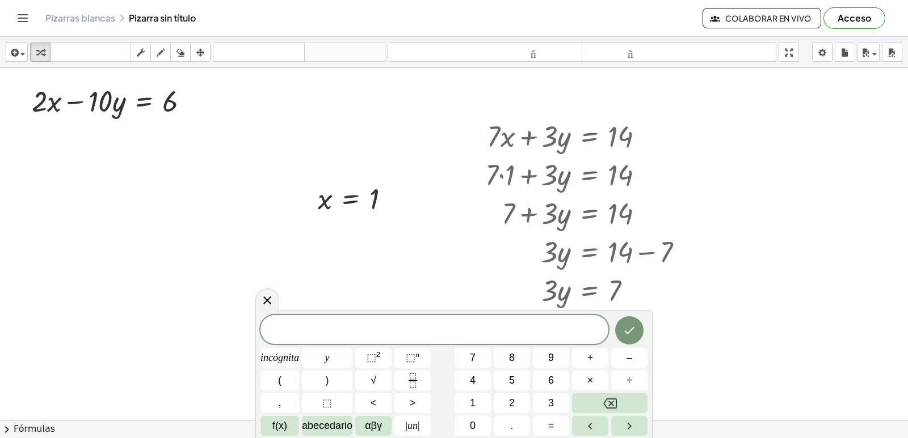
click at [336, 149] on div at bounding box center [454, 274] width 908 height 2114
click at [584, 378] on button "×" at bounding box center [590, 381] width 36 height 20
click at [559, 418] on button "=" at bounding box center [551, 426] width 36 height 20
click at [546, 404] on button "3" at bounding box center [551, 404] width 36 height 20
click at [423, 330] on span "·" at bounding box center [423, 331] width 8 height 14
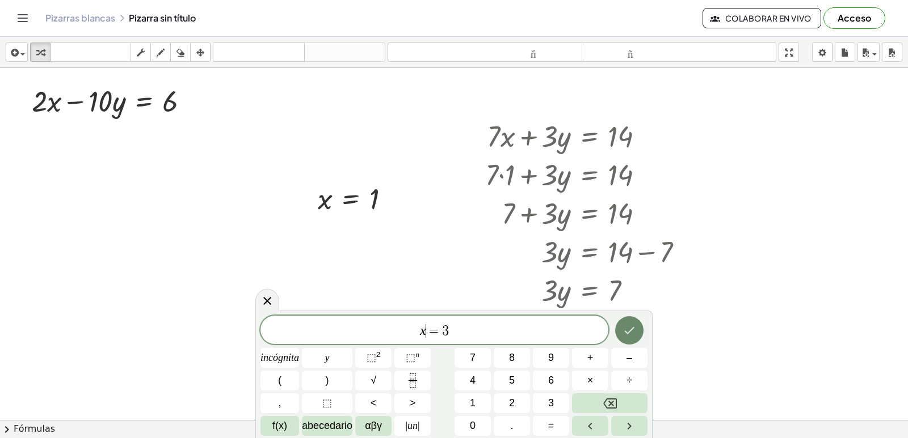
click at [630, 331] on icon "Hecho" at bounding box center [629, 330] width 10 height 7
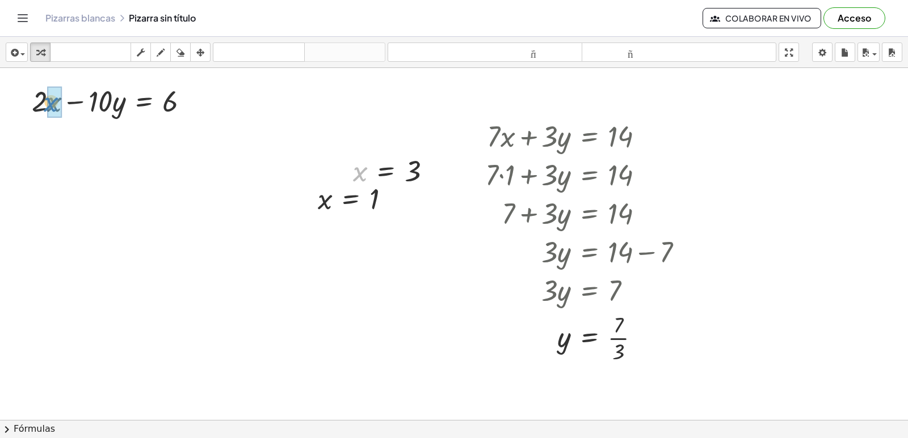
drag, startPoint x: 358, startPoint y: 168, endPoint x: 49, endPoint y: 99, distance: 316.9
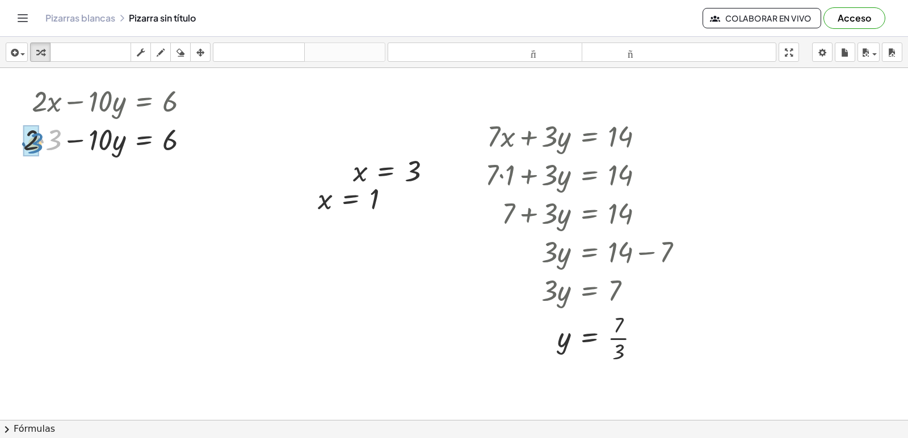
drag, startPoint x: 56, startPoint y: 137, endPoint x: 37, endPoint y: 140, distance: 19.0
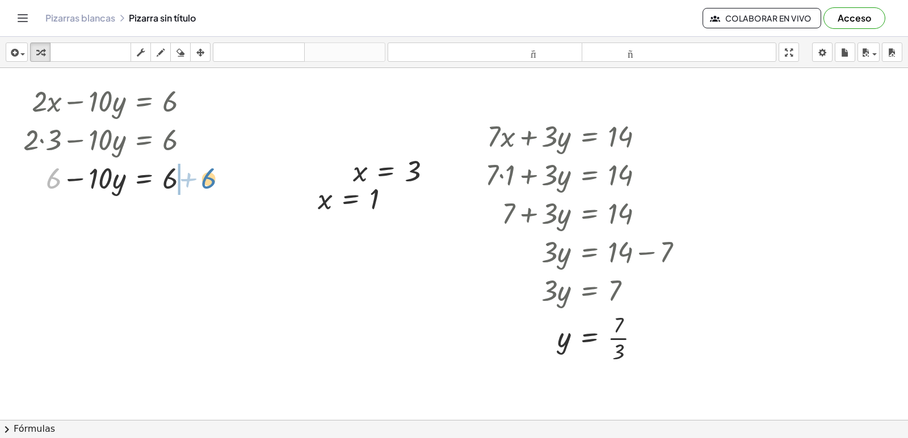
drag, startPoint x: 46, startPoint y: 179, endPoint x: 206, endPoint y: 180, distance: 160.0
click at [206, 180] on div "+ · 2 · x − · 10 · y = 6 + · 2 · 3 − · 10 · y = 6 + 6 + − · 10 · y = 6 6" at bounding box center [106, 138] width 200 height 121
drag, startPoint x: 204, startPoint y: 222, endPoint x: 170, endPoint y: 217, distance: 34.5
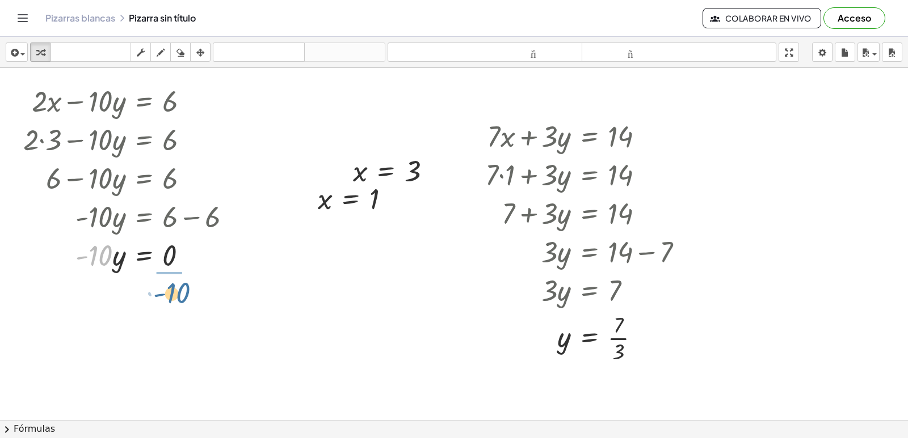
drag, startPoint x: 146, startPoint y: 293, endPoint x: 174, endPoint y: 292, distance: 27.3
drag, startPoint x: 184, startPoint y: 294, endPoint x: 185, endPoint y: 323, distance: 29.0
click at [185, 323] on div at bounding box center [132, 302] width 228 height 57
drag, startPoint x: 181, startPoint y: 320, endPoint x: 181, endPoint y: 290, distance: 29.5
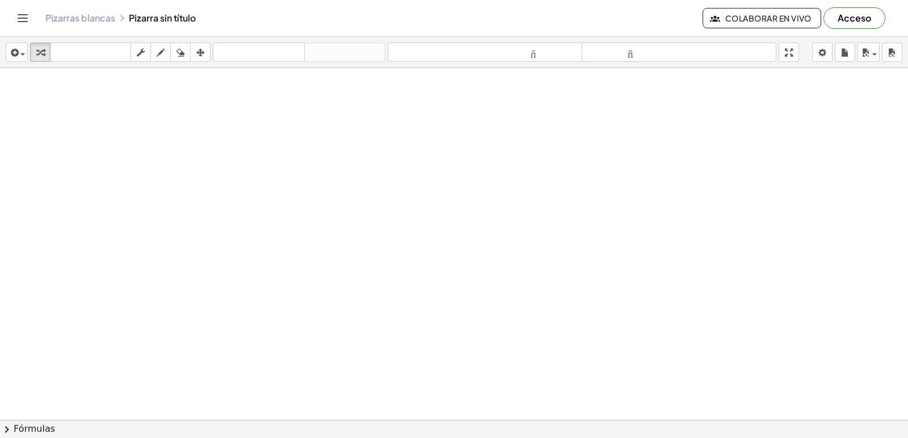
scroll to position [1648, 0]
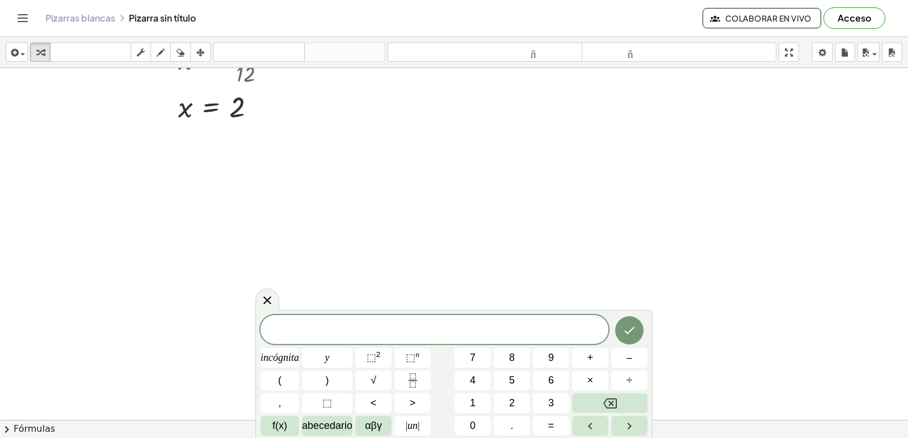
click at [158, 56] on icon "button" at bounding box center [161, 53] width 8 height 14
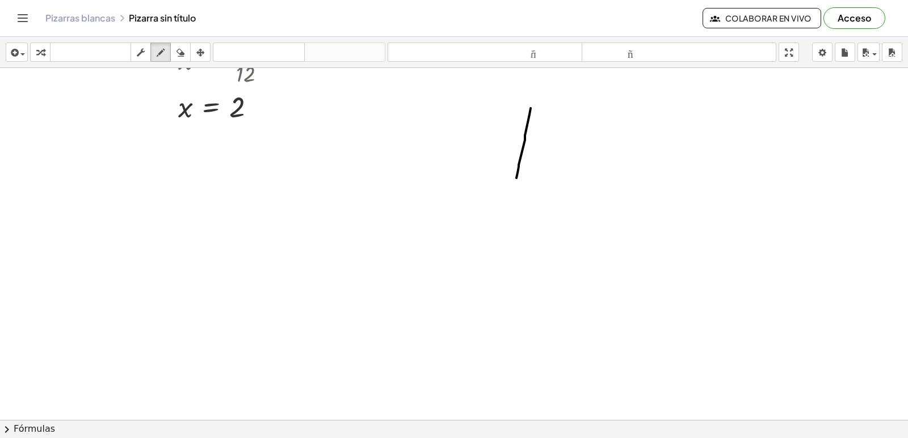
drag, startPoint x: 530, startPoint y: 108, endPoint x: 516, endPoint y: 178, distance: 71.2
click at [186, 54] on div "button" at bounding box center [180, 52] width 15 height 14
drag, startPoint x: 536, startPoint y: 108, endPoint x: 340, endPoint y: 113, distance: 196.3
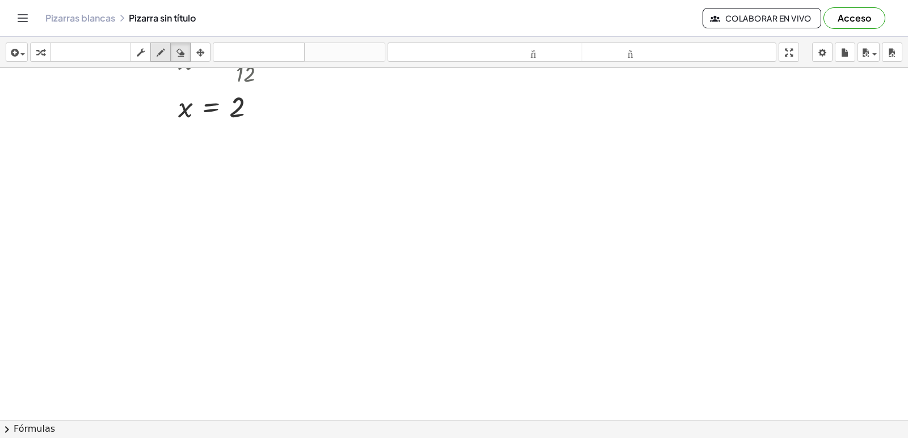
click at [166, 45] on div "button" at bounding box center [160, 52] width 15 height 14
drag, startPoint x: 446, startPoint y: 94, endPoint x: 560, endPoint y: 89, distance: 114.1
drag, startPoint x: 486, startPoint y: 122, endPoint x: 488, endPoint y: 129, distance: 7.7
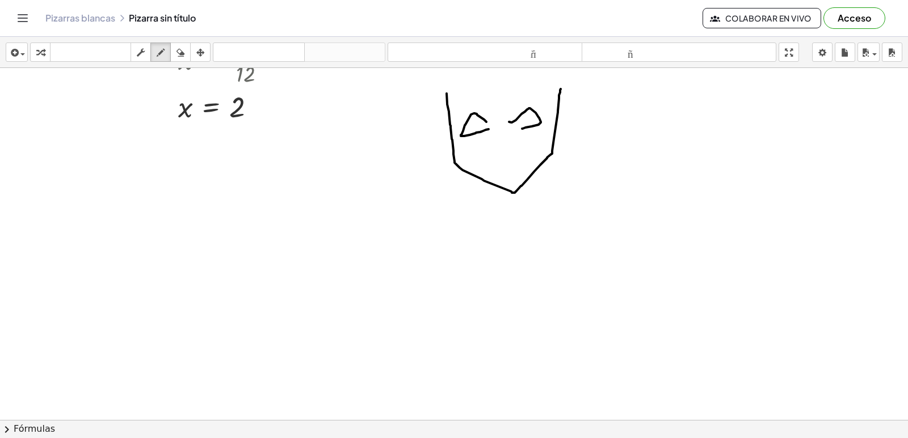
drag, startPoint x: 509, startPoint y: 122, endPoint x: 522, endPoint y: 129, distance: 14.7
drag, startPoint x: 502, startPoint y: 122, endPoint x: 502, endPoint y: 159, distance: 36.9
drag, startPoint x: 487, startPoint y: 163, endPoint x: 501, endPoint y: 167, distance: 14.2
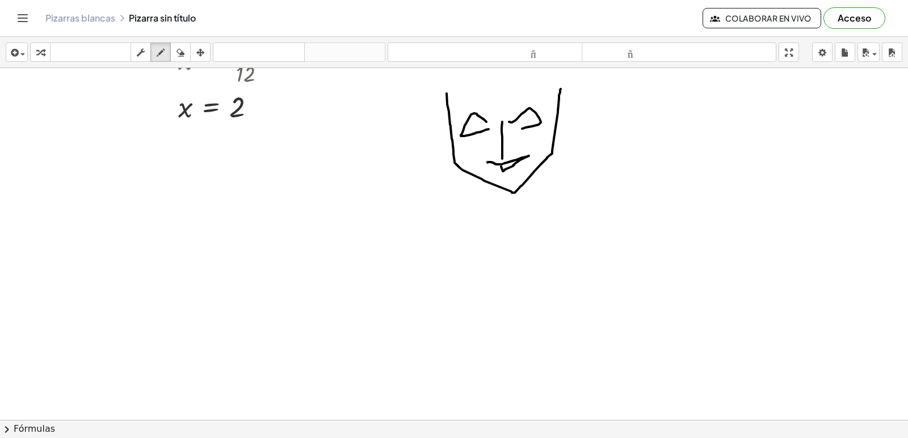
click at [185, 60] on button "borrar" at bounding box center [180, 52] width 20 height 19
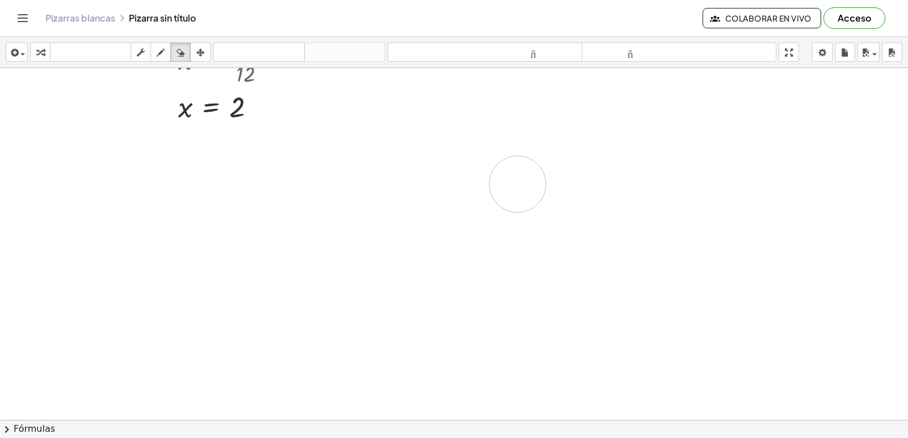
drag, startPoint x: 525, startPoint y: 106, endPoint x: 129, endPoint y: 2, distance: 408.6
click at [156, 62] on div "insertar Seleccione uno: Expresión matemática Función Texto Vídeo de YouTube Gr…" at bounding box center [454, 52] width 908 height 31
click at [163, 55] on icon "button" at bounding box center [161, 53] width 8 height 14
drag, startPoint x: 373, startPoint y: 92, endPoint x: 484, endPoint y: 92, distance: 111.8
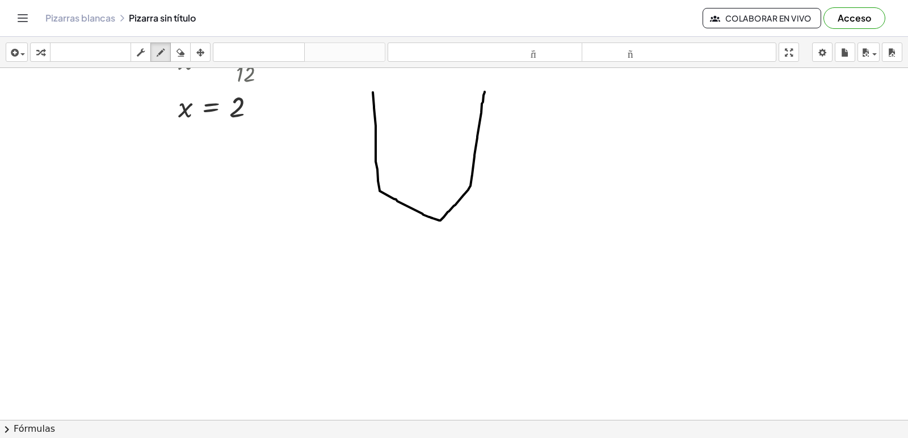
drag, startPoint x: 412, startPoint y: 152, endPoint x: 397, endPoint y: 160, distance: 17.3
drag, startPoint x: 431, startPoint y: 153, endPoint x: 456, endPoint y: 166, distance: 27.7
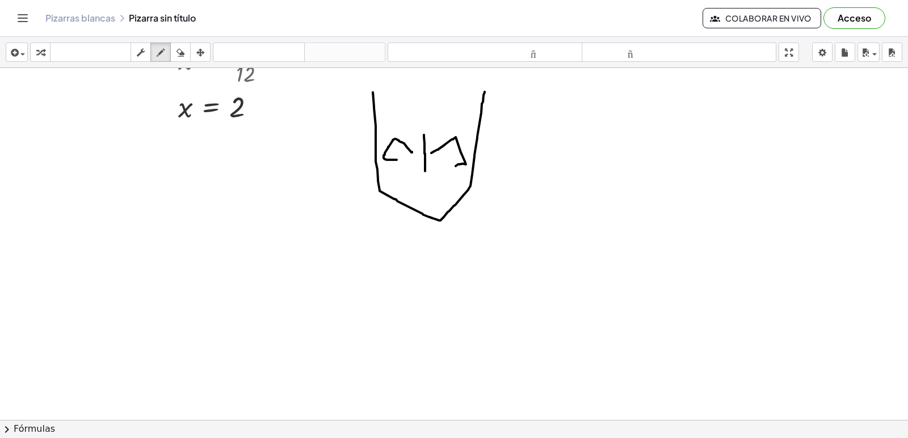
drag, startPoint x: 424, startPoint y: 135, endPoint x: 425, endPoint y: 171, distance: 36.3
drag, startPoint x: 406, startPoint y: 184, endPoint x: 387, endPoint y: 135, distance: 52.1
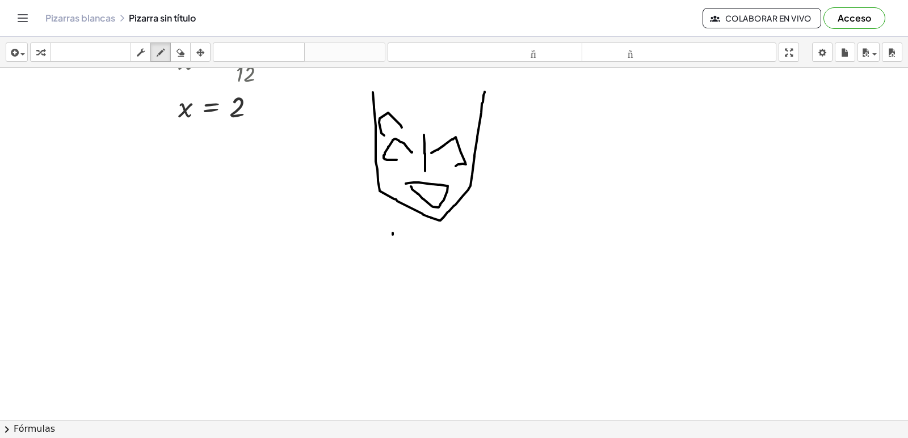
drag, startPoint x: 399, startPoint y: 124, endPoint x: 384, endPoint y: 136, distance: 19.1
drag, startPoint x: 443, startPoint y: 115, endPoint x: 461, endPoint y: 121, distance: 18.5
drag, startPoint x: 449, startPoint y: 147, endPoint x: 450, endPoint y: 153, distance: 5.8
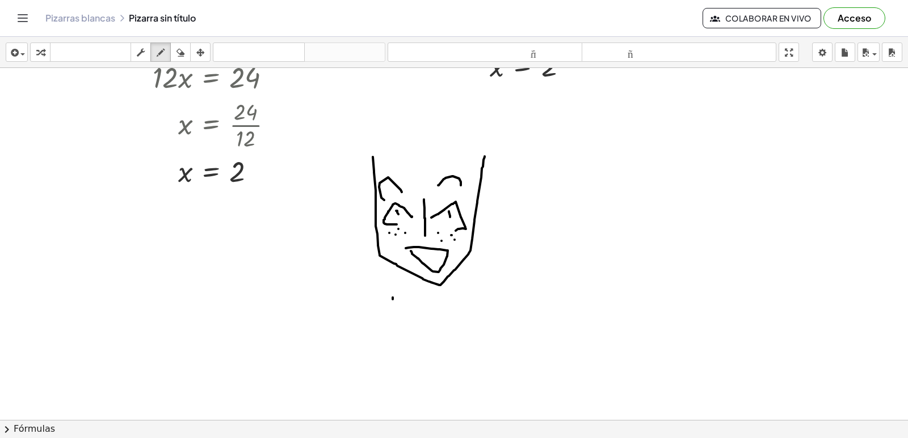
scroll to position [1534, 0]
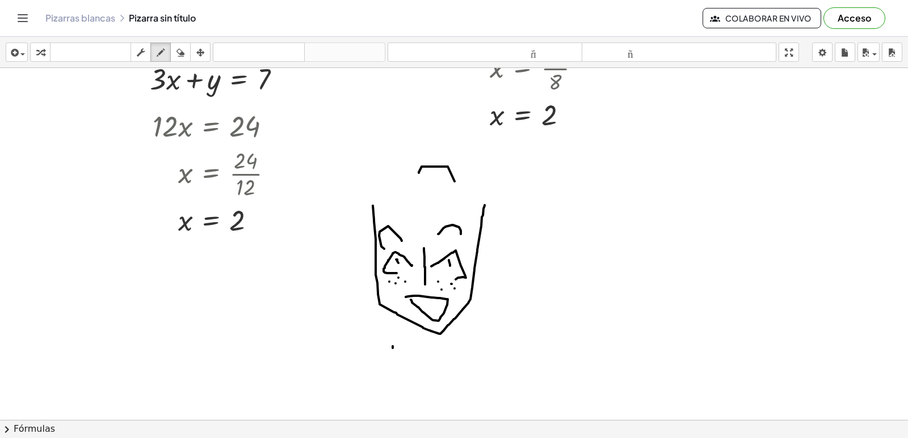
drag, startPoint x: 445, startPoint y: 167, endPoint x: 414, endPoint y: 162, distance: 32.1
drag, startPoint x: 417, startPoint y: 174, endPoint x: 490, endPoint y: 201, distance: 77.7
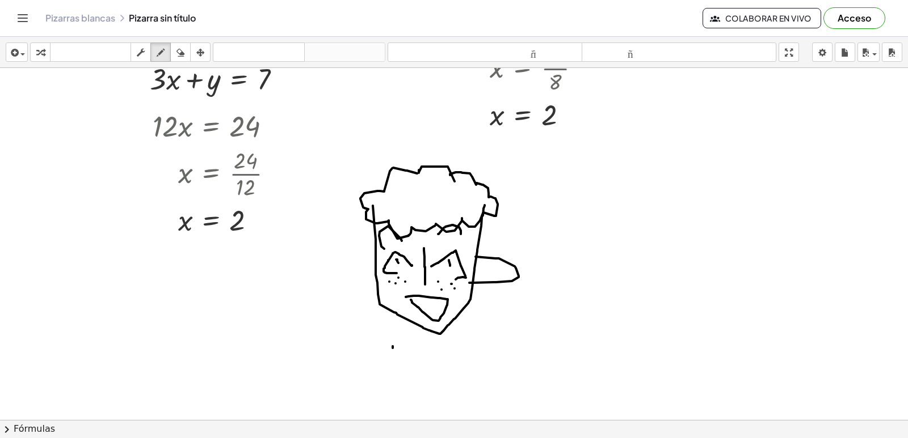
drag, startPoint x: 475, startPoint y: 257, endPoint x: 469, endPoint y: 283, distance: 26.8
drag, startPoint x: 491, startPoint y: 257, endPoint x: 497, endPoint y: 254, distance: 7.4
drag, startPoint x: 504, startPoint y: 264, endPoint x: 433, endPoint y: 232, distance: 77.7
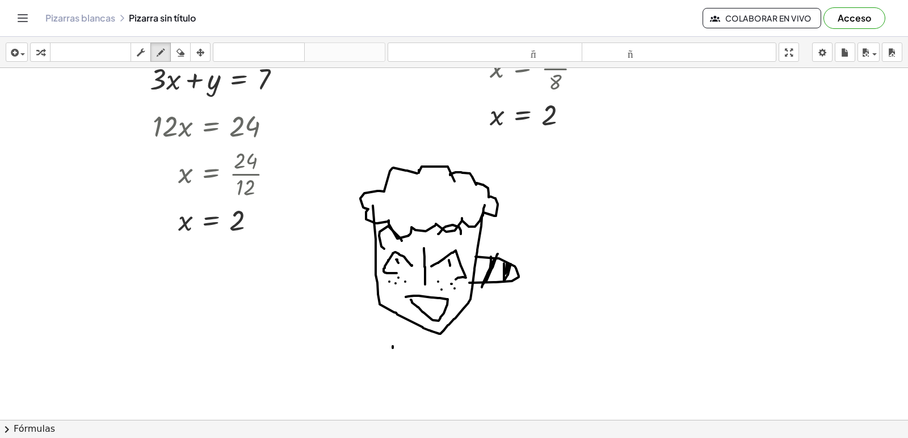
drag, startPoint x: 373, startPoint y: 253, endPoint x: 385, endPoint y: 278, distance: 27.7
drag, startPoint x: 356, startPoint y: 249, endPoint x: 362, endPoint y: 251, distance: 5.9
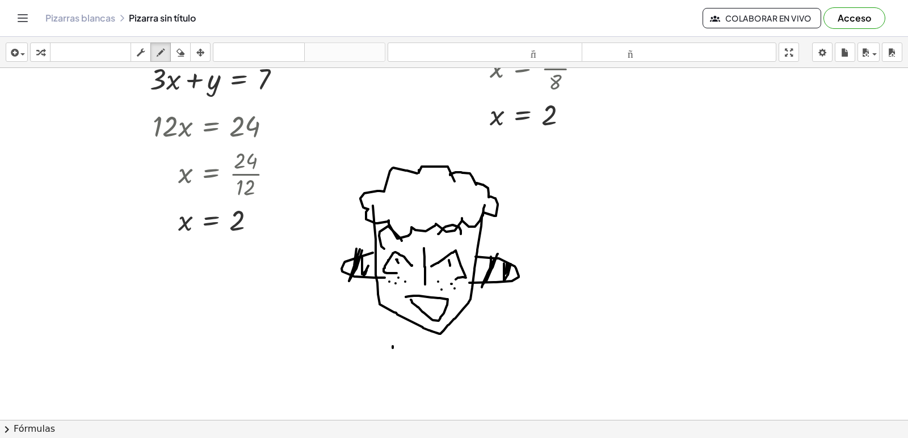
drag, startPoint x: 362, startPoint y: 260, endPoint x: 368, endPoint y: 266, distance: 8.4
drag, startPoint x: 429, startPoint y: 334, endPoint x: 406, endPoint y: 365, distance: 38.9
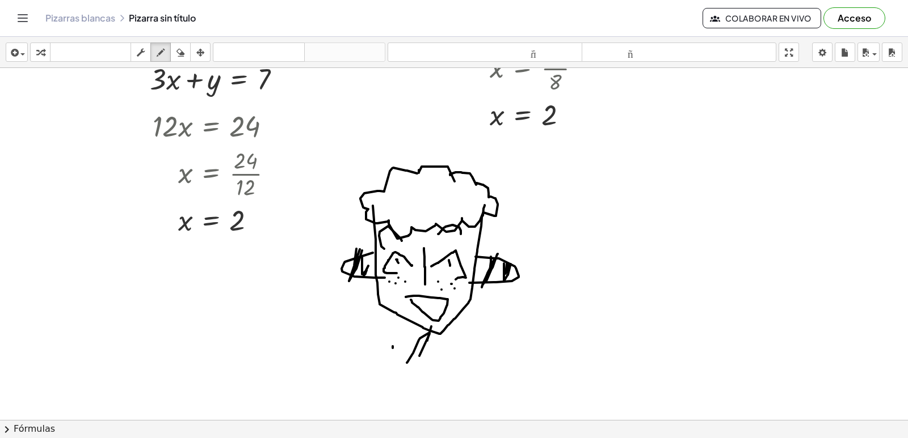
drag, startPoint x: 419, startPoint y: 355, endPoint x: 433, endPoint y: 382, distance: 30.2
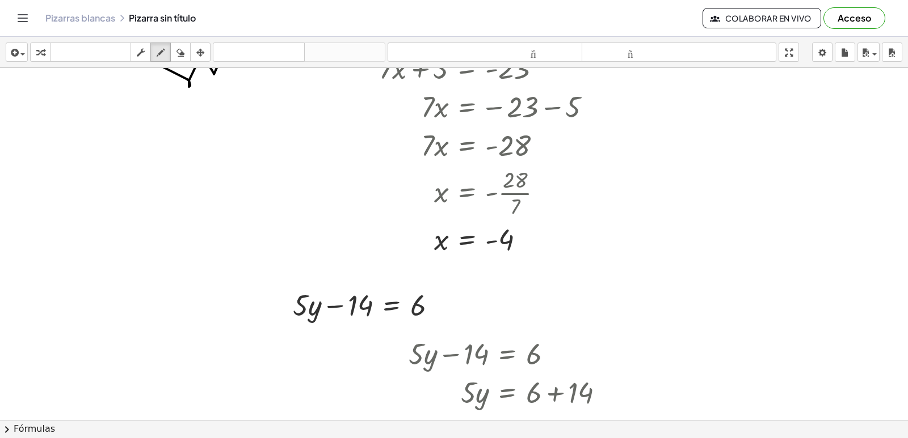
scroll to position [60, 0]
